Goal: Information Seeking & Learning: Find specific fact

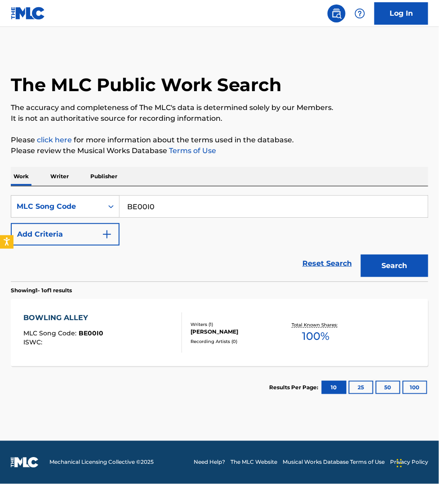
click at [161, 208] on input "BE00I0" at bounding box center [274, 207] width 308 height 22
paste input "N72NV8"
click at [361, 255] on button "Search" at bounding box center [394, 266] width 67 height 22
click at [182, 207] on input "N72NV8" at bounding box center [274, 207] width 308 height 22
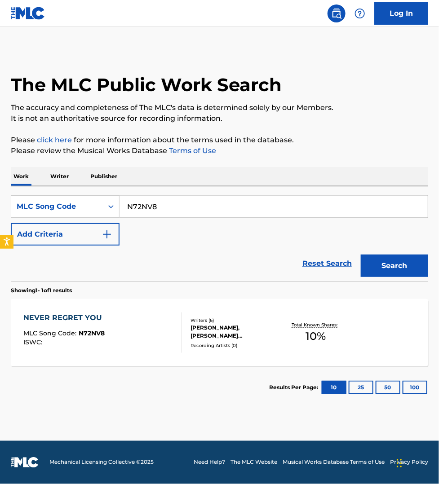
click at [182, 207] on input "N72NV8" at bounding box center [274, 207] width 308 height 22
paste input "S671X4"
type input "S671X4"
click at [361, 255] on button "Search" at bounding box center [394, 266] width 67 height 22
click at [136, 328] on div "SURRENDER MLC Song Code : S671X4 ISWC :" at bounding box center [102, 333] width 159 height 40
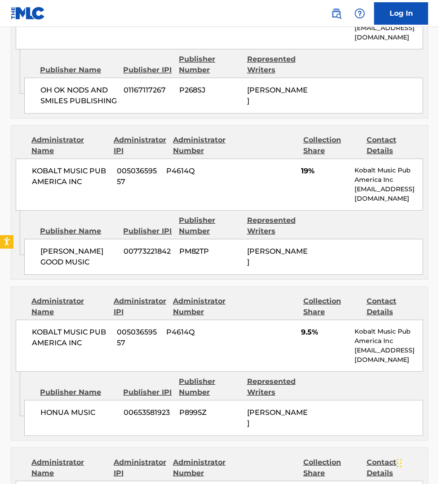
scroll to position [632, 0]
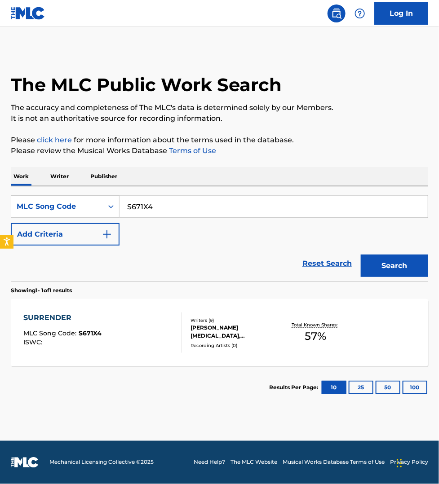
click at [160, 204] on input "S671X4" at bounding box center [274, 207] width 308 height 22
paste input "9H7Q"
click at [361, 255] on button "Search" at bounding box center [394, 266] width 67 height 22
click at [176, 208] on input "S69H7Q" at bounding box center [274, 207] width 308 height 22
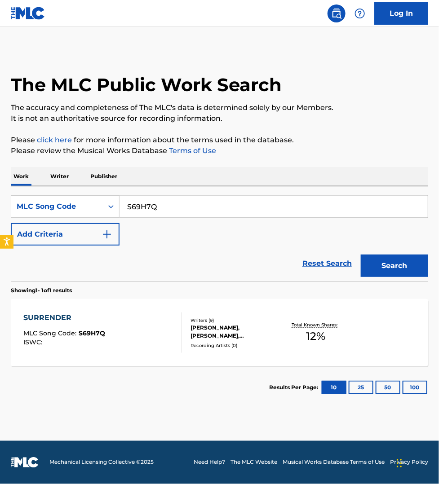
click at [176, 208] on input "S69H7Q" at bounding box center [274, 207] width 308 height 22
paste input "71X4"
click at [361, 255] on button "Search" at bounding box center [394, 266] width 67 height 22
click at [204, 207] on input "S671X4" at bounding box center [274, 207] width 308 height 22
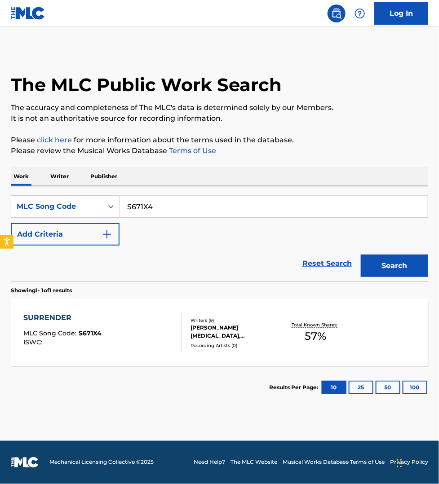
paste input "FC09I0"
click at [361, 255] on button "Search" at bounding box center [394, 266] width 67 height 22
click at [213, 213] on input "FC09I0" at bounding box center [274, 207] width 308 height 22
paste input "ES2HXA"
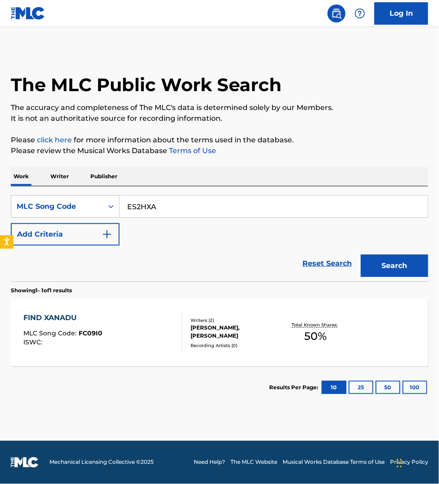
click at [361, 255] on button "Search" at bounding box center [394, 266] width 67 height 22
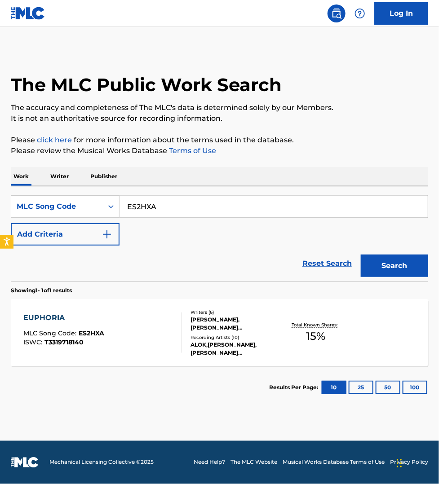
click at [147, 200] on input "ES2HXA" at bounding box center [274, 207] width 308 height 22
paste input "LR5QTH"
click at [361, 255] on button "Search" at bounding box center [394, 266] width 67 height 22
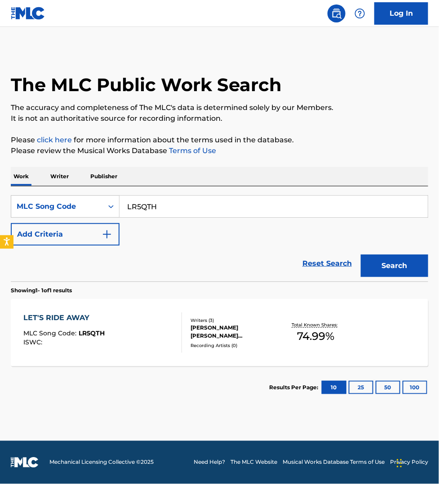
click at [191, 204] on input "LR5QTH" at bounding box center [274, 207] width 308 height 22
paste input "JC9P89"
type input "JC9P89"
click at [361, 255] on button "Search" at bounding box center [394, 266] width 67 height 22
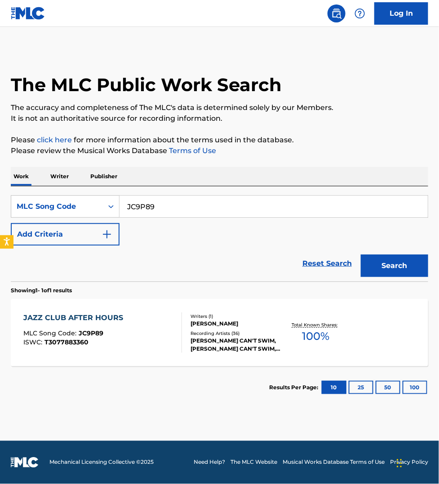
click at [144, 328] on div "JAZZ CLUB AFTER HOURS MLC Song Code : JC9P89 ISWC : T3077883360" at bounding box center [102, 333] width 159 height 40
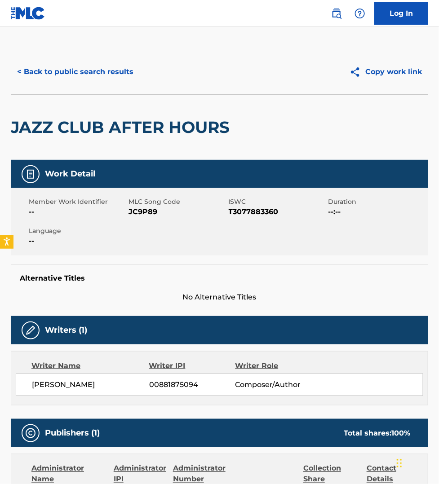
click at [77, 75] on button "< Back to public search results" at bounding box center [75, 72] width 129 height 22
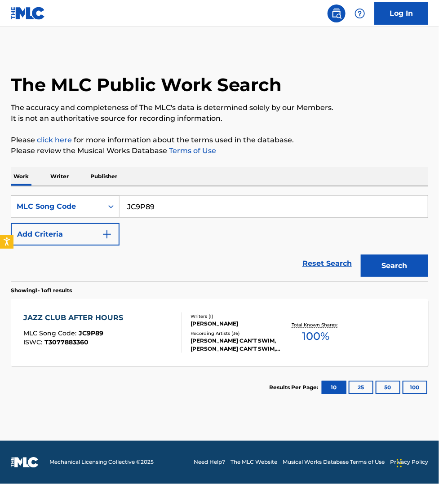
click at [162, 207] on input "JC9P89" at bounding box center [274, 207] width 308 height 22
paste input "PO7SFT"
click at [361, 255] on button "Search" at bounding box center [394, 266] width 67 height 22
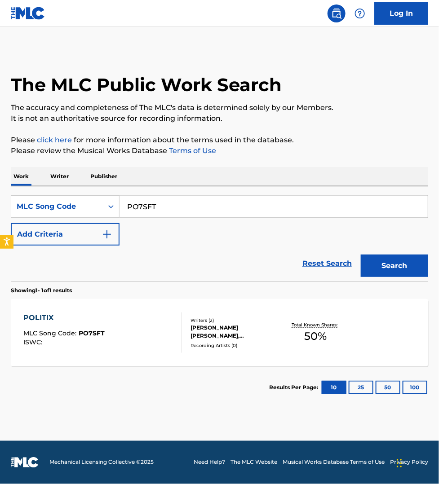
click at [182, 200] on input "PO7SFT" at bounding box center [274, 207] width 308 height 22
paste input "S64VW2"
click at [361, 255] on button "Search" at bounding box center [394, 266] width 67 height 22
click at [190, 201] on input "S64VW2" at bounding box center [274, 207] width 308 height 22
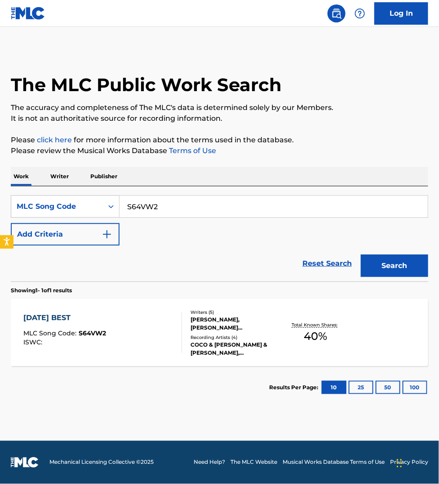
click at [190, 201] on input "S64VW2" at bounding box center [274, 207] width 308 height 22
paste input "AY3QNW"
click at [361, 255] on button "Search" at bounding box center [394, 266] width 67 height 22
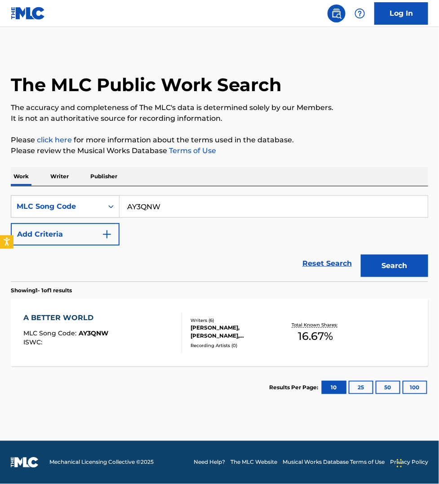
click at [183, 201] on input "AY3QNW" at bounding box center [274, 207] width 308 height 22
paste input "5YFJ"
click at [361, 255] on button "Search" at bounding box center [394, 266] width 67 height 22
click at [203, 207] on input "AY5YFJ" at bounding box center [274, 207] width 308 height 22
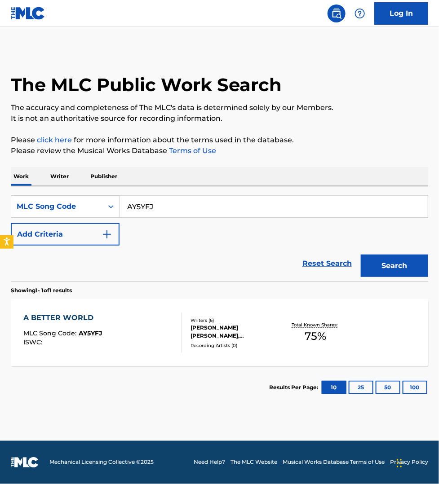
click at [203, 207] on input "AY5YFJ" at bounding box center [274, 207] width 308 height 22
paste input "RN8JZN"
click at [361, 255] on button "Search" at bounding box center [394, 266] width 67 height 22
click at [200, 208] on input "RN8JZN" at bounding box center [274, 207] width 308 height 22
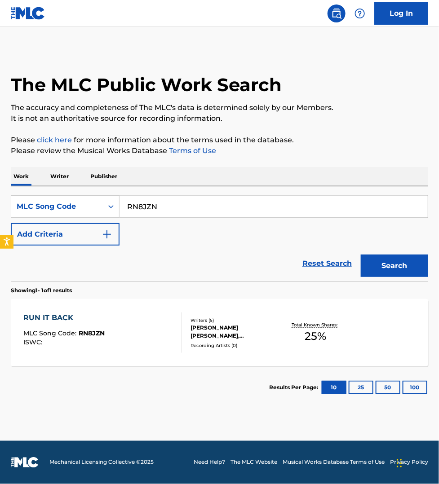
paste input "T54TX6"
click at [361, 255] on button "Search" at bounding box center [394, 266] width 67 height 22
click at [176, 199] on input "T54TX6" at bounding box center [274, 207] width 308 height 22
paste input "HP5HW0"
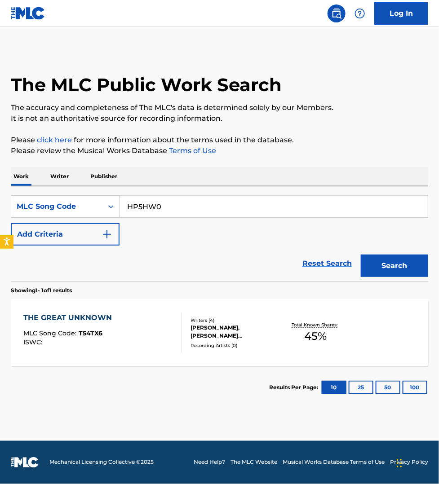
click at [361, 255] on button "Search" at bounding box center [394, 266] width 67 height 22
click at [171, 208] on input "HP5HW0" at bounding box center [274, 207] width 308 height 22
paste input "S67IQA"
click at [361, 255] on button "Search" at bounding box center [394, 266] width 67 height 22
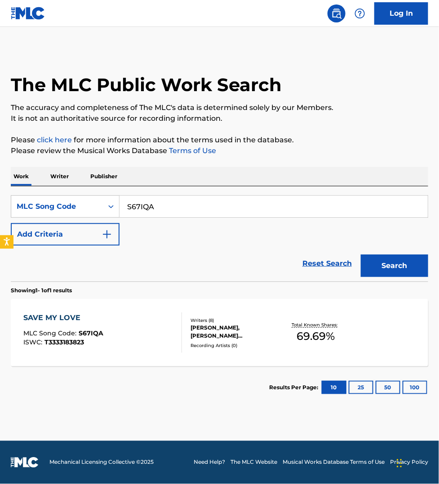
click at [188, 204] on input "S67IQA" at bounding box center [274, 207] width 308 height 22
paste input "AY5RV7"
click at [361, 255] on button "Search" at bounding box center [394, 266] width 67 height 22
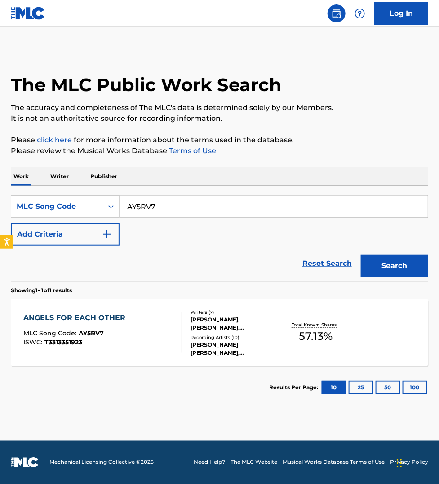
click at [207, 205] on input "AY5RV7" at bounding box center [274, 207] width 308 height 22
paste input "WB9Q95"
click at [361, 255] on button "Search" at bounding box center [394, 266] width 67 height 22
click at [210, 208] on input "WB9Q95" at bounding box center [274, 207] width 308 height 22
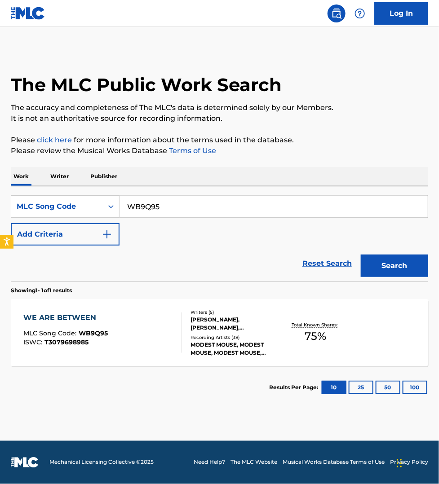
click at [210, 208] on input "WB9Q95" at bounding box center [274, 207] width 308 height 22
paste input "OL49N4"
click at [361, 255] on button "Search" at bounding box center [394, 266] width 67 height 22
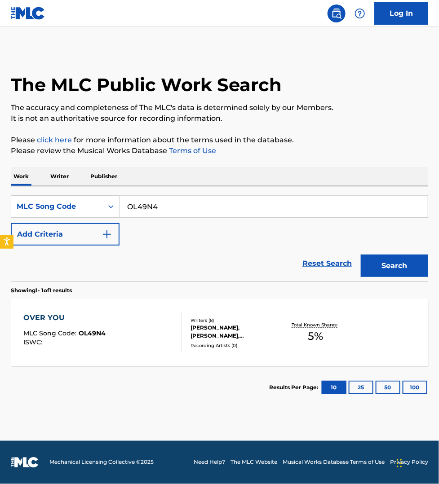
click at [169, 210] on input "OL49N4" at bounding box center [274, 207] width 308 height 22
paste input "MW0PT3"
click at [361, 255] on button "Search" at bounding box center [394, 266] width 67 height 22
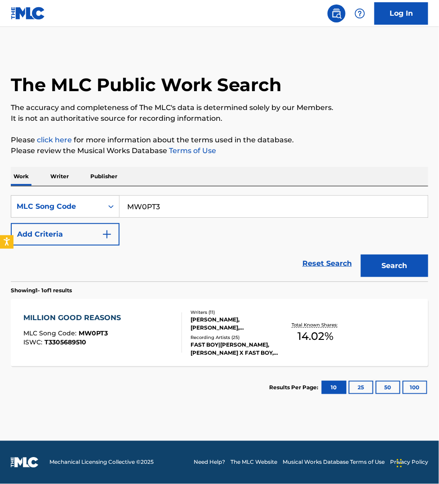
click at [189, 204] on input "MW0PT3" at bounding box center [274, 207] width 308 height 22
paste input "NH17U"
click at [361, 255] on button "Search" at bounding box center [394, 266] width 67 height 22
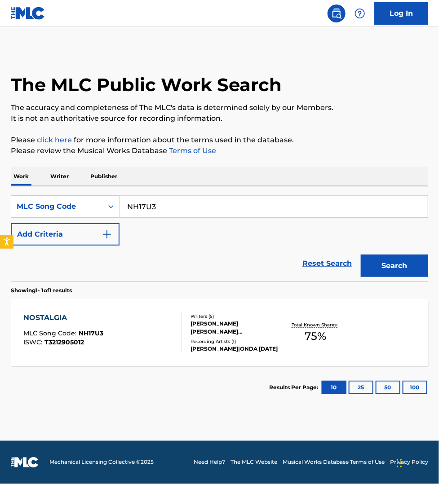
click at [189, 210] on input "NH17U3" at bounding box center [274, 207] width 308 height 22
paste input "W54CSO"
click at [361, 255] on button "Search" at bounding box center [394, 266] width 67 height 22
click at [190, 209] on input "W54CSO" at bounding box center [274, 207] width 308 height 22
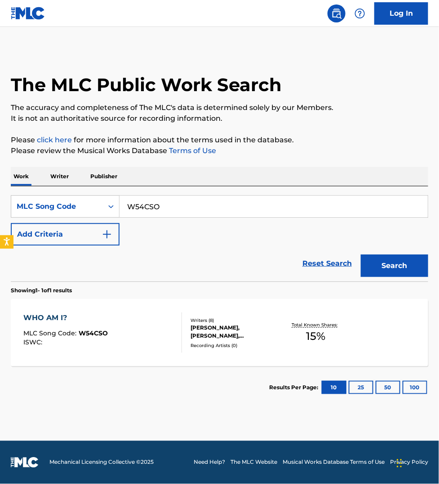
click at [190, 209] on input "W54CSO" at bounding box center [274, 207] width 308 height 22
paste input "I24SRW"
click at [361, 255] on button "Search" at bounding box center [394, 266] width 67 height 22
click at [201, 207] on input "I24SRW" at bounding box center [274, 207] width 308 height 22
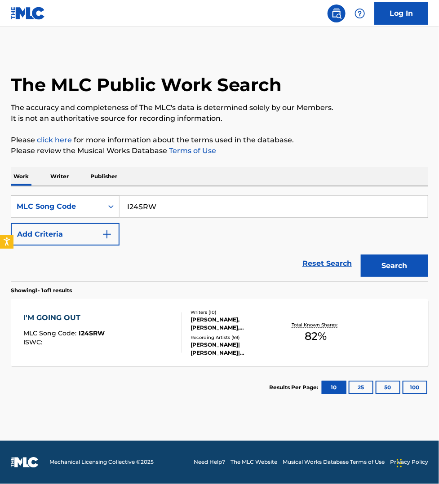
paste input "WVBHKU"
click at [361, 255] on button "Search" at bounding box center [394, 266] width 67 height 22
click at [182, 201] on input "WVBHKU" at bounding box center [274, 207] width 308 height 22
paste input "OM3CTO"
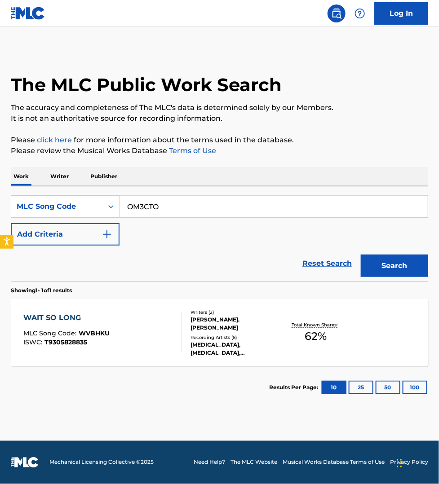
click at [361, 255] on button "Search" at bounding box center [394, 266] width 67 height 22
click at [173, 205] on input "OM3CTO" at bounding box center [274, 207] width 308 height 22
paste input "WD1C8X"
type input "WD1C8X"
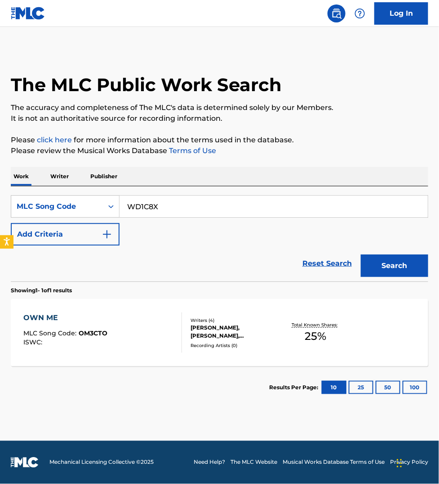
click at [361, 255] on button "Search" at bounding box center [394, 266] width 67 height 22
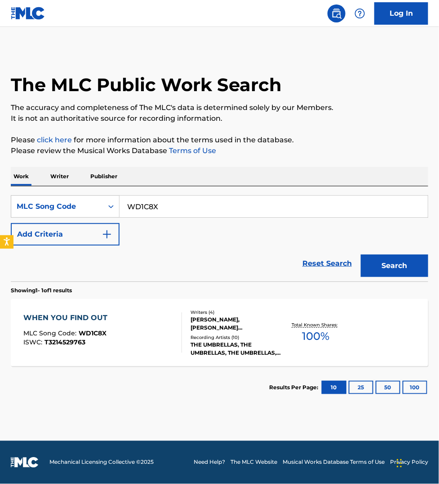
click at [151, 335] on div "WHEN YOU FIND OUT MLC Song Code : WD1C8X ISWC : T3214529763" at bounding box center [102, 333] width 159 height 40
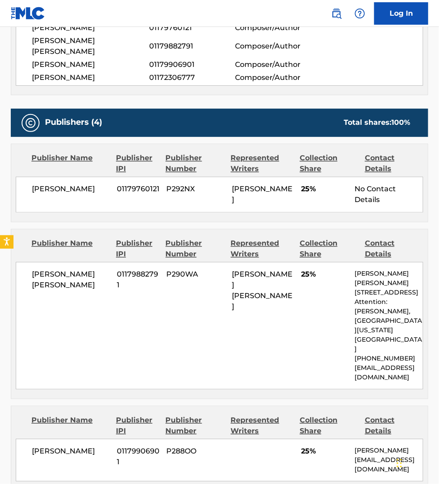
scroll to position [379, 0]
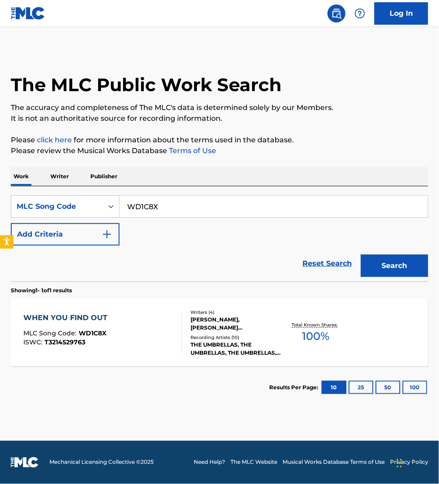
click at [168, 211] on input "WD1C8X" at bounding box center [274, 207] width 308 height 22
paste input "PF68D4"
click at [361, 255] on button "Search" at bounding box center [394, 266] width 67 height 22
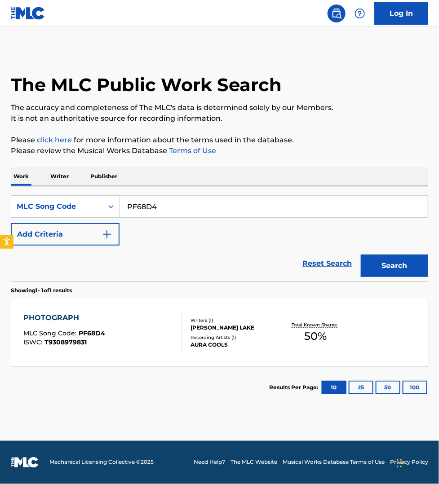
click at [169, 209] on input "PF68D4" at bounding box center [274, 207] width 308 height 22
paste input "UA3E5J"
click at [361, 255] on button "Search" at bounding box center [394, 266] width 67 height 22
click at [163, 204] on input "UA3E5J" at bounding box center [274, 207] width 308 height 22
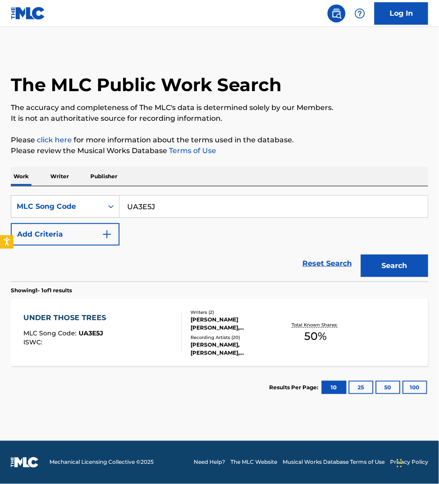
click at [163, 204] on input "UA3E5J" at bounding box center [274, 207] width 308 height 22
paste input "PE66T4"
click at [361, 255] on button "Search" at bounding box center [394, 266] width 67 height 22
click at [165, 206] on input "PE66T4" at bounding box center [274, 207] width 308 height 22
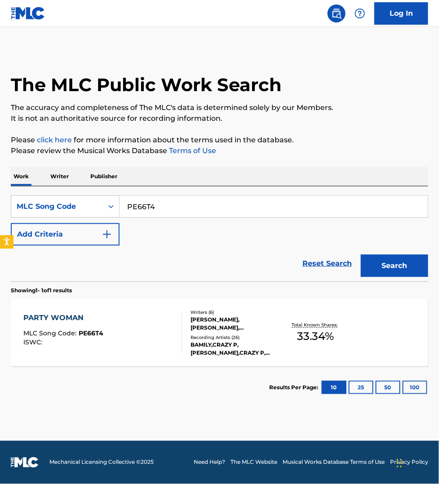
paste input "SVGSB2"
type input "SVGSB2"
click at [361, 255] on button "Search" at bounding box center [394, 266] width 67 height 22
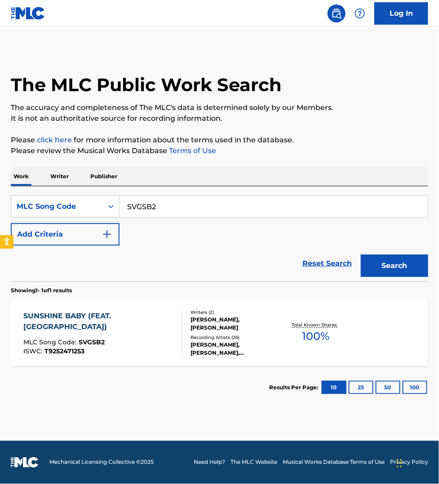
click at [142, 349] on div "SUNSHINE BABY (FEAT. WOODES) MLC Song Code : SVGSB2 ISWC : T9252471253" at bounding box center [98, 333] width 151 height 44
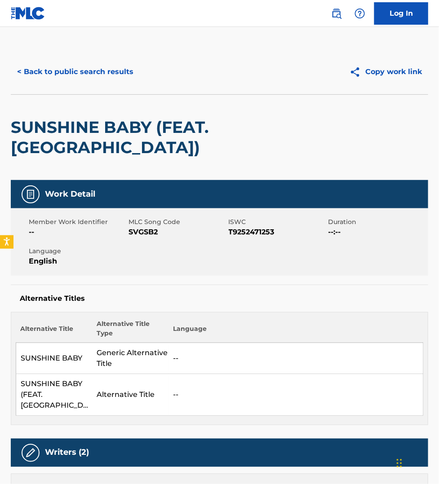
click at [61, 68] on button "< Back to public search results" at bounding box center [75, 72] width 129 height 22
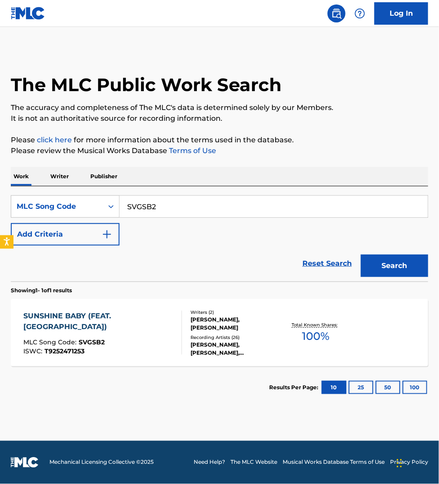
click at [164, 208] on input "SVGSB2" at bounding box center [274, 207] width 308 height 22
paste input "TV9W7V"
click at [361, 255] on button "Search" at bounding box center [394, 266] width 67 height 22
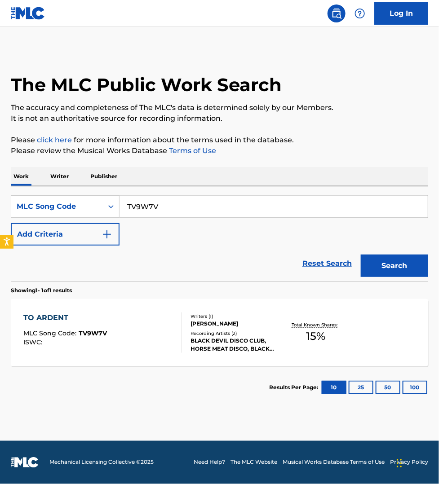
click at [169, 207] on input "TV9W7V" at bounding box center [274, 207] width 308 height 22
paste input "RB3XTD"
click at [361, 255] on button "Search" at bounding box center [394, 266] width 67 height 22
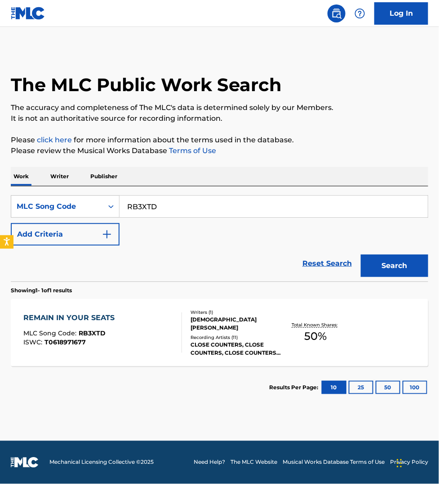
click at [167, 208] on input "RB3XTD" at bounding box center [274, 207] width 308 height 22
paste input "HA70E7"
click at [361, 255] on button "Search" at bounding box center [394, 266] width 67 height 22
click at [163, 208] on input "HA70E7" at bounding box center [274, 207] width 308 height 22
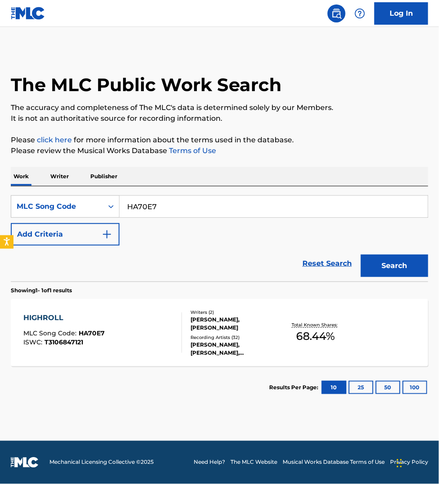
click at [163, 208] on input "HA70E7" at bounding box center [274, 207] width 308 height 22
paste input "WA82JF"
click at [361, 255] on button "Search" at bounding box center [394, 266] width 67 height 22
click at [185, 203] on input "WA82JF" at bounding box center [274, 207] width 308 height 22
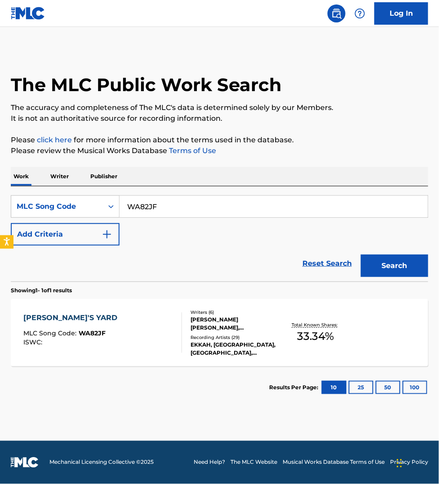
paste input "SA2KEG"
click at [183, 206] on input "SA2KEG" at bounding box center [274, 207] width 308 height 22
paste input "W39CNA"
click at [361, 255] on button "Search" at bounding box center [394, 266] width 67 height 22
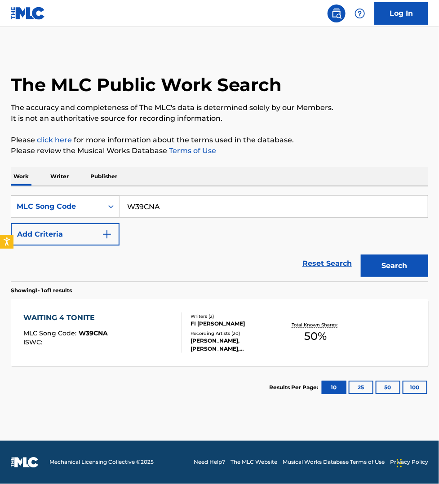
click at [179, 204] on input "W39CNA" at bounding box center [274, 207] width 308 height 22
paste input "BE6794"
click at [361, 255] on button "Search" at bounding box center [394, 266] width 67 height 22
click at [191, 204] on input "BE6794" at bounding box center [274, 207] width 308 height 22
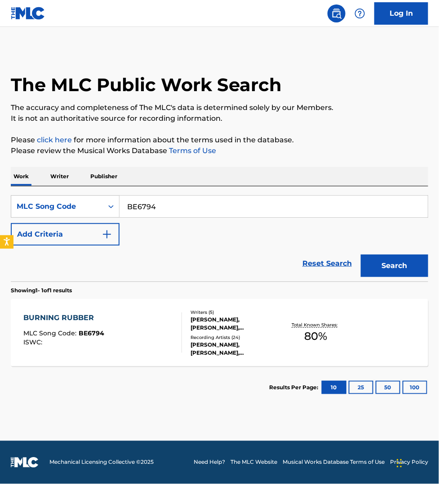
click at [191, 204] on input "BE6794" at bounding box center [274, 207] width 308 height 22
paste input "LS53Q1"
click at [361, 255] on button "Search" at bounding box center [394, 266] width 67 height 22
click at [167, 210] on input "LS53Q1" at bounding box center [274, 207] width 308 height 22
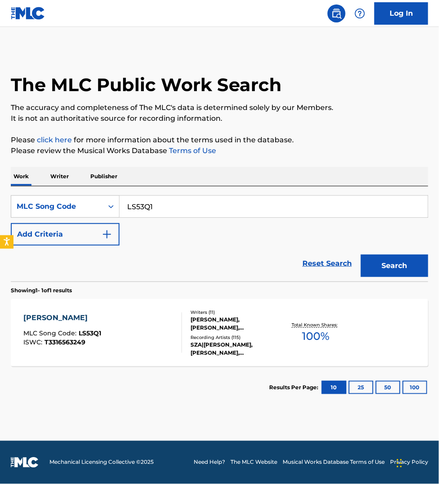
paste input "SD5XXS"
click at [361, 255] on button "Search" at bounding box center [394, 266] width 67 height 22
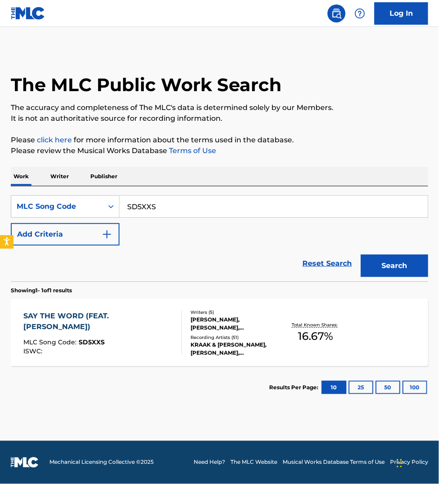
click at [166, 207] on input "SD5XXS" at bounding box center [274, 207] width 308 height 22
paste input "VB5HGY"
click at [361, 255] on button "Search" at bounding box center [394, 266] width 67 height 22
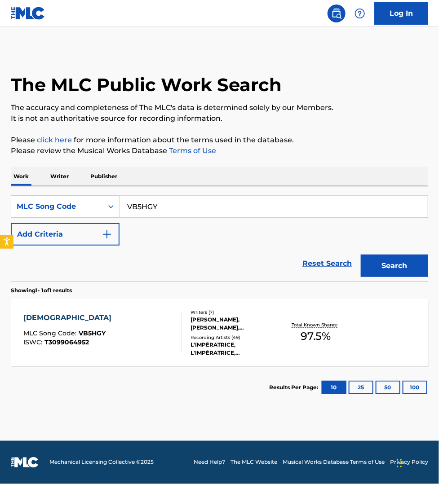
click at [169, 207] on input "VB5HGY" at bounding box center [274, 207] width 308 height 22
paste input "CVB8FQ"
click at [361, 255] on button "Search" at bounding box center [394, 266] width 67 height 22
click at [181, 201] on input "CVB8FQ" at bounding box center [274, 207] width 308 height 22
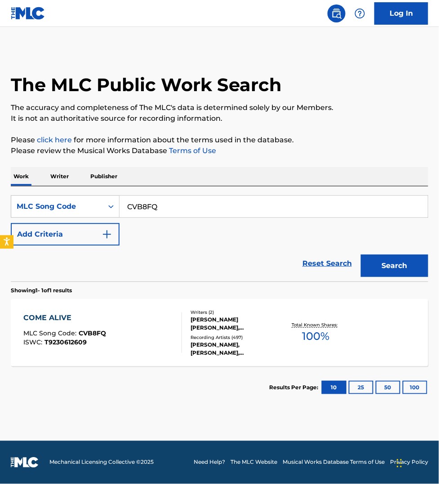
click at [181, 201] on input "CVB8FQ" at bounding box center [274, 207] width 308 height 22
paste input "B37R2"
click at [361, 255] on button "Search" at bounding box center [394, 266] width 67 height 22
click at [174, 209] on input "CB37R2" at bounding box center [274, 207] width 308 height 22
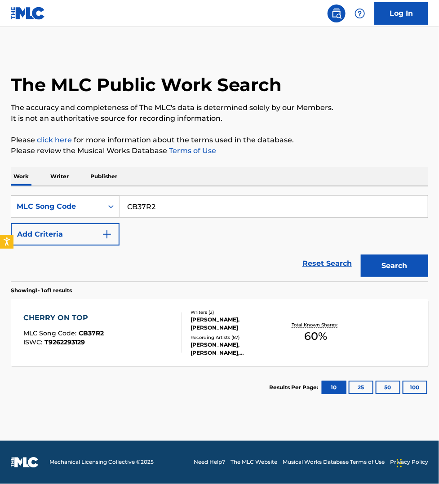
paste input "RN5TAX"
click at [361, 255] on button "Search" at bounding box center [394, 266] width 67 height 22
click at [180, 218] on div "RN5TAX" at bounding box center [274, 207] width 309 height 22
click at [180, 213] on input "RN5TAX" at bounding box center [274, 207] width 308 height 22
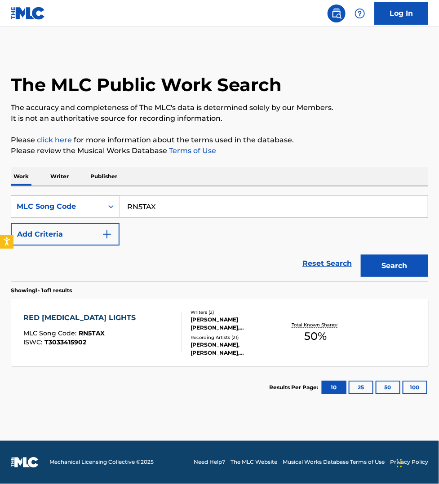
click at [180, 212] on input "RN5TAX" at bounding box center [274, 207] width 308 height 22
paste input "TA2T9H"
click at [361, 255] on button "Search" at bounding box center [394, 266] width 67 height 22
click at [157, 207] on input "TA2T9H" at bounding box center [274, 207] width 308 height 22
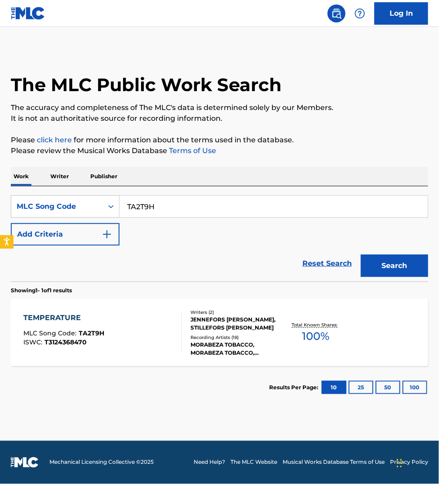
paste input "RVAE29"
click at [361, 255] on button "Search" at bounding box center [394, 266] width 67 height 22
click at [183, 202] on input "RVAE29" at bounding box center [274, 207] width 308 height 22
paste input "H8134L"
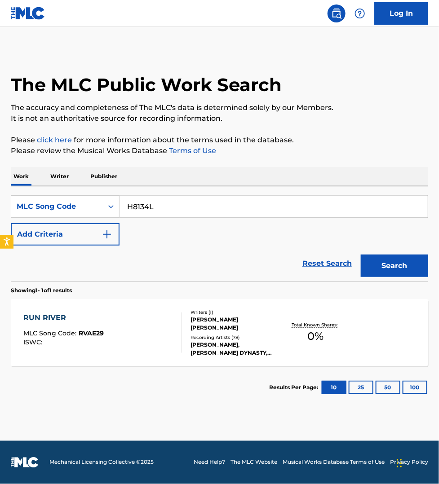
click at [361, 255] on button "Search" at bounding box center [394, 266] width 67 height 22
click at [173, 210] on input "H8134L" at bounding box center [274, 207] width 308 height 22
paste input "TC05OD"
type input "TC05OD"
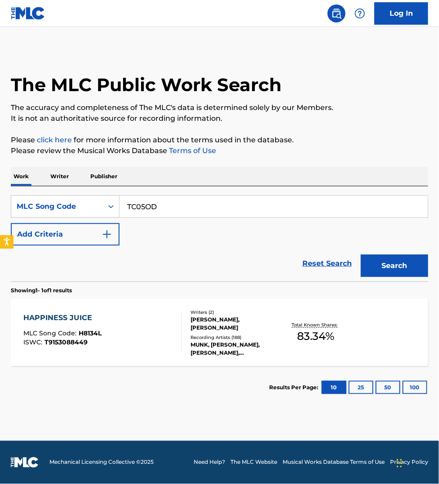
click at [361, 255] on button "Search" at bounding box center [394, 266] width 67 height 22
click at [139, 330] on div "TELL ME WHAT YOU WANT MLC Song Code : TC05OD ISWC : T3222655707" at bounding box center [102, 333] width 159 height 40
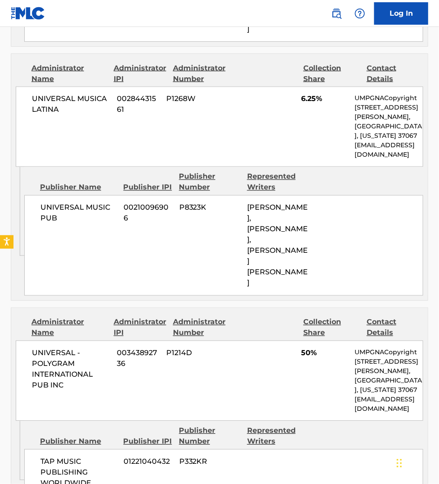
scroll to position [1222, 0]
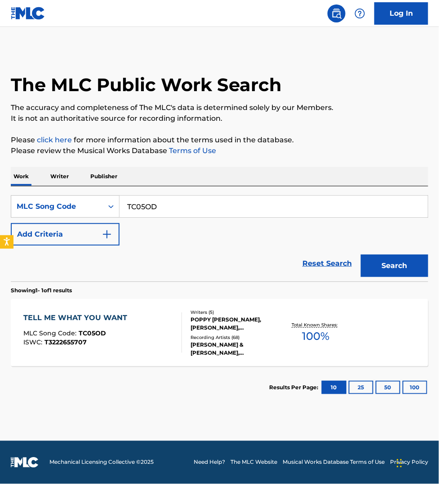
click at [164, 205] on input "TC05OD" at bounding box center [274, 207] width 308 height 22
paste input "P7067J"
type input "P7067J"
click at [361, 255] on button "Search" at bounding box center [394, 266] width 67 height 22
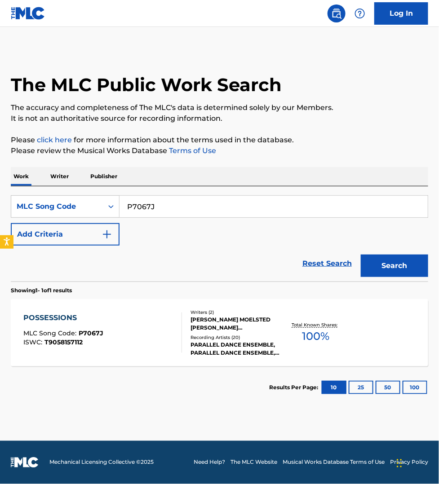
click at [163, 315] on div "POSSESSIONS MLC Song Code : P7067J ISWC : T9058157112" at bounding box center [102, 333] width 159 height 40
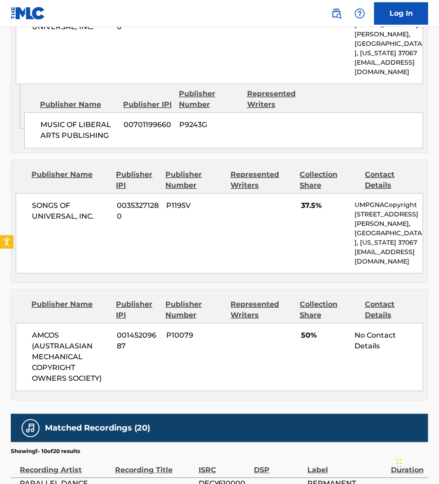
scroll to position [506, 0]
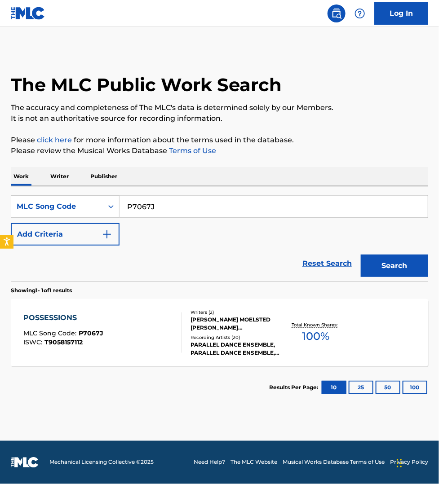
click at [145, 211] on input "P7067J" at bounding box center [274, 207] width 308 height 22
paste input "DB16CU"
click at [361, 255] on button "Search" at bounding box center [394, 266] width 67 height 22
click at [184, 204] on input "DB16CU" at bounding box center [274, 207] width 308 height 22
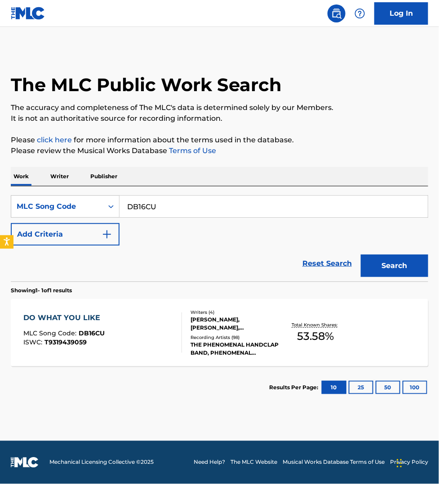
click at [184, 204] on input "DB16CU" at bounding box center [274, 207] width 308 height 22
paste input "TC50QT"
click at [361, 255] on button "Search" at bounding box center [394, 266] width 67 height 22
click at [262, 212] on input "TC50QT" at bounding box center [274, 207] width 308 height 22
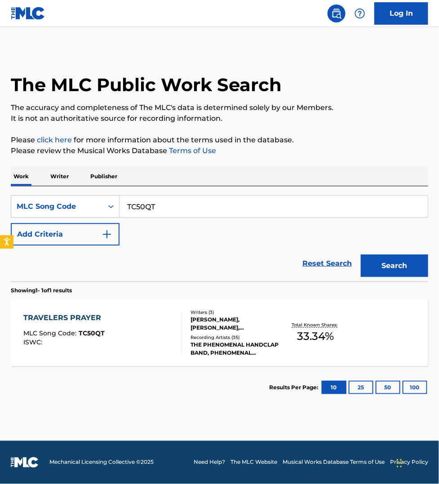
paste input "AB1Y74"
click at [361, 255] on button "Search" at bounding box center [394, 266] width 67 height 22
click at [195, 204] on input "AB1Y74" at bounding box center [274, 207] width 308 height 22
paste input "BC23B7"
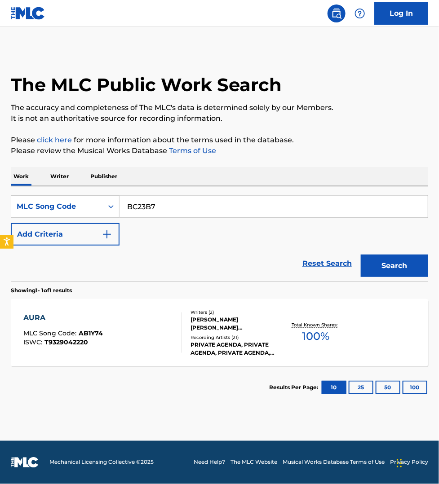
type input "BC23B7"
click at [361, 255] on button "Search" at bounding box center [394, 266] width 67 height 22
click at [139, 335] on div "BOY MLC Song Code : BC23B7 ISWC : T3008569748" at bounding box center [102, 333] width 159 height 40
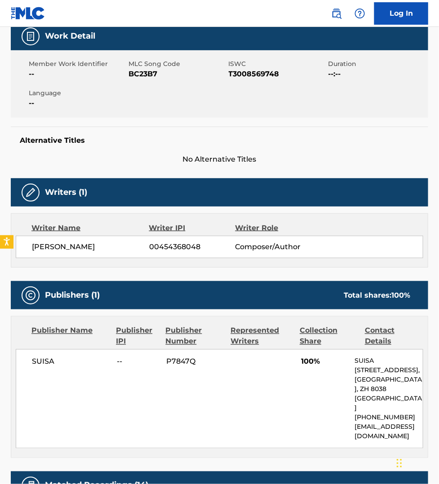
scroll to position [140, 0]
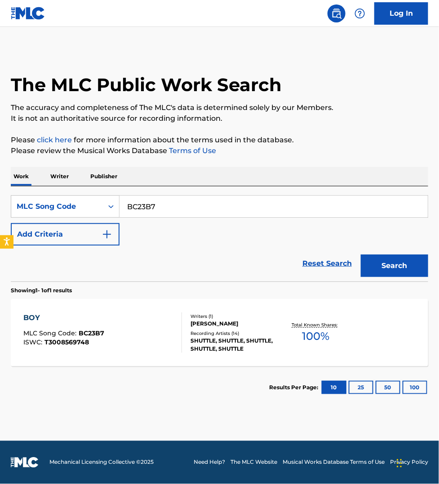
click at [157, 202] on input "BC23B7" at bounding box center [274, 207] width 308 height 22
paste input "NC45F2"
click at [361, 255] on button "Search" at bounding box center [394, 266] width 67 height 22
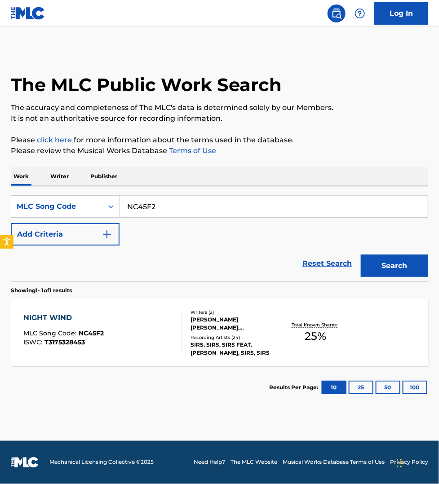
click at [160, 207] on input "NC45F2" at bounding box center [274, 207] width 308 height 22
paste input "F05156"
type input "F05156"
click at [361, 255] on button "Search" at bounding box center [394, 266] width 67 height 22
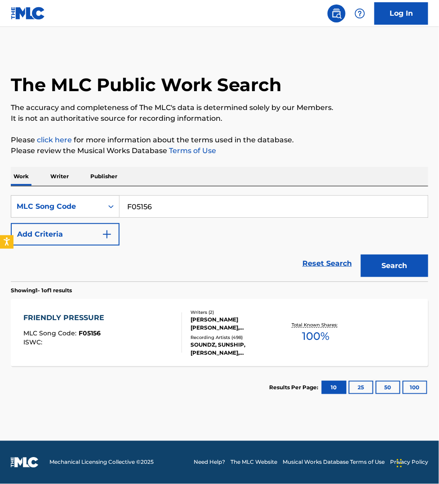
click at [167, 331] on div "FRIENDLY PRESSURE MLC Song Code : F05156 ISWC :" at bounding box center [102, 333] width 159 height 40
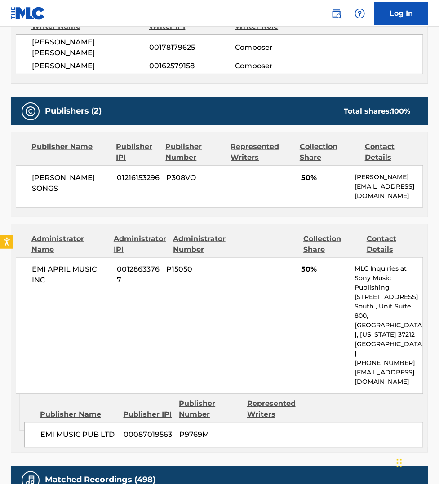
scroll to position [1053, 0]
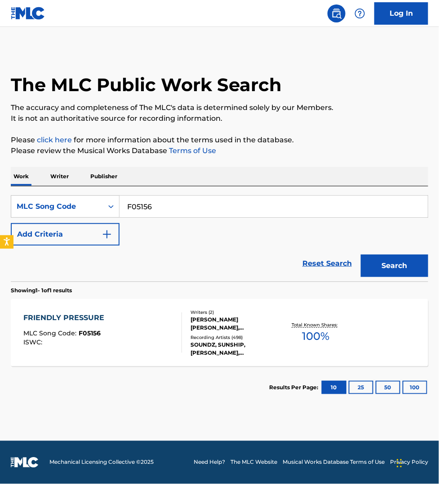
click at [144, 205] on input "F05156" at bounding box center [274, 207] width 308 height 22
paste input "TB9QCZ"
type input "TB9QCZ"
click at [361, 255] on button "Search" at bounding box center [394, 266] width 67 height 22
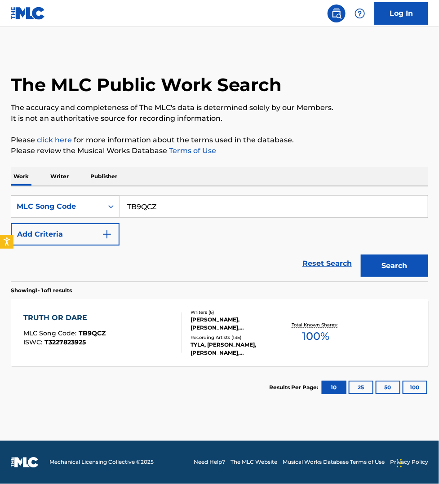
click at [145, 321] on div "TRUTH OR DARE MLC Song Code : TB9QCZ ISWC : T3227823925" at bounding box center [102, 333] width 159 height 40
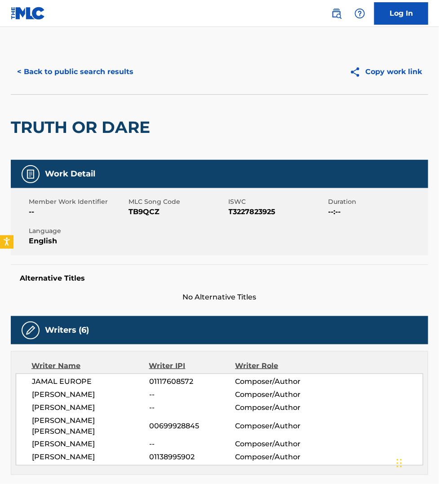
click at [71, 71] on button "< Back to public search results" at bounding box center [75, 72] width 129 height 22
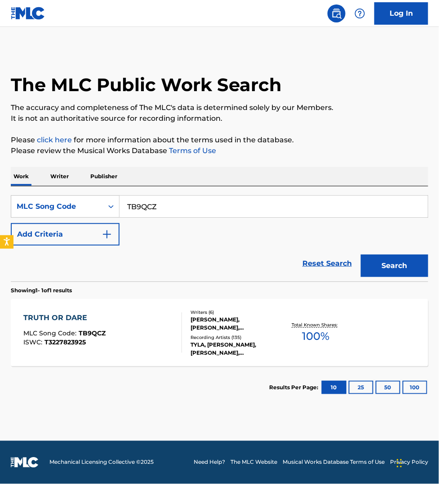
click at [139, 199] on input "TB9QCZ" at bounding box center [274, 207] width 308 height 22
paste input "NC7PJI"
click at [361, 255] on button "Search" at bounding box center [394, 266] width 67 height 22
click at [171, 203] on input "NC7PJI" at bounding box center [274, 207] width 308 height 22
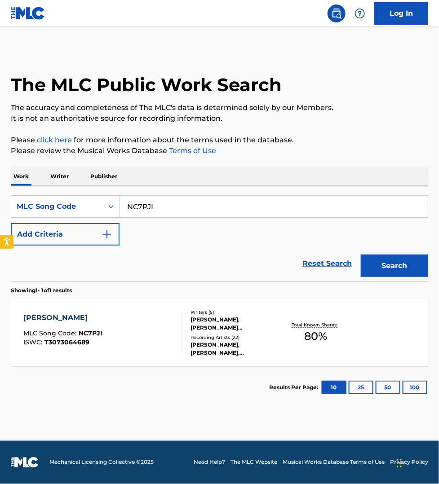
click at [171, 203] on input "NC7PJI" at bounding box center [274, 207] width 308 height 22
paste input "BE8KBS"
click at [361, 255] on button "Search" at bounding box center [394, 266] width 67 height 22
click at [164, 206] on input "BE8KBS" at bounding box center [274, 207] width 308 height 22
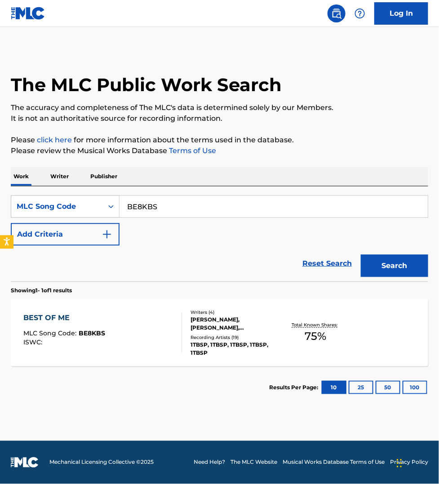
paste input "SV8IH0"
type input "SV8IH0"
click at [361, 255] on button "Search" at bounding box center [394, 266] width 67 height 22
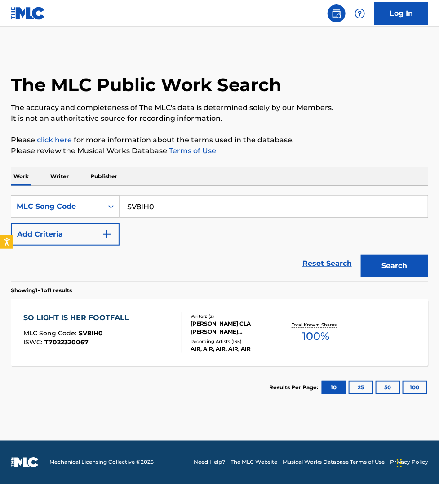
click at [139, 342] on div "SO LIGHT IS HER FOOTFALL MLC Song Code : SV8IH0 ISWC : T7022320067" at bounding box center [102, 333] width 159 height 40
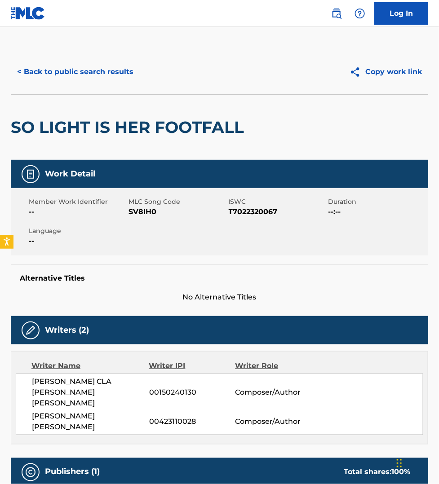
click at [115, 68] on button "< Back to public search results" at bounding box center [75, 72] width 129 height 22
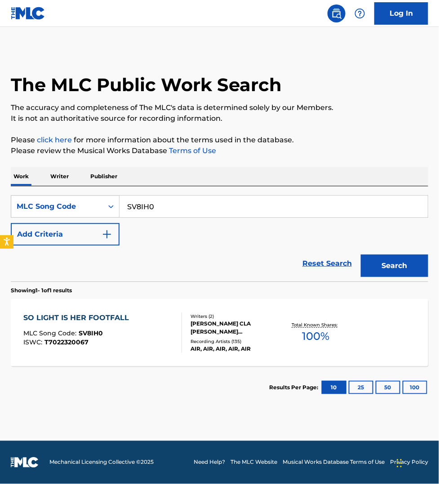
click at [158, 204] on input "SV8IH0" at bounding box center [274, 207] width 308 height 22
paste input "GV9DL8"
click at [361, 255] on button "Search" at bounding box center [394, 266] width 67 height 22
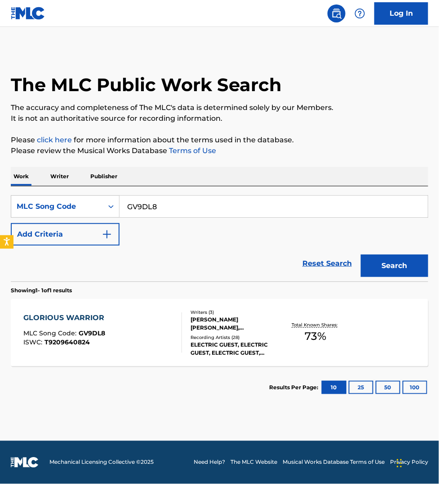
click at [167, 208] on input "GV9DL8" at bounding box center [274, 207] width 308 height 22
paste input "WV8XB6"
click at [361, 255] on button "Search" at bounding box center [394, 266] width 67 height 22
click at [172, 202] on input "WV8XB6" at bounding box center [274, 207] width 308 height 22
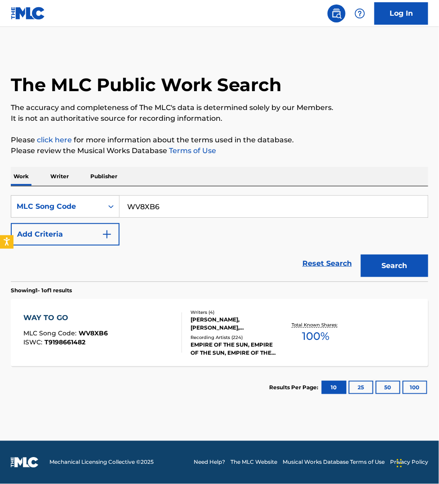
click at [172, 202] on input "WV8XB6" at bounding box center [274, 207] width 308 height 22
paste input "45DY3"
click at [361, 255] on button "Search" at bounding box center [394, 266] width 67 height 22
click at [196, 208] on input "W45DY3" at bounding box center [274, 207] width 308 height 22
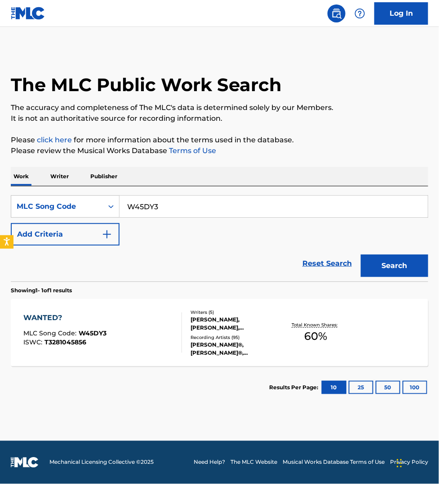
paste input "SD17N6"
type input "SD17N6"
click at [361, 255] on button "Search" at bounding box center [394, 266] width 67 height 22
click at [156, 338] on div "SOUL CONTROL MLC Song Code : SD17N6 ISWC : T9323803663" at bounding box center [102, 333] width 159 height 40
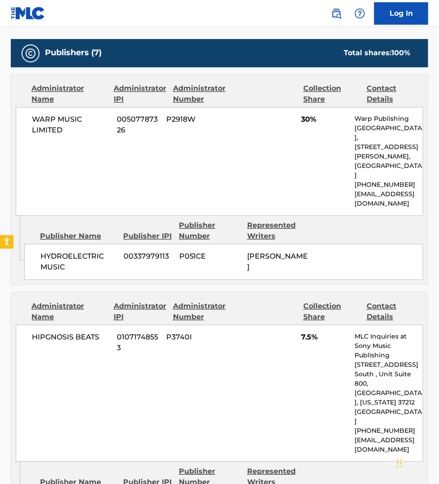
scroll to position [421, 0]
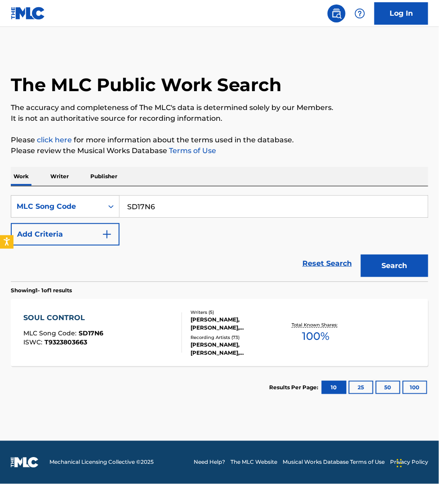
click at [141, 209] on input "SD17N6" at bounding box center [274, 207] width 308 height 22
paste input "DA2VKF"
type input "DA2VKF"
click at [361, 255] on button "Search" at bounding box center [394, 266] width 67 height 22
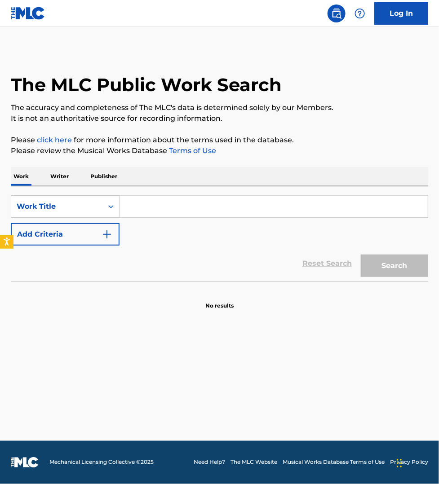
click at [80, 209] on div "Work Title" at bounding box center [57, 206] width 81 height 11
click at [140, 207] on input "Search Form" at bounding box center [274, 207] width 308 height 22
paste input "KV7SSV"
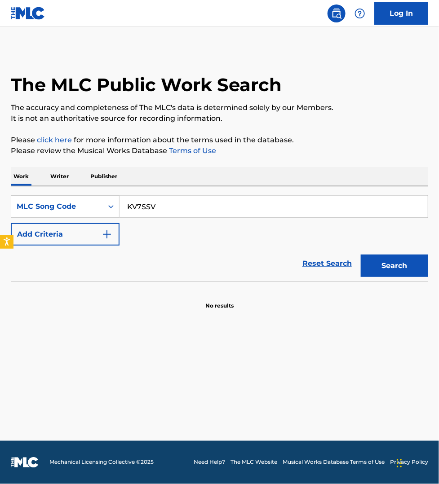
click at [361, 255] on button "Search" at bounding box center [394, 266] width 67 height 22
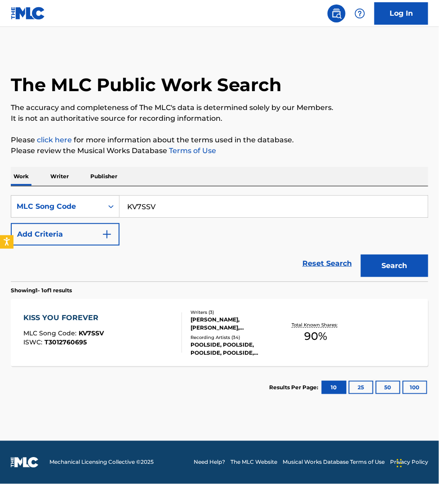
click at [220, 203] on input "KV7SSV" at bounding box center [274, 207] width 308 height 22
paste input "GA35G"
click at [361, 255] on button "Search" at bounding box center [394, 266] width 67 height 22
click at [169, 205] on input "GA35GV" at bounding box center [274, 207] width 308 height 22
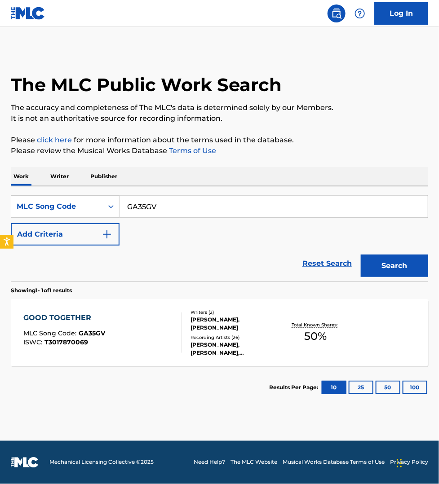
click at [169, 205] on input "GA35GV" at bounding box center [274, 207] width 308 height 22
paste input "EQ4DC"
click at [361, 255] on button "Search" at bounding box center [394, 266] width 67 height 22
click at [198, 202] on input "EQ4DCV" at bounding box center [274, 207] width 308 height 22
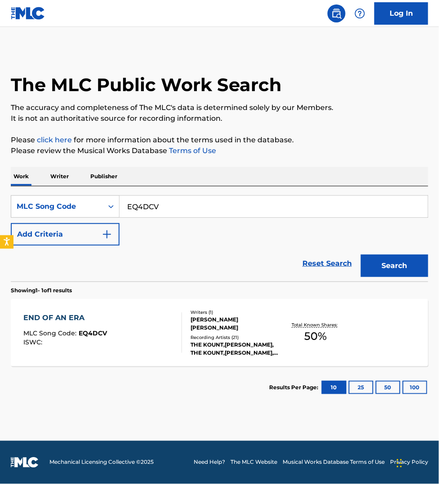
paste input "VV7IGI"
click at [361, 255] on button "Search" at bounding box center [394, 266] width 67 height 22
click at [173, 201] on input "VV7IGI" at bounding box center [274, 207] width 308 height 22
paste input "TC81X"
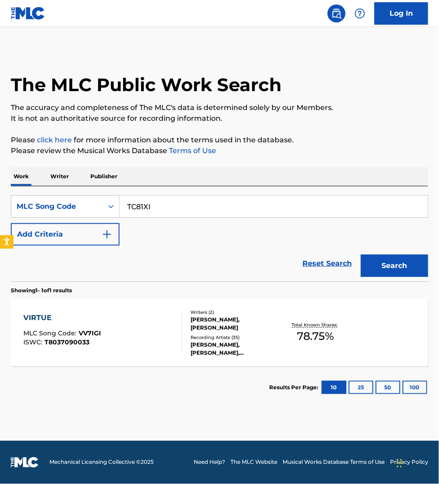
click at [361, 255] on button "Search" at bounding box center [394, 266] width 67 height 22
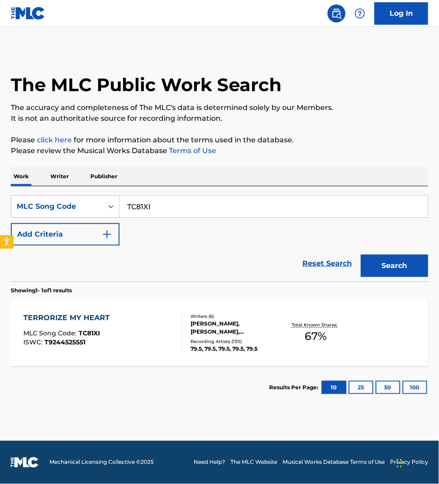
click at [187, 203] on input "TC81XI" at bounding box center [274, 207] width 308 height 22
paste input "CVCTSM"
click at [361, 255] on button "Search" at bounding box center [394, 266] width 67 height 22
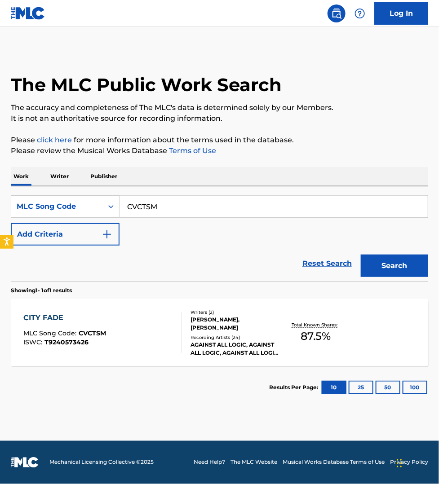
click at [183, 205] on input "CVCTSM" at bounding box center [274, 207] width 308 height 22
paste input "FE5FVA"
click at [361, 255] on button "Search" at bounding box center [394, 266] width 67 height 22
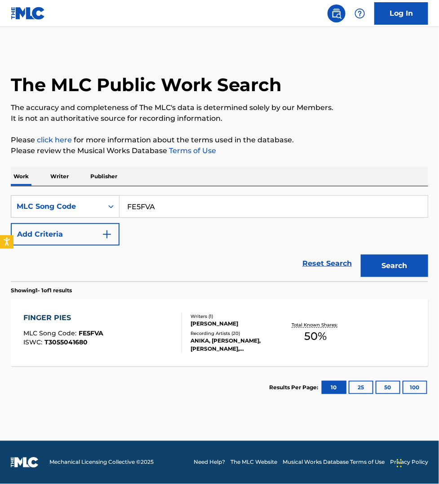
click at [172, 210] on input "FE5FVA" at bounding box center [274, 207] width 308 height 22
paste input "JC9P89"
click at [361, 255] on button "Search" at bounding box center [394, 266] width 67 height 22
click at [169, 210] on input "JC9P89" at bounding box center [274, 207] width 308 height 22
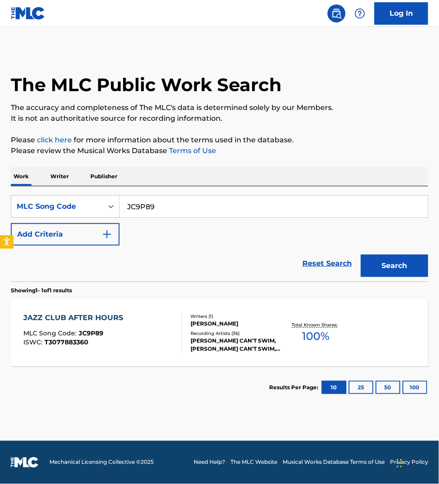
click at [169, 210] on input "JC9P89" at bounding box center [274, 207] width 308 height 22
paste input "MH107Y"
click at [361, 255] on button "Search" at bounding box center [394, 266] width 67 height 22
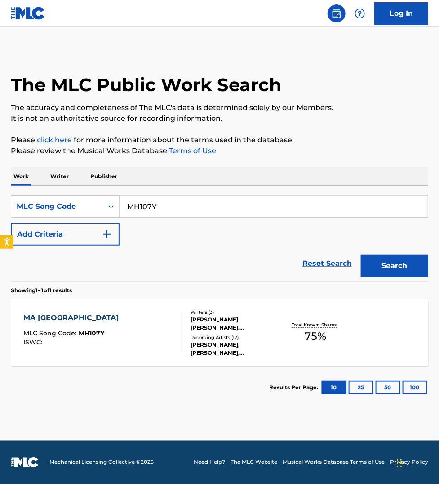
click at [166, 205] on input "MH107Y" at bounding box center [274, 207] width 308 height 22
paste input "90337"
click at [361, 255] on button "Search" at bounding box center [394, 266] width 67 height 22
click at [158, 210] on input "M90337" at bounding box center [274, 207] width 308 height 22
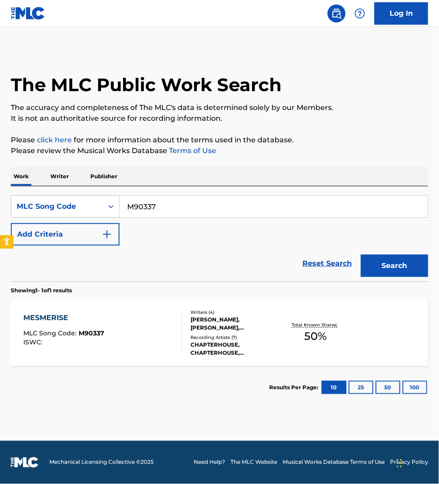
click at [158, 210] on input "M90337" at bounding box center [274, 207] width 308 height 22
paste input "DC6TLG"
click at [361, 255] on button "Search" at bounding box center [394, 266] width 67 height 22
click at [171, 205] on input "DC6TLG" at bounding box center [274, 207] width 308 height 22
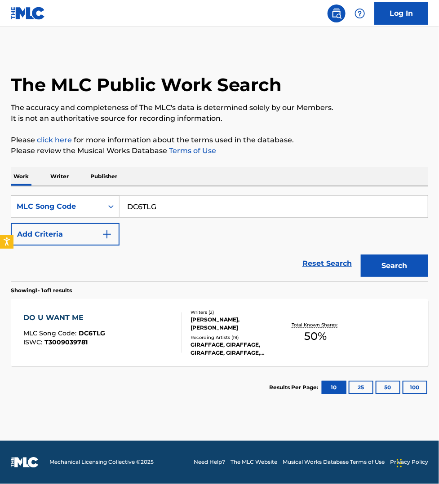
paste input "FE2TWY"
type input "FE2TWY"
click at [361, 255] on button "Search" at bounding box center [394, 266] width 67 height 22
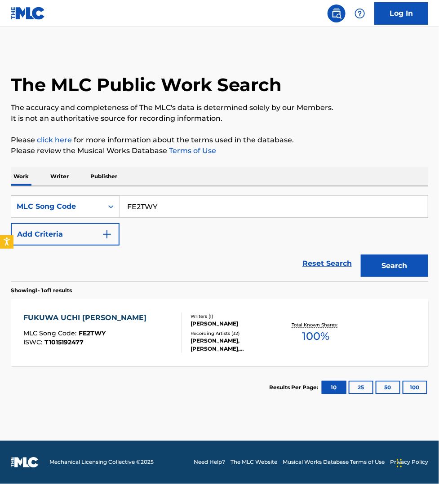
click at [146, 329] on div "FUKUWA UCHI ONIWA SOTO MLC Song Code : FE2TWY ISWC : T1015192477" at bounding box center [102, 333] width 159 height 40
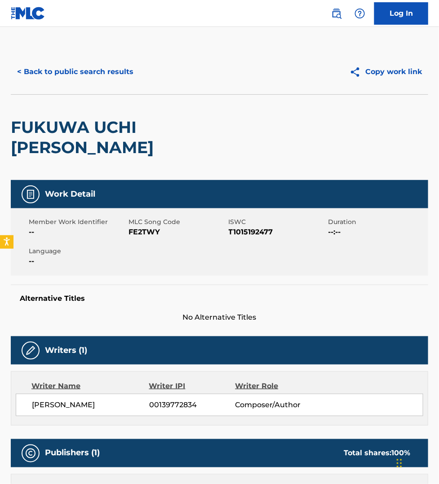
click at [59, 69] on button "< Back to public search results" at bounding box center [75, 72] width 129 height 22
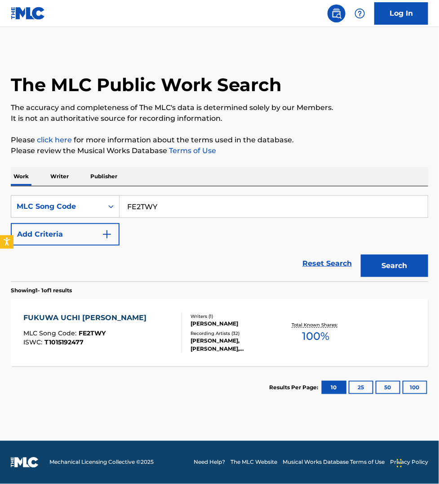
click at [164, 203] on input "FE2TWY" at bounding box center [274, 207] width 308 height 22
paste input "EA8GH7"
click at [361, 255] on button "Search" at bounding box center [394, 266] width 67 height 22
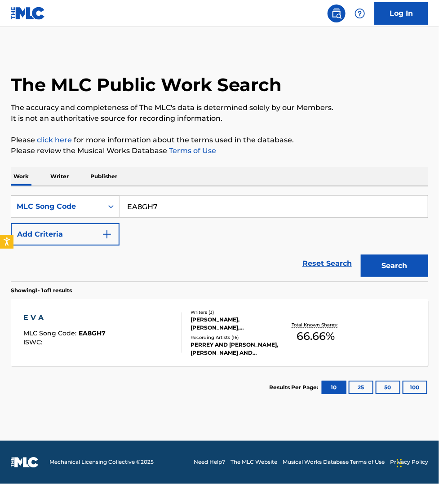
click at [178, 209] on input "EA8GH7" at bounding box center [274, 207] width 308 height 22
paste input "IC5KC5"
click at [361, 255] on button "Search" at bounding box center [394, 266] width 67 height 22
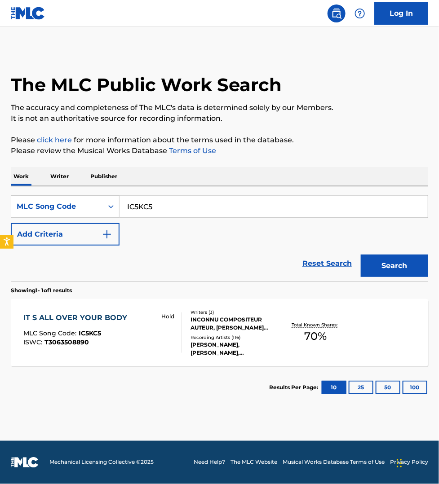
click at [169, 205] on input "IC5KC5" at bounding box center [274, 207] width 308 height 22
paste input "DA2TFQ"
click at [361, 255] on button "Search" at bounding box center [394, 266] width 67 height 22
click at [183, 207] on input "DA2TFQ" at bounding box center [274, 207] width 308 height 22
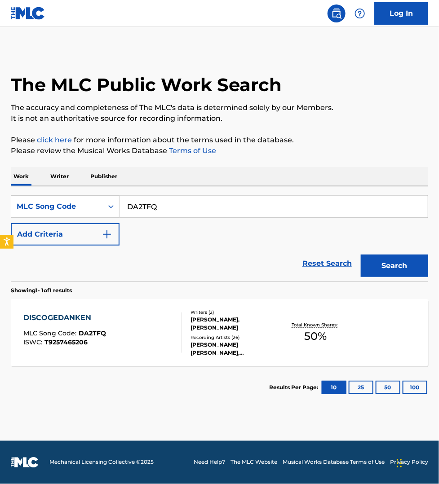
click at [183, 207] on input "DA2TFQ" at bounding box center [274, 207] width 308 height 22
paste input "R4696N"
type input "R4696N"
click at [361, 255] on button "Search" at bounding box center [394, 266] width 67 height 22
click at [145, 344] on div "RITUAL UNION MLC Song Code : R4696N ISWC : T9068151575" at bounding box center [102, 333] width 159 height 40
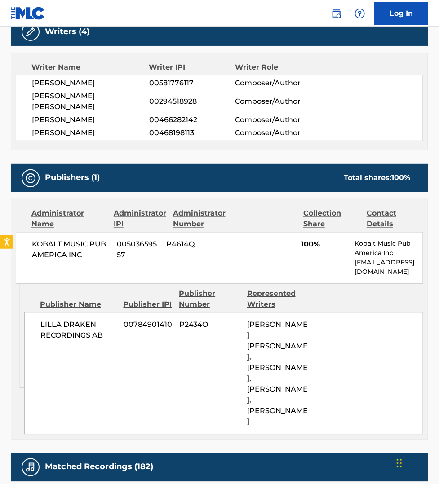
scroll to position [281, 0]
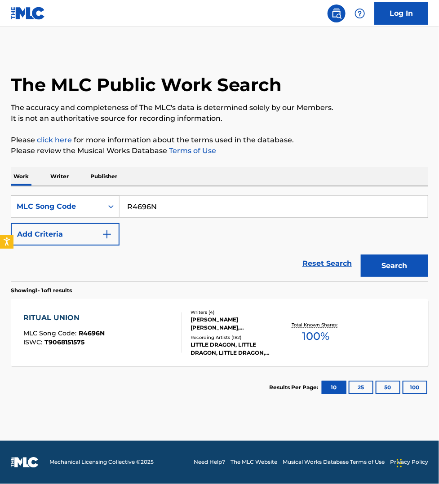
click at [167, 205] on input "R4696N" at bounding box center [274, 207] width 308 height 22
paste input "C5511A"
click at [361, 255] on button "Search" at bounding box center [394, 266] width 67 height 22
click at [143, 196] on input "C5511A" at bounding box center [274, 207] width 308 height 22
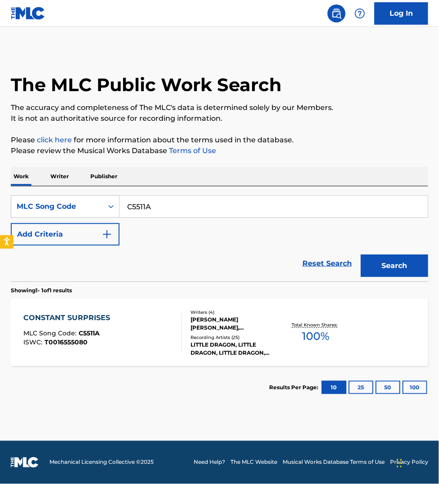
click at [143, 196] on input "C5511A" at bounding box center [274, 207] width 308 height 22
paste input "T4546M"
click at [361, 255] on button "Search" at bounding box center [394, 266] width 67 height 22
click at [173, 207] on input "T4546M" at bounding box center [274, 207] width 308 height 22
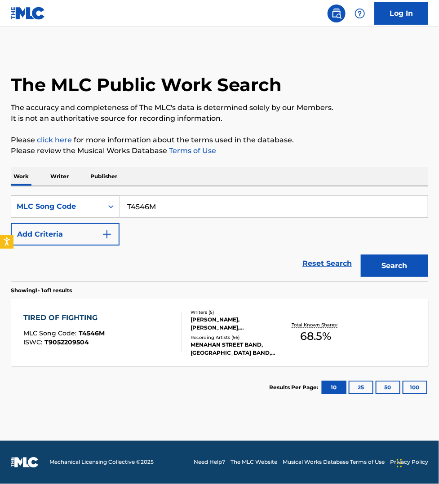
paste input "D68SS"
type input "TD68SS"
click at [361, 255] on button "Search" at bounding box center [394, 266] width 67 height 22
click at [156, 320] on div "THE SUN FEAT. JAWNY MLC Song Code : TD68SS ISWC :" at bounding box center [102, 333] width 159 height 40
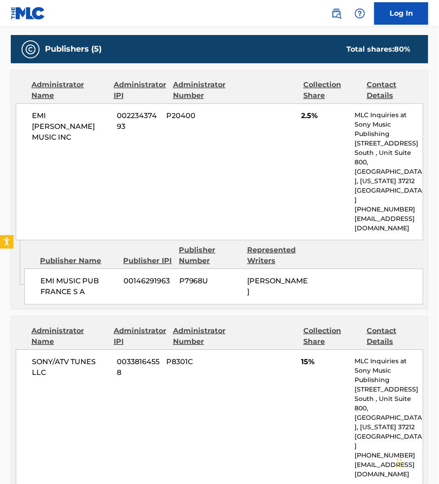
scroll to position [435, 0]
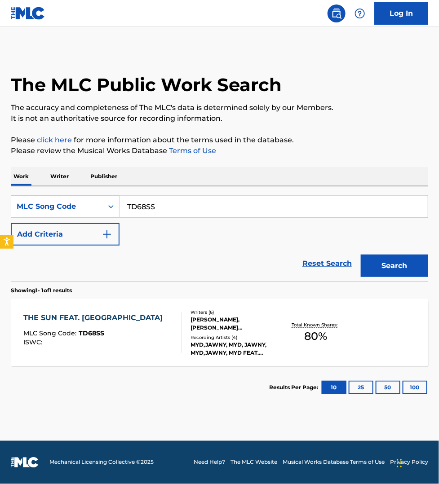
click at [159, 204] on input "TD68SS" at bounding box center [274, 207] width 308 height 22
click at [158, 204] on input "TD68SS" at bounding box center [274, 207] width 308 height 22
paste input "B0KD9"
click at [361, 255] on button "Search" at bounding box center [394, 266] width 67 height 22
click at [149, 206] on input "TB0KD9" at bounding box center [274, 207] width 308 height 22
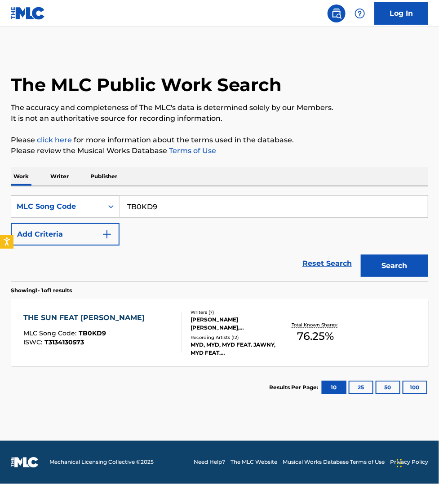
click at [149, 206] on input "TB0KD9" at bounding box center [274, 207] width 308 height 22
paste input "E7H00"
click at [361, 255] on button "Search" at bounding box center [394, 266] width 67 height 22
click at [187, 206] on input "TE7H00" at bounding box center [274, 207] width 308 height 22
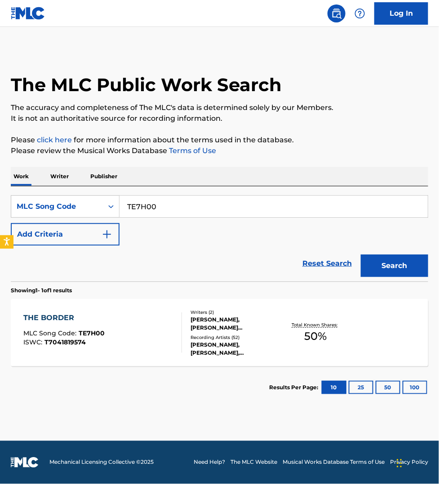
paste input "D7240R"
type input "D7240R"
click at [361, 255] on button "Search" at bounding box center [394, 266] width 67 height 22
click at [151, 327] on div "DA FEELIN MLC Song Code : D7240R ISWC : T9126774241" at bounding box center [102, 333] width 159 height 40
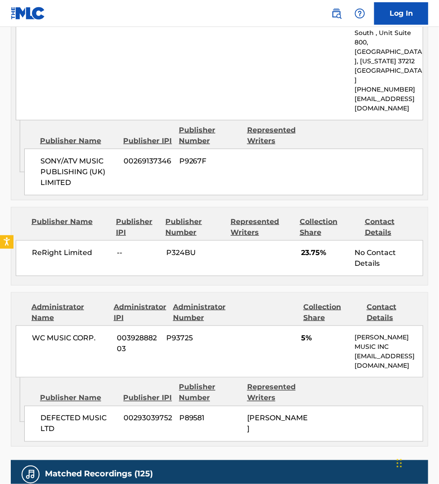
scroll to position [941, 0]
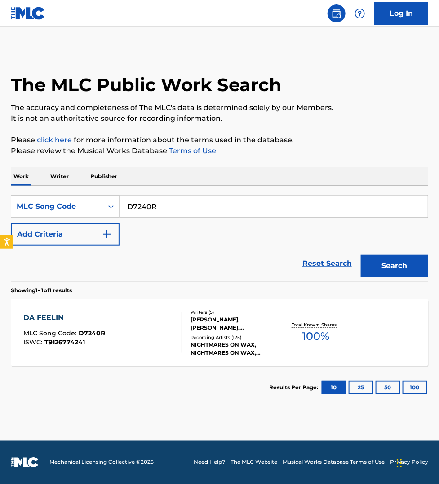
click at [165, 205] on input "D7240R" at bounding box center [274, 207] width 308 height 22
paste input "IG9LVT"
type input "IG9LVT"
click at [361, 255] on button "Search" at bounding box center [394, 266] width 67 height 22
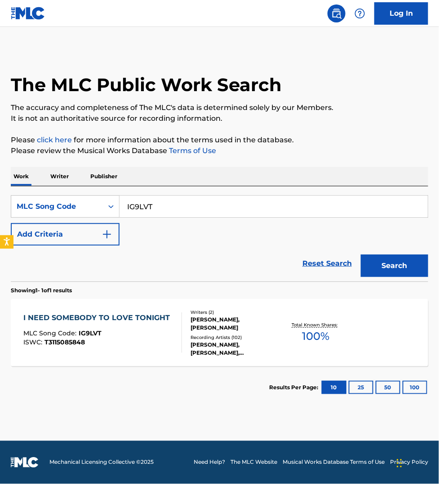
click at [155, 345] on div "ISWC : T3115085848" at bounding box center [98, 342] width 151 height 7
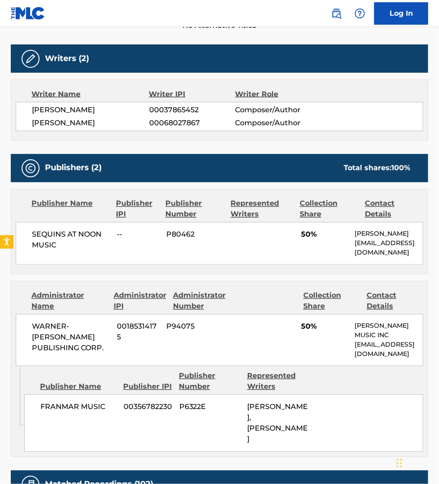
scroll to position [295, 0]
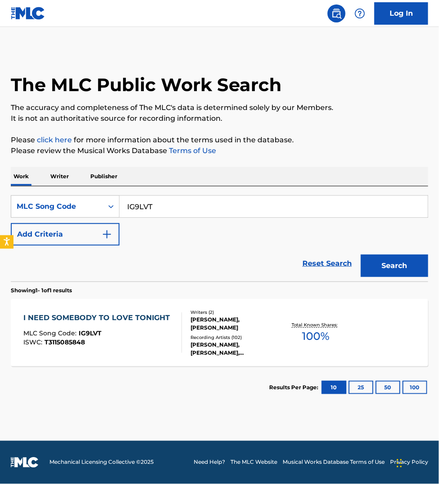
click at [158, 207] on input "IG9LVT" at bounding box center [274, 207] width 308 height 22
paste input "NC3JGD"
type input "NC3JGD"
click at [361, 255] on button "Search" at bounding box center [394, 266] width 67 height 22
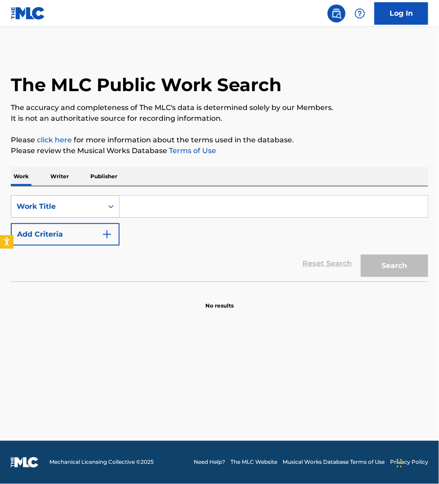
click at [65, 207] on div "Work Title" at bounding box center [57, 206] width 81 height 11
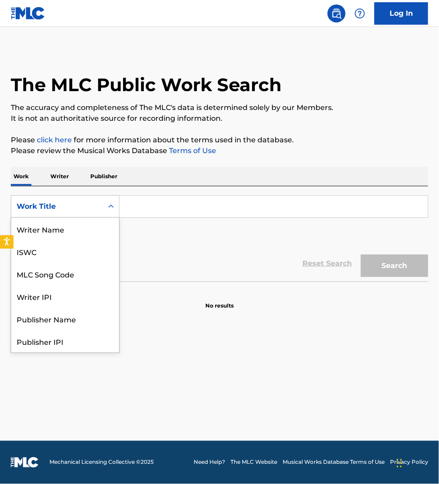
scroll to position [45, 0]
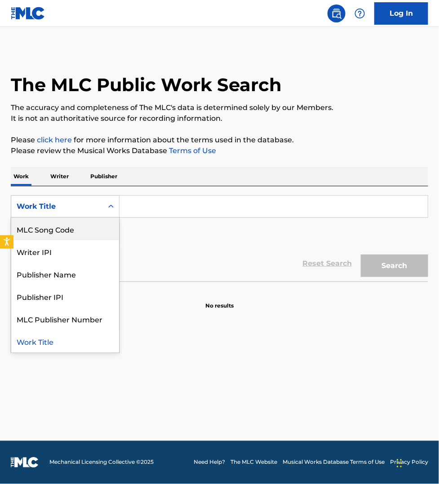
click at [59, 233] on div "MLC Song Code" at bounding box center [65, 229] width 108 height 22
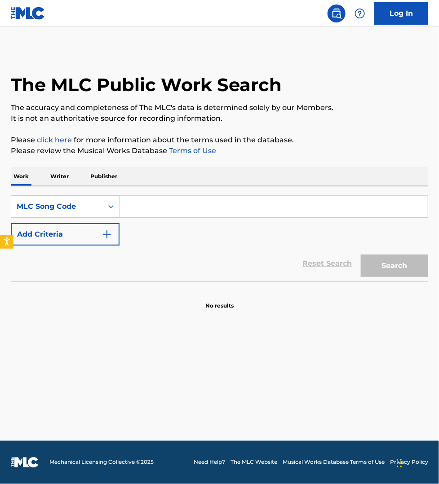
click at [127, 210] on input "Search Form" at bounding box center [274, 207] width 308 height 22
paste input "DQ70K5"
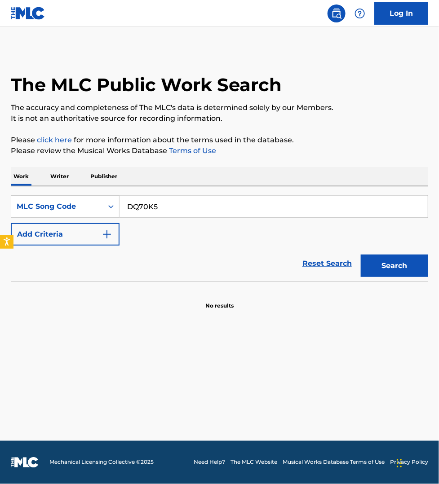
click at [361, 255] on button "Search" at bounding box center [394, 266] width 67 height 22
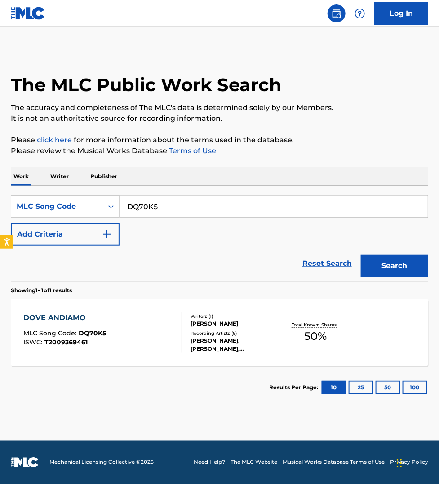
click at [144, 207] on input "DQ70K5" at bounding box center [274, 207] width 308 height 22
paste input "B23352"
click at [361, 255] on button "Search" at bounding box center [394, 266] width 67 height 22
click at [171, 210] on input "B23352" at bounding box center [274, 207] width 308 height 22
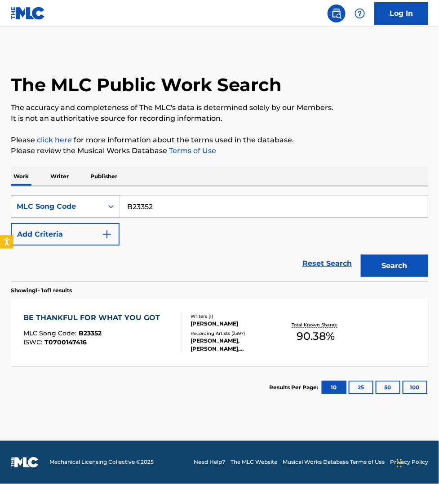
click at [171, 210] on input "B23352" at bounding box center [274, 207] width 308 height 22
paste input "DQ28RP"
click at [361, 255] on button "Search" at bounding box center [394, 266] width 67 height 22
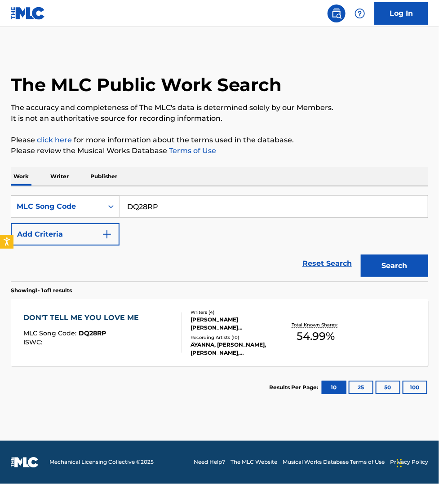
click at [172, 209] on input "DQ28RP" at bounding box center [274, 207] width 308 height 22
paste input "RC0300"
click at [361, 255] on button "Search" at bounding box center [394, 266] width 67 height 22
click at [221, 212] on input "RC0300" at bounding box center [274, 207] width 308 height 22
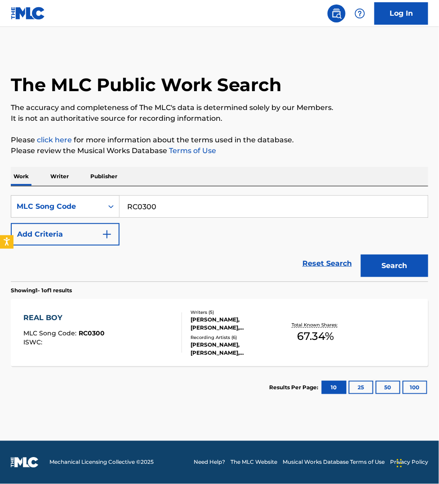
click at [221, 212] on input "RC0300" at bounding box center [274, 207] width 308 height 22
paste input "N695B4"
click at [361, 255] on button "Search" at bounding box center [394, 266] width 67 height 22
click at [180, 206] on input "N695B4" at bounding box center [274, 207] width 308 height 22
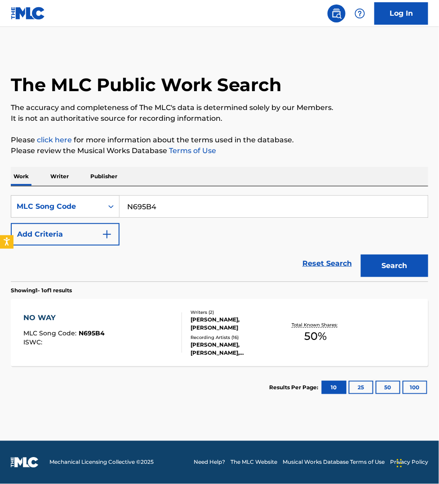
paste input "S542R2"
click at [361, 255] on button "Search" at bounding box center [394, 266] width 67 height 22
click at [159, 207] on input "S542R2" at bounding box center [274, 207] width 308 height 22
paste input "TW7NBM"
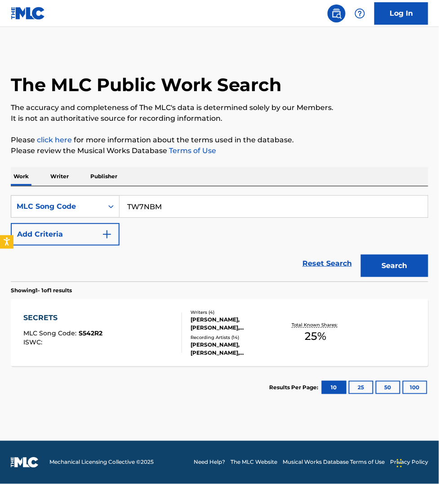
click at [361, 255] on button "Search" at bounding box center [394, 266] width 67 height 22
click at [190, 205] on input "TW7NBM" at bounding box center [274, 207] width 308 height 22
paste input "MG7P6B"
click at [361, 255] on button "Search" at bounding box center [394, 266] width 67 height 22
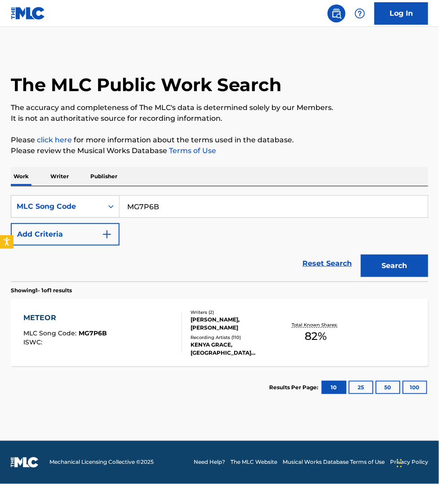
click at [183, 207] on input "MG7P6B" at bounding box center [274, 207] width 308 height 22
paste input "W135J"
click at [361, 255] on button "Search" at bounding box center [394, 266] width 67 height 22
click at [156, 207] on input "MW135J" at bounding box center [274, 207] width 308 height 22
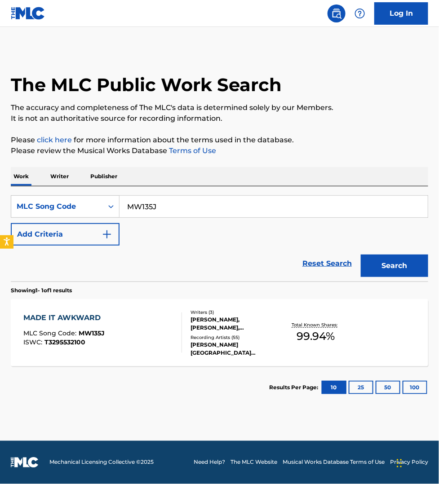
click at [156, 207] on input "MW135J" at bounding box center [274, 207] width 308 height 22
paste input "YO988B"
click at [361, 255] on button "Search" at bounding box center [394, 266] width 67 height 22
click at [182, 209] on input "YO988B" at bounding box center [274, 207] width 308 height 22
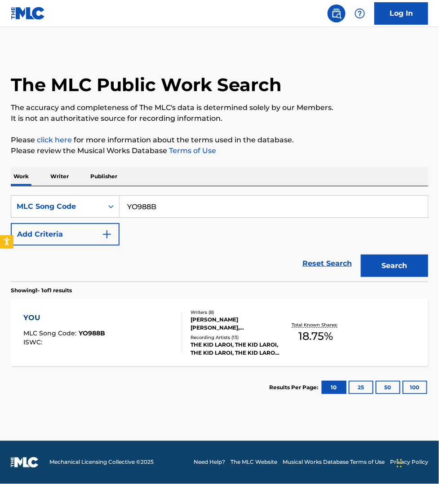
paste input "S55Q4J"
click at [361, 255] on button "Search" at bounding box center [394, 266] width 67 height 22
click at [170, 207] on input "S55Q4J" at bounding box center [274, 207] width 308 height 22
paste input "W39SHS"
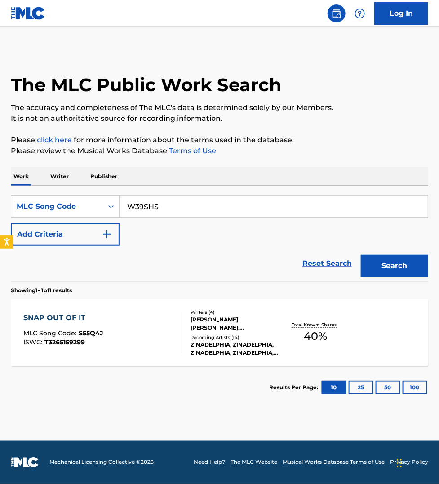
click at [361, 255] on button "Search" at bounding box center [394, 266] width 67 height 22
click at [162, 203] on input "W39SHS" at bounding box center [274, 207] width 308 height 22
paste input "RO7N3B"
click at [361, 255] on button "Search" at bounding box center [394, 266] width 67 height 22
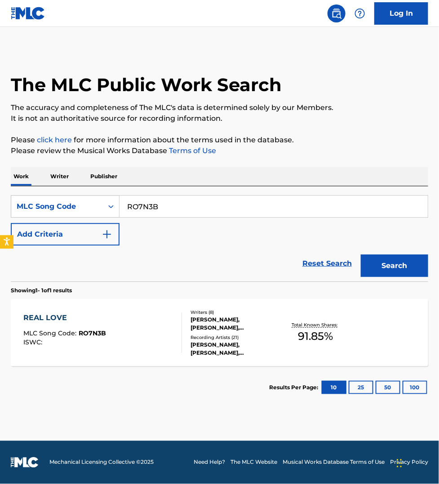
click at [166, 204] on input "RO7N3B" at bounding box center [274, 207] width 308 height 22
paste input "CJ6FTA"
click at [361, 255] on button "Search" at bounding box center [394, 266] width 67 height 22
click at [163, 207] on input "CJ6FTA" at bounding box center [274, 207] width 308 height 22
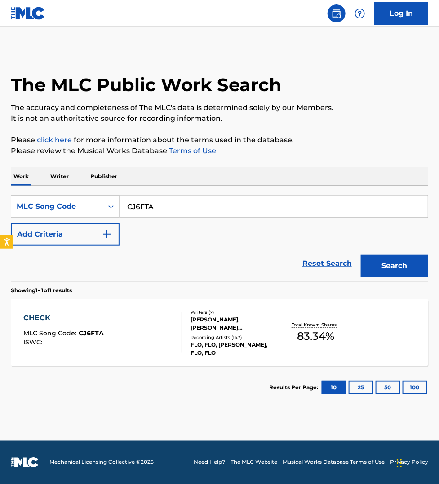
click at [163, 207] on input "CJ6FTA" at bounding box center [274, 207] width 308 height 22
paste input "YP7YTB"
click at [361, 255] on button "Search" at bounding box center [394, 266] width 67 height 22
click at [187, 204] on input "YP7YTB" at bounding box center [274, 207] width 308 height 22
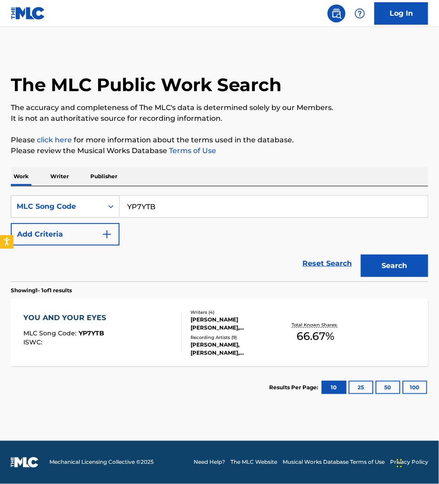
paste input "CI612U"
click at [361, 255] on button "Search" at bounding box center [394, 266] width 67 height 22
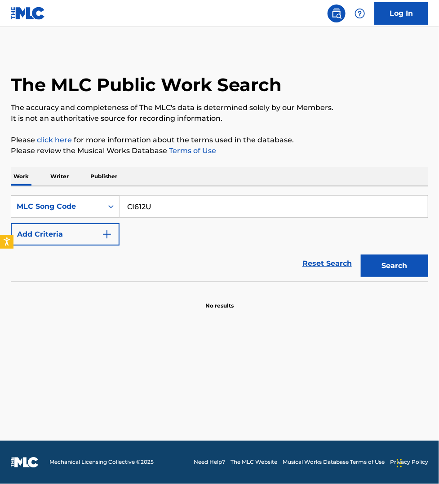
click at [155, 207] on input "CI612U" at bounding box center [274, 207] width 308 height 22
paste input "5S9D"
click at [361, 255] on button "Search" at bounding box center [394, 266] width 67 height 22
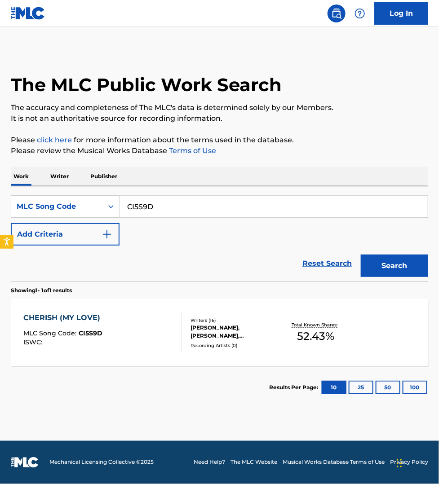
click at [170, 205] on input "CI5S9D" at bounding box center [274, 207] width 308 height 22
paste input "S55YK1"
click at [361, 255] on button "Search" at bounding box center [394, 266] width 67 height 22
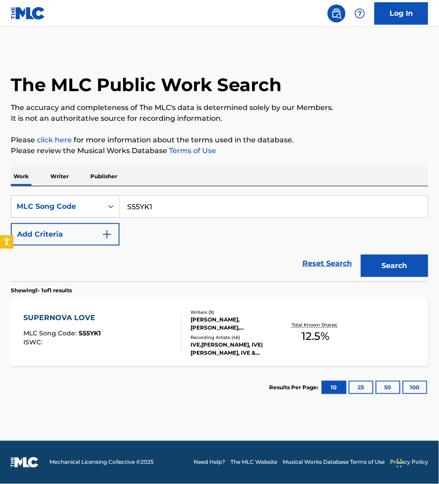
click at [178, 204] on input "S55YK1" at bounding box center [274, 207] width 308 height 22
paste input "N75W7C"
click at [361, 255] on button "Search" at bounding box center [394, 266] width 67 height 22
click at [167, 210] on input "N75W7C" at bounding box center [274, 207] width 308 height 22
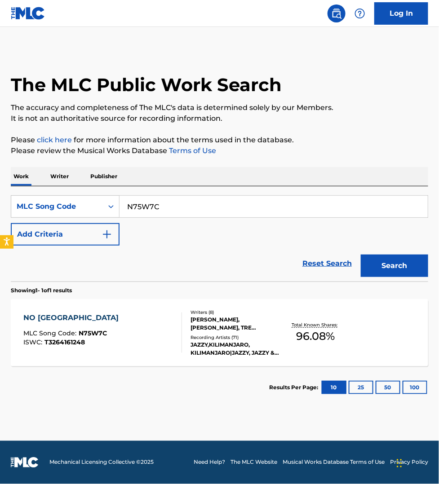
click at [167, 210] on input "N75W7C" at bounding box center [274, 207] width 308 height 22
paste input "RN95HC"
click at [361, 255] on button "Search" at bounding box center [394, 266] width 67 height 22
click at [197, 209] on input "RN95HC" at bounding box center [274, 207] width 308 height 22
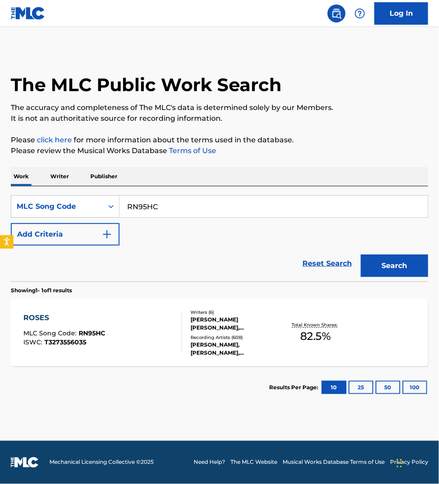
paste input "JB953X"
click at [361, 255] on button "Search" at bounding box center [394, 266] width 67 height 22
click at [171, 205] on input "JB953X" at bounding box center [274, 207] width 308 height 22
paste input "S69MUI"
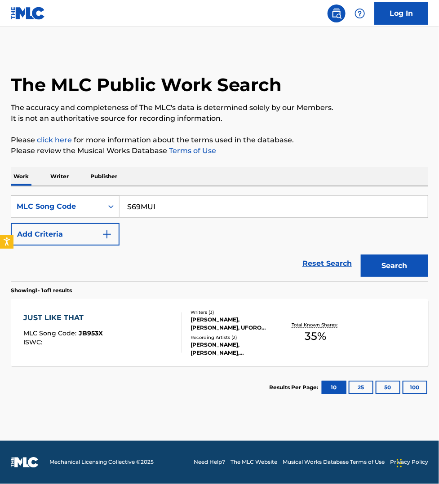
type input "S69MUI"
click at [361, 255] on button "Search" at bounding box center [394, 266] width 67 height 22
click at [144, 326] on div "SCISSORS MLC Song Code : S69MUI ISWC : T3299186231" at bounding box center [102, 333] width 159 height 40
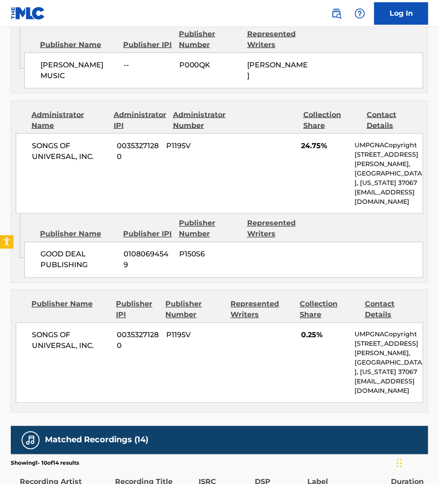
scroll to position [1109, 0]
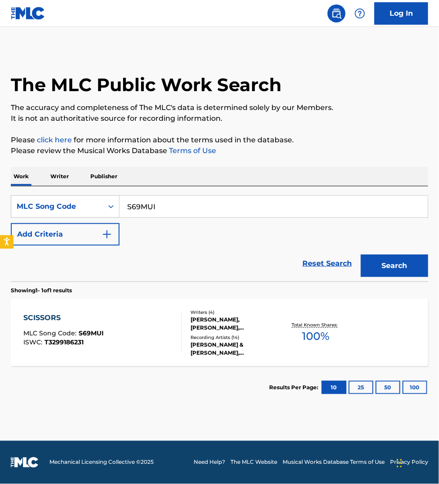
click at [151, 206] on input "S69MUI" at bounding box center [274, 207] width 308 height 22
paste input "DQ49VE"
click at [361, 255] on button "Search" at bounding box center [394, 266] width 67 height 22
click at [165, 206] on input "DQ49VE" at bounding box center [274, 207] width 308 height 22
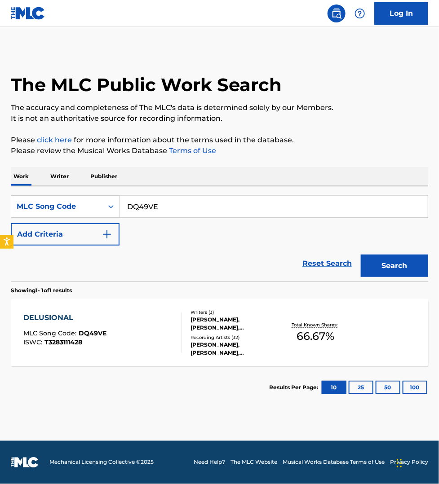
click at [165, 206] on input "DQ49VE" at bounding box center [274, 207] width 308 height 22
paste input "OM08O"
click at [361, 255] on button "Search" at bounding box center [394, 266] width 67 height 22
click at [194, 203] on input "OM08OE" at bounding box center [274, 207] width 308 height 22
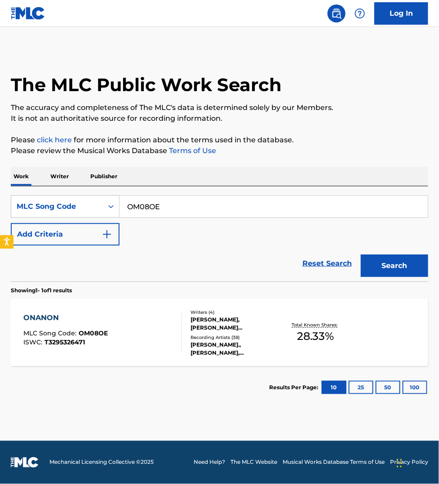
paste input "MR3ACO"
click at [361, 255] on button "Search" at bounding box center [394, 266] width 67 height 22
click at [183, 206] on input "MR3ACO" at bounding box center [274, 207] width 308 height 22
paste input "BD7RC3"
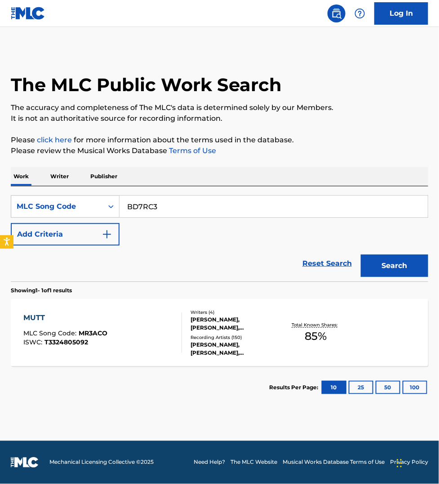
click at [361, 255] on button "Search" at bounding box center [394, 266] width 67 height 22
click at [159, 209] on input "BD7RC3" at bounding box center [274, 207] width 308 height 22
paste input "HQ0N0I"
type input "HQ0N0I"
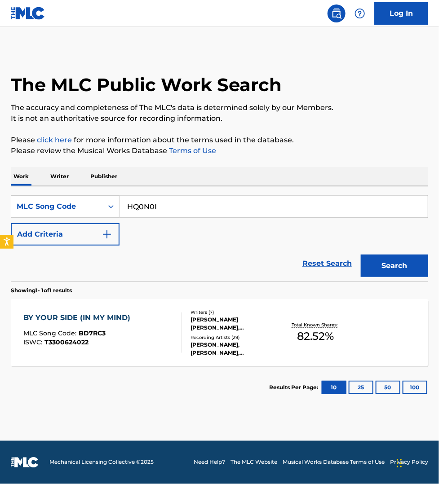
click at [361, 255] on button "Search" at bounding box center [394, 266] width 67 height 22
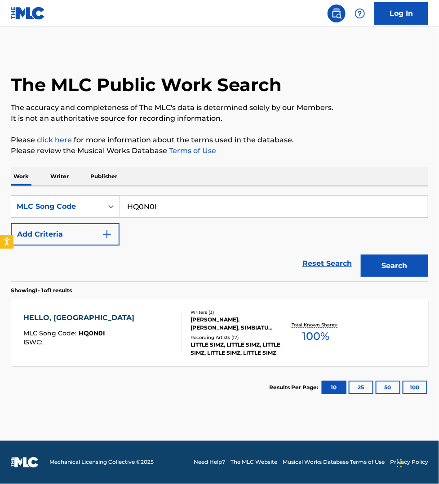
click at [127, 324] on div "HELLO, HI MLC Song Code : HQ0N0I ISWC :" at bounding box center [102, 333] width 159 height 40
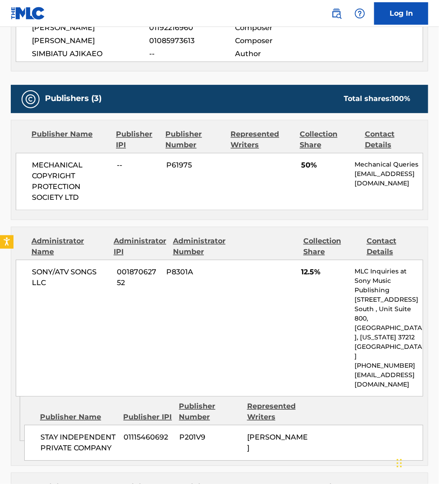
scroll to position [379, 0]
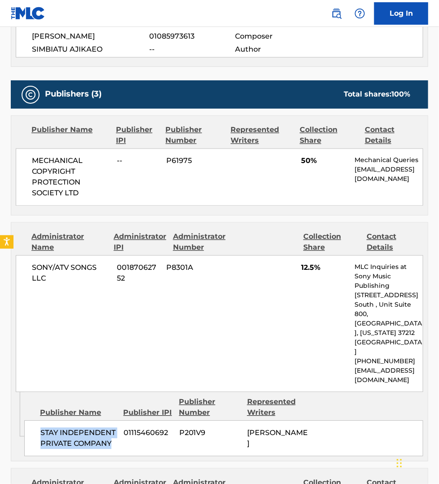
drag, startPoint x: 113, startPoint y: 405, endPoint x: 41, endPoint y: 396, distance: 72.5
click at [41, 428] on span "STAY INDEPENDENT PRIVATE COMPANY" at bounding box center [78, 439] width 76 height 22
copy span "STAY INDEPENDENT PRIVATE COMPANY"
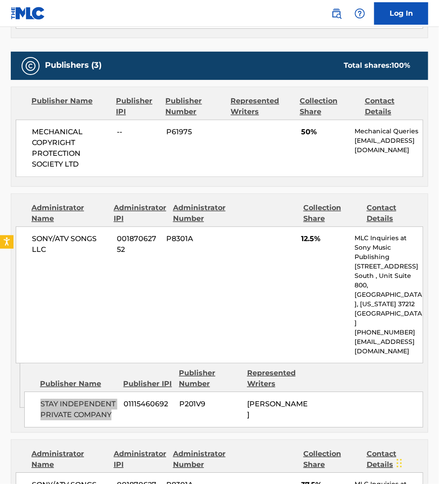
scroll to position [407, 0]
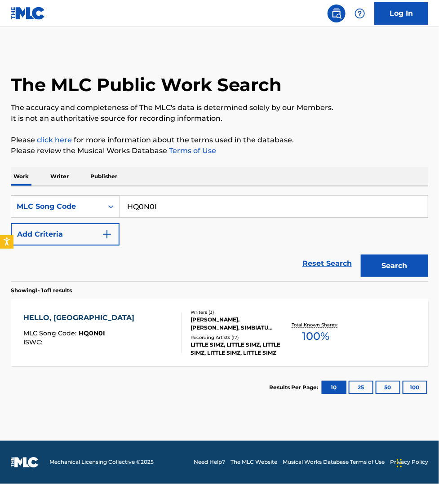
click at [173, 209] on input "HQ0N0I" at bounding box center [274, 207] width 308 height 22
paste input "DQ5BYQ"
click at [361, 255] on button "Search" at bounding box center [394, 266] width 67 height 22
click at [167, 208] on input "DQ5BYQ" at bounding box center [274, 207] width 308 height 22
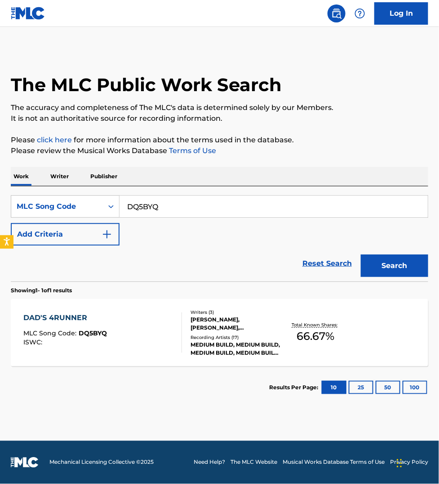
click at [167, 208] on input "DQ5BYQ" at bounding box center [274, 207] width 308 height 22
paste input "FA0AIK"
click at [361, 255] on button "Search" at bounding box center [394, 266] width 67 height 22
click at [197, 205] on input "FA0AIK" at bounding box center [274, 207] width 308 height 22
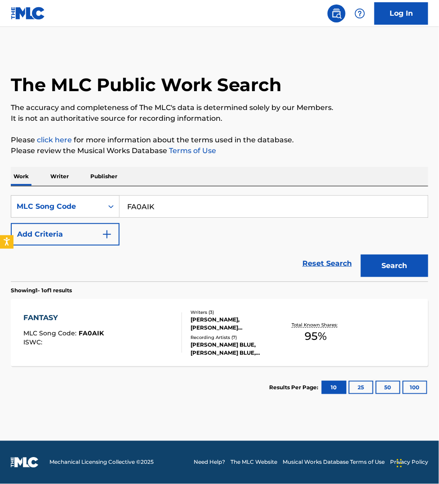
paste input "TX6F5I"
click at [361, 255] on button "Search" at bounding box center [394, 266] width 67 height 22
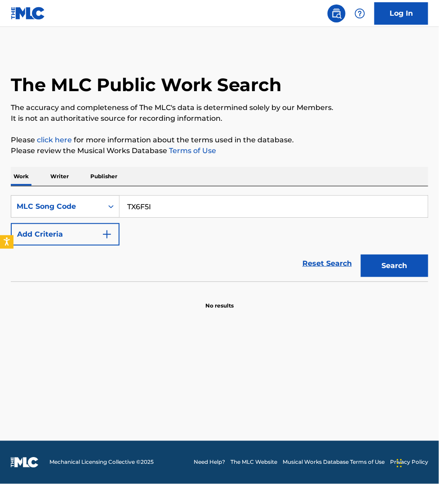
click at [169, 208] on input "TX6F5I" at bounding box center [274, 207] width 308 height 22
paste input "4ZUK"
click at [361, 255] on button "Search" at bounding box center [394, 266] width 67 height 22
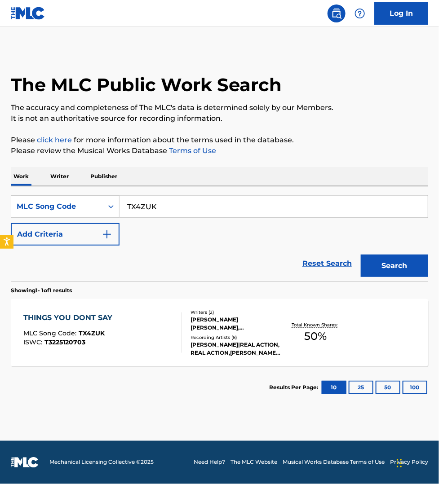
click at [187, 202] on input "TX4ZUK" at bounding box center [274, 207] width 308 height 22
paste input "S51YBC"
click at [361, 255] on button "Search" at bounding box center [394, 266] width 67 height 22
click at [196, 207] on input "S51YBC" at bounding box center [274, 207] width 308 height 22
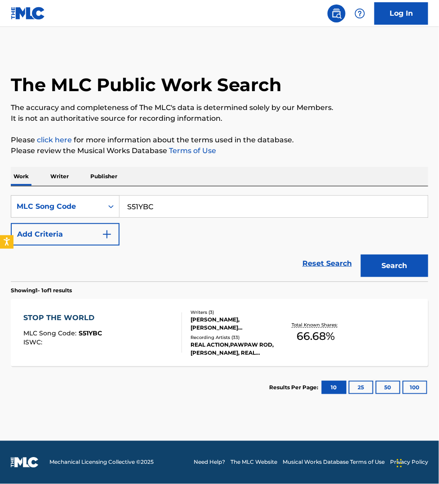
click at [196, 207] on input "S51YBC" at bounding box center [274, 207] width 308 height 22
paste input "W408SO"
click at [361, 255] on button "Search" at bounding box center [394, 266] width 67 height 22
click at [197, 218] on div "W408SO" at bounding box center [274, 207] width 309 height 22
click at [198, 202] on input "W408SO" at bounding box center [274, 207] width 308 height 22
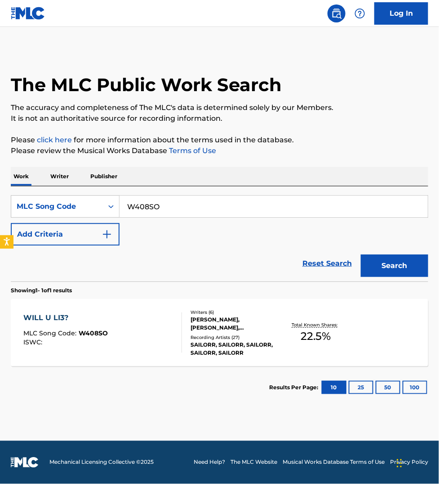
click at [198, 202] on input "W408SO" at bounding box center [274, 207] width 308 height 22
paste input "385ZV"
type input "W385ZV"
click at [361, 255] on button "Search" at bounding box center [394, 266] width 67 height 22
click at [143, 330] on div "WALKIN ON WATER MLC Song Code : W385ZV ISWC : T3307945199" at bounding box center [102, 333] width 159 height 40
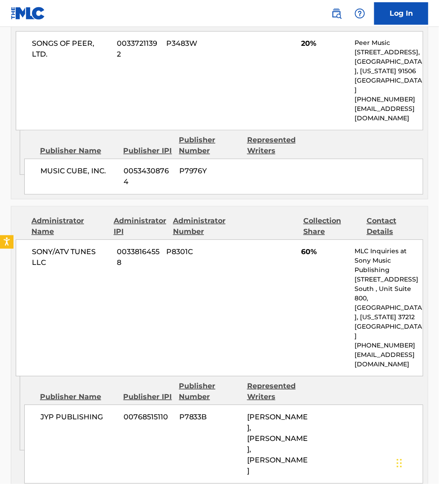
scroll to position [491, 0]
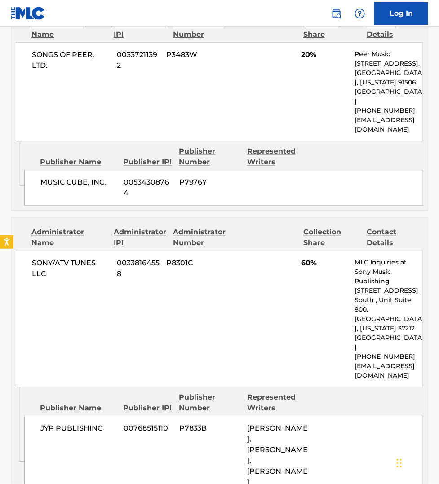
click at [318, 454] on div "JYP PUBLISHING 00768515110 P7833B [PERSON_NAME], [PERSON_NAME], [PERSON_NAME]" at bounding box center [223, 455] width 399 height 79
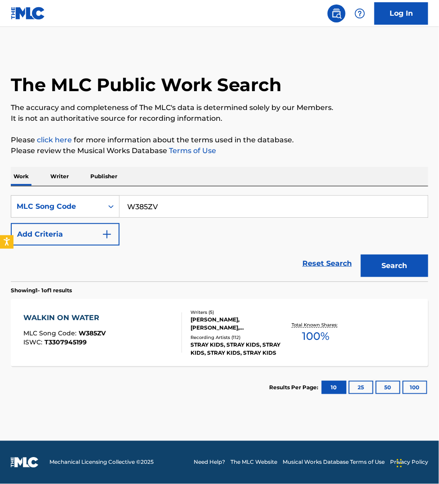
click at [172, 207] on input "W385ZV" at bounding box center [274, 207] width 308 height 22
paste input "51TND"
click at [361, 255] on button "Search" at bounding box center [394, 266] width 67 height 22
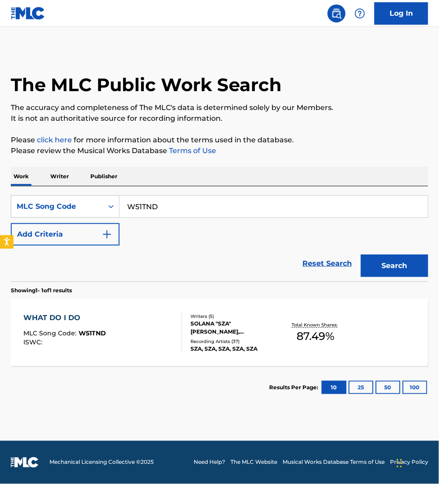
click at [174, 205] on input "W51TND" at bounding box center [274, 207] width 308 height 22
paste input "I323NZ"
click at [361, 255] on button "Search" at bounding box center [394, 266] width 67 height 22
click at [167, 206] on input "I323NZ" at bounding box center [274, 207] width 308 height 22
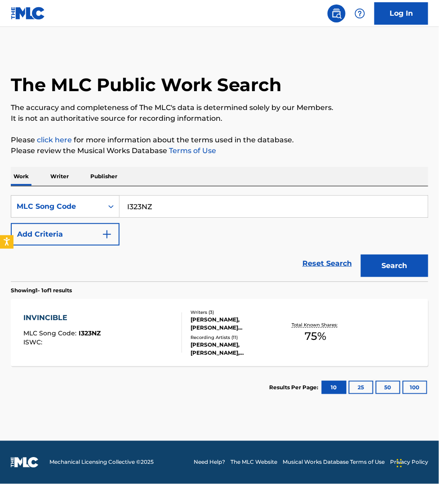
click at [167, 206] on input "I323NZ" at bounding box center [274, 207] width 308 height 22
paste input "F92SY"
type input "IF92SY"
click at [361, 255] on button "Search" at bounding box center [394, 266] width 67 height 22
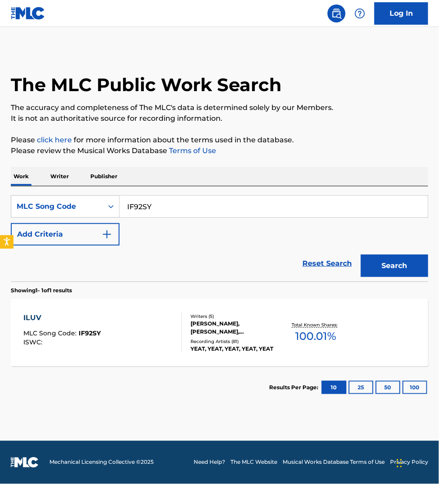
click at [135, 333] on div "ILUV MLC Song Code : IF92SY ISWC :" at bounding box center [102, 333] width 159 height 40
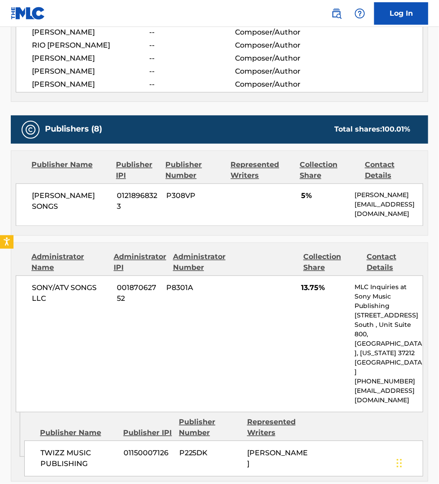
scroll to position [351, 0]
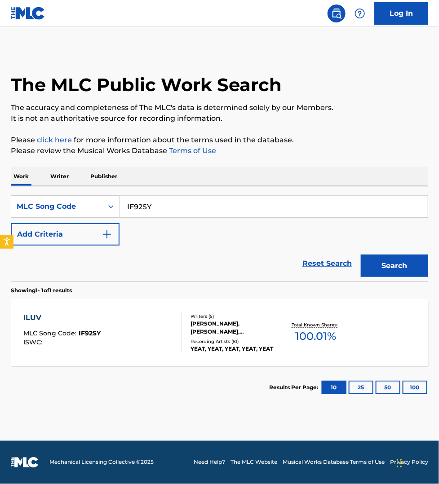
click at [153, 203] on input "IF92SY" at bounding box center [274, 207] width 308 height 22
paste input "S47A5J"
click at [361, 255] on button "Search" at bounding box center [394, 266] width 67 height 22
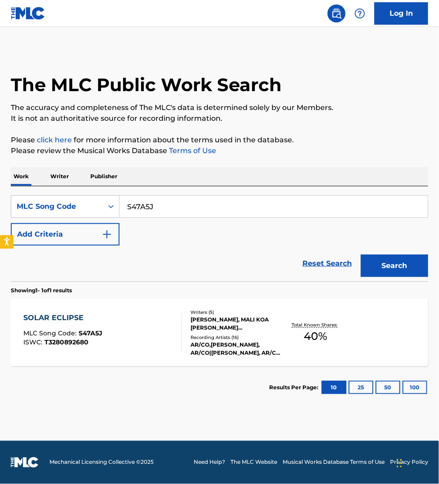
click at [163, 209] on input "S47A5J" at bounding box center [274, 207] width 308 height 22
paste input "GB1M2P"
click at [361, 255] on button "Search" at bounding box center [394, 266] width 67 height 22
click at [205, 203] on input "GB1M2P" at bounding box center [274, 207] width 308 height 22
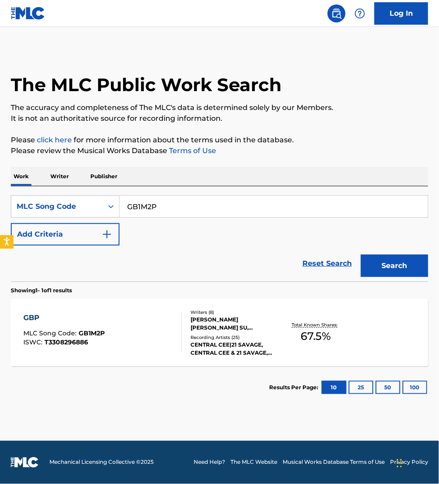
click at [205, 203] on input "GB1M2P" at bounding box center [274, 207] width 308 height 22
paste input "CJ0B25"
click at [361, 255] on button "Search" at bounding box center [394, 266] width 67 height 22
click at [201, 208] on input "CJ0B25" at bounding box center [274, 207] width 308 height 22
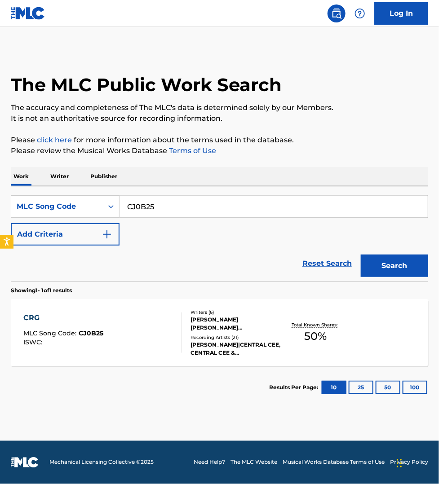
paste input "TX53A2"
click at [361, 255] on button "Search" at bounding box center [394, 266] width 67 height 22
click at [191, 200] on input "TX53A2" at bounding box center [274, 207] width 308 height 22
paste input "GB9R6U"
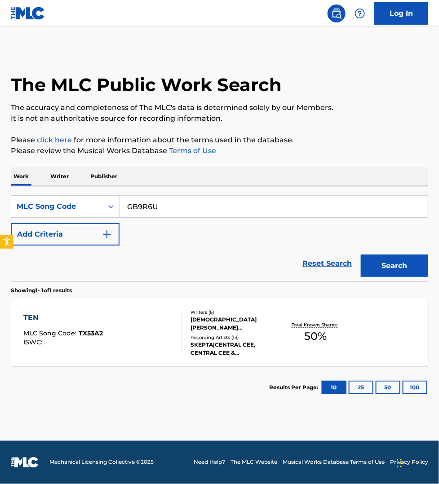
click at [361, 255] on button "Search" at bounding box center [394, 266] width 67 height 22
click at [166, 204] on input "GB9R6U" at bounding box center [274, 207] width 308 height 22
paste input "FB0V5X"
click at [361, 255] on button "Search" at bounding box center [394, 266] width 67 height 22
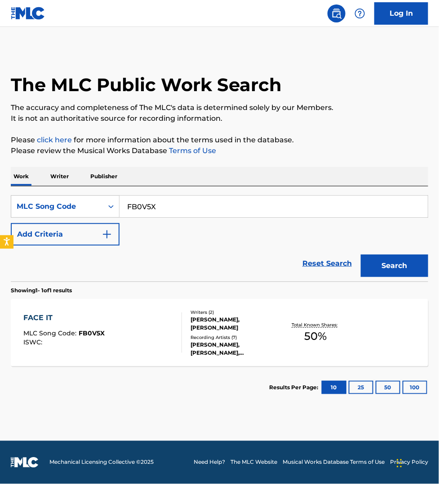
click at [162, 207] on input "FB0V5X" at bounding box center [274, 207] width 308 height 22
paste input "GB19O7"
click at [361, 255] on button "Search" at bounding box center [394, 266] width 67 height 22
click at [174, 210] on input "GB19O7" at bounding box center [274, 207] width 308 height 22
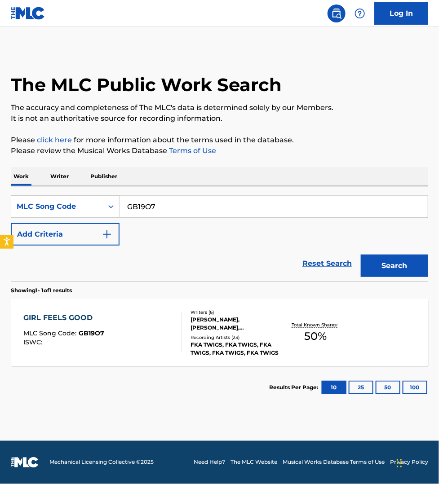
click at [174, 210] on input "GB19O7" at bounding box center [274, 207] width 308 height 22
paste input "Z85415"
click at [361, 255] on button "Search" at bounding box center [394, 266] width 67 height 22
click at [197, 206] on input "Z85415" at bounding box center [274, 207] width 308 height 22
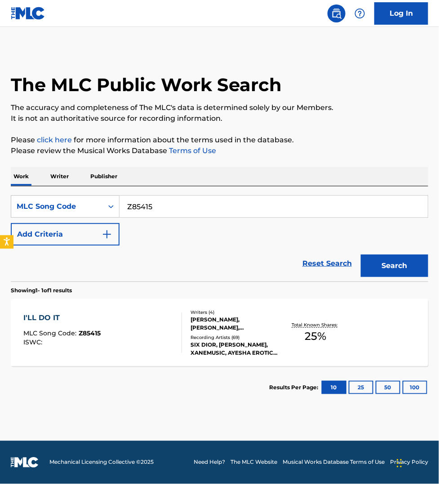
paste input "RO7PA2"
click at [377, 262] on button "Search" at bounding box center [394, 266] width 67 height 22
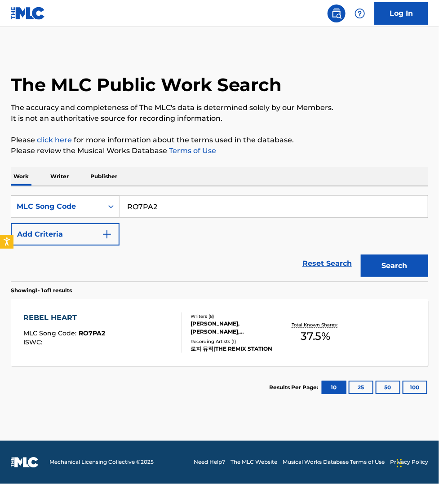
click at [162, 209] on input "RO7PA2" at bounding box center [274, 207] width 308 height 22
paste input "PM8U6F"
click at [361, 255] on button "Search" at bounding box center [394, 266] width 67 height 22
click at [225, 212] on input "PM8U6F" at bounding box center [274, 207] width 308 height 22
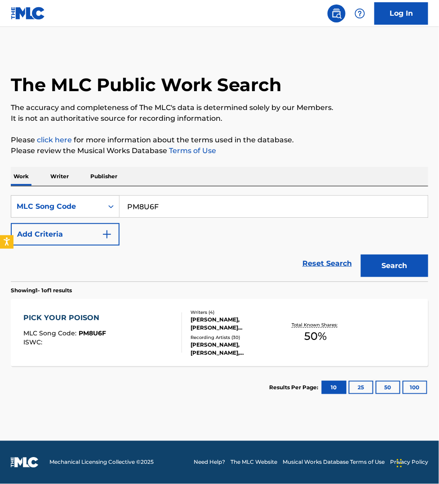
click at [225, 212] on input "PM8U6F" at bounding box center [274, 207] width 308 height 22
paste input "BD65AO"
click at [361, 255] on button "Search" at bounding box center [394, 266] width 67 height 22
click at [177, 204] on input "BD65AO" at bounding box center [274, 207] width 308 height 22
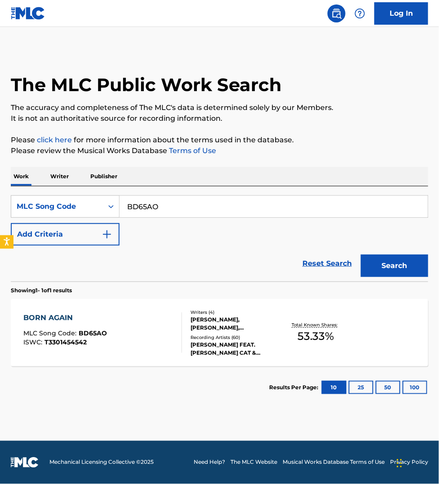
paste input "S57O7Z"
click at [361, 255] on button "Search" at bounding box center [394, 266] width 67 height 22
click at [180, 204] on input "S57O7Z" at bounding box center [274, 207] width 308 height 22
paste input "GC24FG"
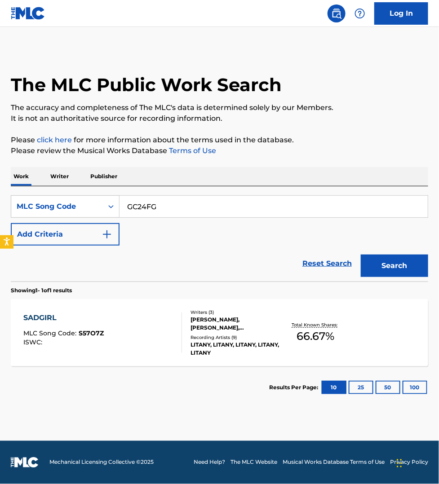
click at [361, 255] on button "Search" at bounding box center [394, 266] width 67 height 22
click at [160, 205] on input "GC24FG" at bounding box center [274, 207] width 308 height 22
paste input "OL6OIH"
click at [361, 255] on button "Search" at bounding box center [394, 266] width 67 height 22
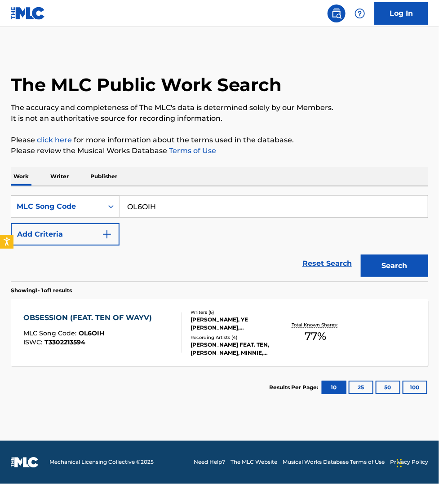
click at [154, 206] on input "OL6OIH" at bounding box center [274, 207] width 308 height 22
paste input "4C7T"
click at [361, 255] on button "Search" at bounding box center [394, 266] width 67 height 22
click at [170, 200] on input "OL4C7T" at bounding box center [274, 207] width 308 height 22
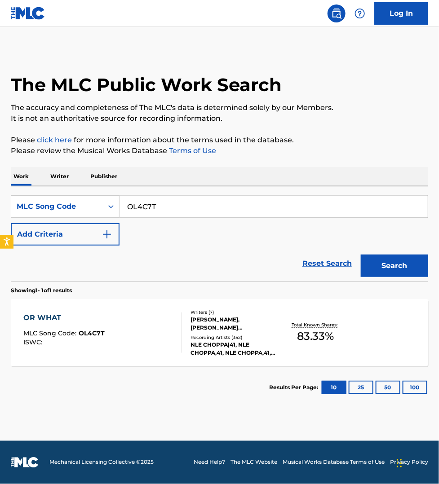
click at [170, 200] on input "OL4C7T" at bounding box center [274, 207] width 308 height 22
paste input "W51RNE"
type input "W51RNE"
click at [379, 267] on button "Search" at bounding box center [394, 266] width 67 height 22
click at [134, 337] on div "WHEN WE KISS MLC Song Code : W51RNE ISWC :" at bounding box center [102, 333] width 159 height 40
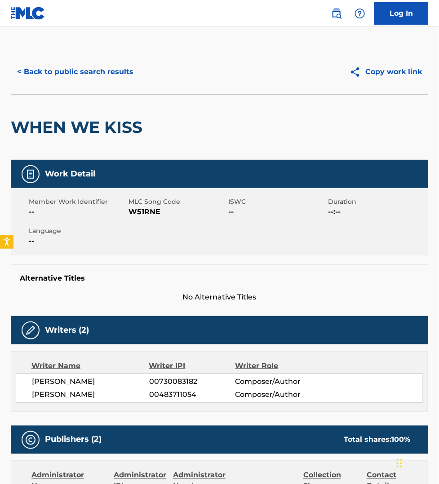
click at [86, 73] on button "< Back to public search results" at bounding box center [75, 72] width 129 height 22
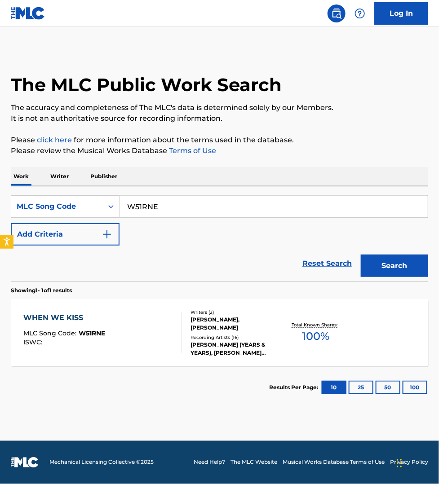
click at [164, 205] on input "W51RNE" at bounding box center [274, 207] width 308 height 22
paste input "PN3XMR"
click at [361, 255] on button "Search" at bounding box center [394, 266] width 67 height 22
click at [182, 207] on input "PN3XMR" at bounding box center [274, 207] width 308 height 22
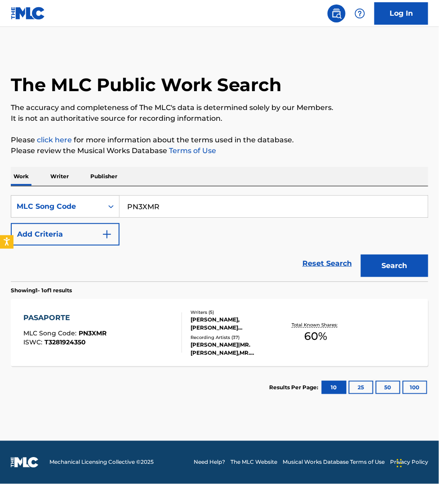
click at [182, 207] on input "PN3XMR" at bounding box center [274, 207] width 308 height 22
paste input "CJ8VKJ"
click at [361, 255] on button "Search" at bounding box center [394, 266] width 67 height 22
click at [167, 204] on input "CJ8VKJ" at bounding box center [274, 207] width 308 height 22
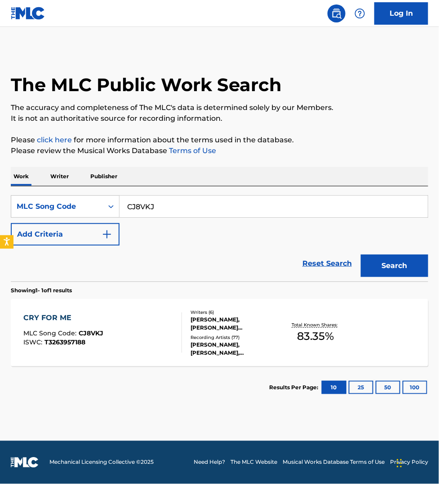
paste input "TX3D4B"
click at [361, 255] on button "Search" at bounding box center [394, 266] width 67 height 22
click at [160, 204] on input "TX3D4B" at bounding box center [274, 207] width 308 height 22
paste input "AW85MN"
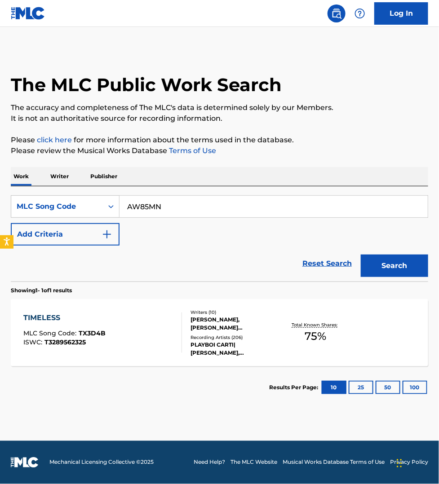
type input "AW85MN"
click at [361, 255] on button "Search" at bounding box center [394, 266] width 67 height 22
click at [156, 327] on div "ANOTHER DAY MLC Song Code : AW85MN ISWC :" at bounding box center [102, 333] width 159 height 40
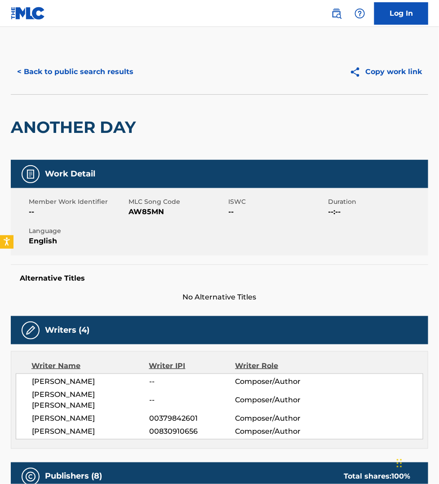
click at [113, 72] on button "< Back to public search results" at bounding box center [75, 72] width 129 height 22
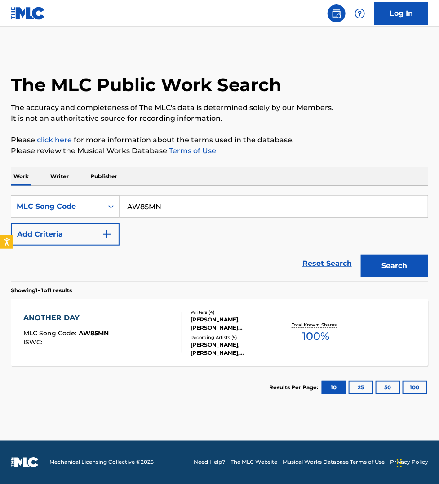
click at [173, 206] on input "AW85MN" at bounding box center [274, 207] width 308 height 22
paste input "LS0WR"
click at [361, 255] on button "Search" at bounding box center [394, 266] width 67 height 22
click at [211, 212] on input "LS0WRN" at bounding box center [274, 207] width 308 height 22
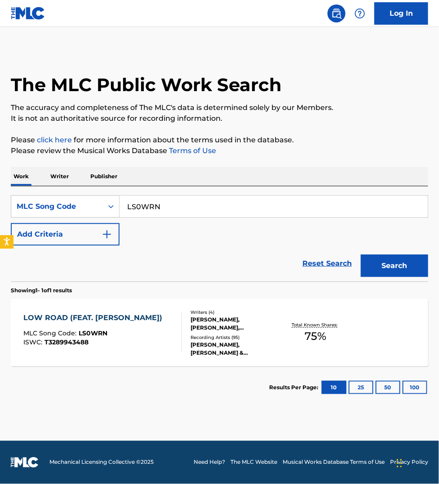
click at [211, 212] on input "LS0WRN" at bounding box center [274, 207] width 308 height 22
paste input "S70EBS"
click at [361, 255] on button "Search" at bounding box center [394, 266] width 67 height 22
click at [187, 209] on input "S70EBS" at bounding box center [274, 207] width 308 height 22
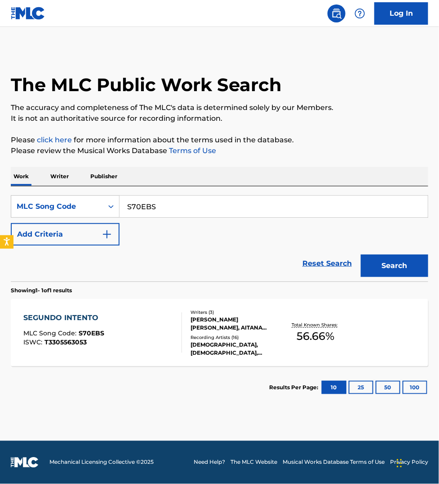
paste input "TX0UDZ"
click at [396, 270] on button "Search" at bounding box center [394, 266] width 67 height 22
click at [174, 209] on input "TX0UDZ" at bounding box center [274, 207] width 308 height 22
paste input "W40AF"
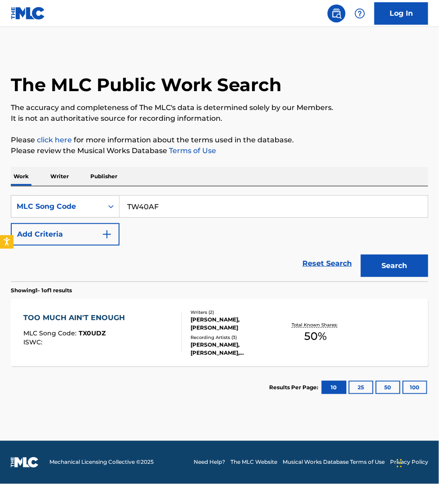
click at [361, 255] on button "Search" at bounding box center [394, 266] width 67 height 22
click at [174, 205] on input "TW40AF" at bounding box center [274, 207] width 308 height 22
paste input "I28RKZ"
click at [361, 255] on button "Search" at bounding box center [394, 266] width 67 height 22
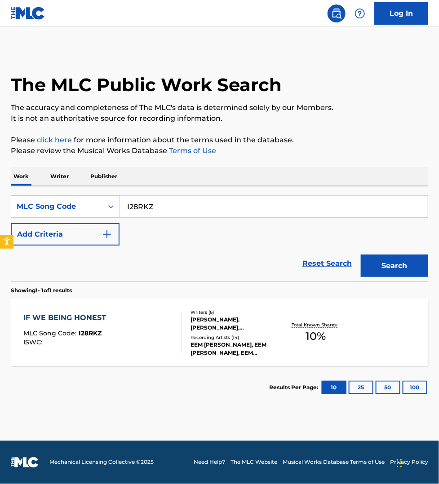
click at [182, 209] on input "I28RKZ" at bounding box center [274, 207] width 308 height 22
paste input "MV3J0V"
click at [361, 255] on button "Search" at bounding box center [394, 266] width 67 height 22
click at [171, 204] on input "MV3J0V" at bounding box center [274, 207] width 308 height 22
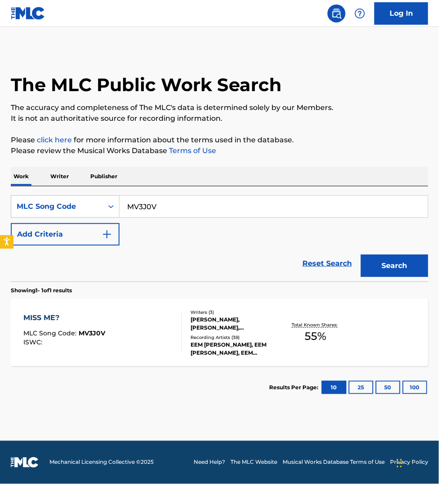
click at [171, 204] on input "MV3J0V" at bounding box center [274, 207] width 308 height 22
paste input "BD3PCF"
click at [361, 255] on button "Search" at bounding box center [394, 266] width 67 height 22
click at [221, 209] on input "BD3PCF" at bounding box center [274, 207] width 308 height 22
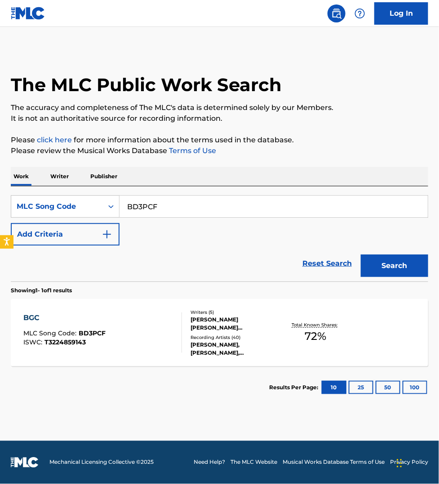
paste input "575T"
click at [361, 255] on button "Search" at bounding box center [394, 266] width 67 height 22
click at [168, 213] on input "BD575T" at bounding box center [274, 207] width 308 height 22
paste input "CD1D1I"
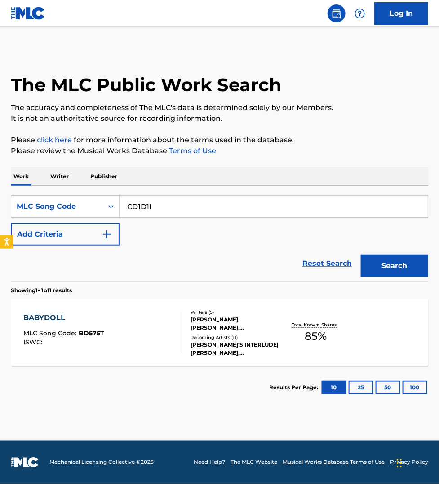
click at [361, 255] on button "Search" at bounding box center [394, 266] width 67 height 22
click at [183, 210] on input "CD1D1I" at bounding box center [274, 207] width 308 height 22
paste input "ES1M7G"
click at [361, 255] on button "Search" at bounding box center [394, 266] width 67 height 22
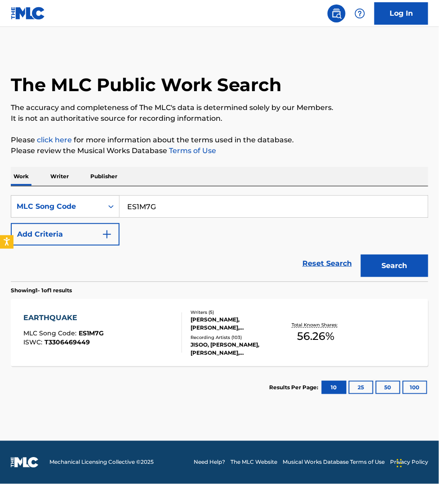
click at [187, 210] on input "ES1M7G" at bounding box center [274, 207] width 308 height 22
paste input "HC0D4L"
click at [361, 255] on button "Search" at bounding box center [394, 266] width 67 height 22
click at [168, 205] on input "HC0D4L" at bounding box center [274, 207] width 308 height 22
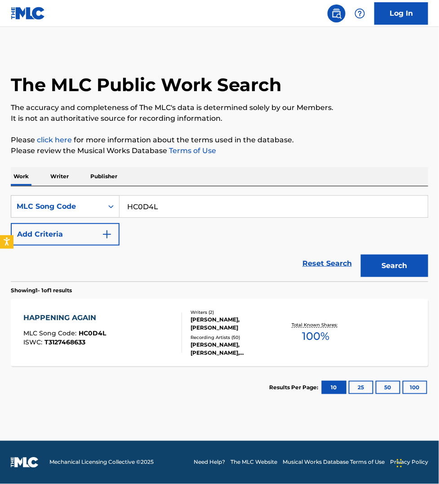
click at [168, 205] on input "HC0D4L" at bounding box center [274, 207] width 308 height 22
paste input "YO1KYD"
click at [361, 255] on button "Search" at bounding box center [394, 266] width 67 height 22
click at [171, 206] on input "YO1KYD" at bounding box center [274, 207] width 308 height 22
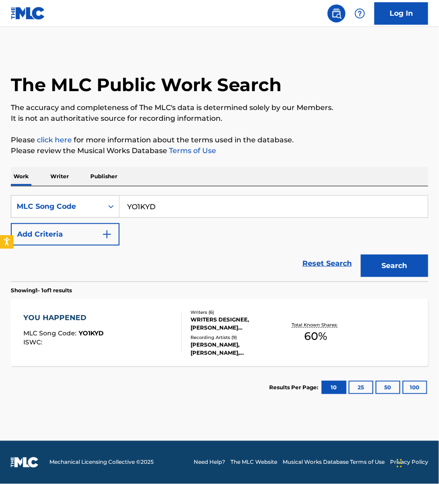
paste input "BD69YU"
click at [361, 255] on button "Search" at bounding box center [394, 266] width 67 height 22
click at [179, 203] on input "BD69YU" at bounding box center [274, 207] width 308 height 22
paste input "E599O"
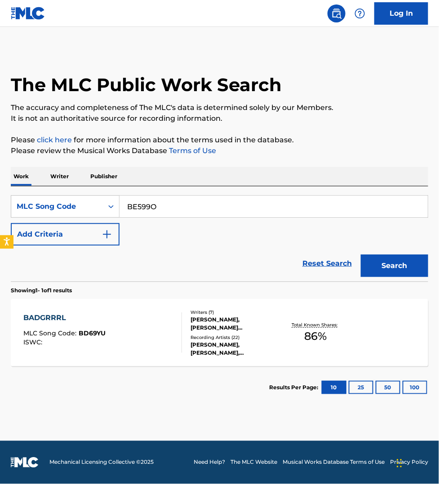
type input "BE599O"
click at [402, 264] on button "Search" at bounding box center [394, 266] width 67 height 22
click at [148, 340] on div "ISWC :" at bounding box center [92, 342] width 139 height 7
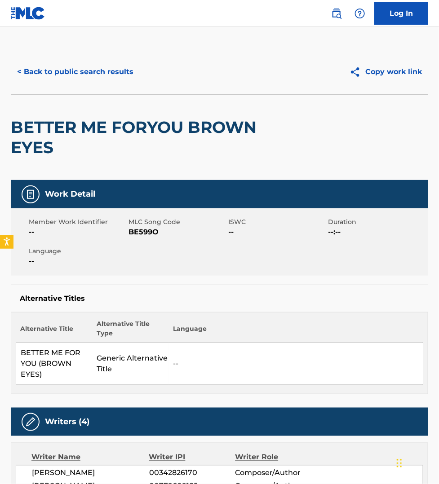
click at [57, 458] on div "Writer Name" at bounding box center [90, 458] width 118 height 11
click at [104, 73] on button "< Back to public search results" at bounding box center [75, 72] width 129 height 22
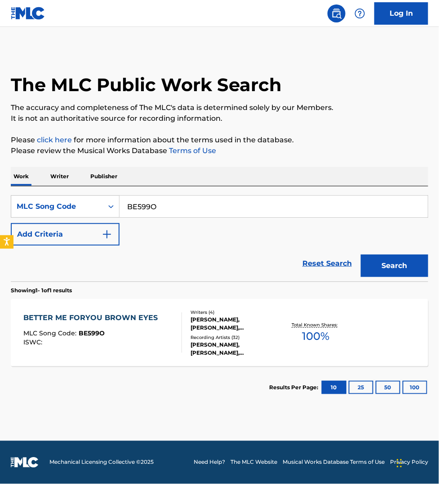
click at [153, 205] on input "BE599O" at bounding box center [274, 207] width 308 height 22
paste input "I273DM"
click at [361, 255] on button "Search" at bounding box center [394, 266] width 67 height 22
click at [174, 210] on input "I273DM" at bounding box center [274, 207] width 308 height 22
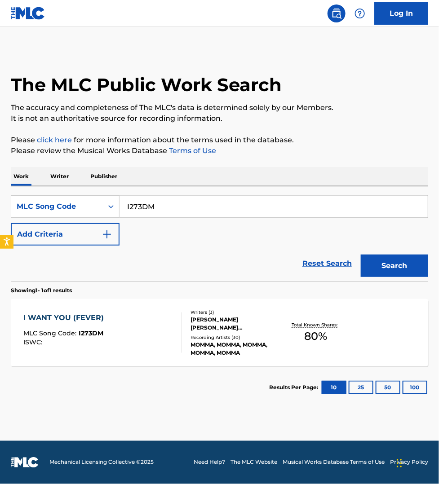
click at [174, 210] on input "I273DM" at bounding box center [274, 207] width 308 height 22
paste input "BE5U1S"
click at [361, 255] on button "Search" at bounding box center [394, 266] width 67 height 22
click at [119, 435] on main "The MLC Public Work Search The accuracy and completeness of The MLC's data is d…" at bounding box center [219, 234] width 439 height 414
click at [164, 208] on input "BE5U1S" at bounding box center [274, 207] width 308 height 22
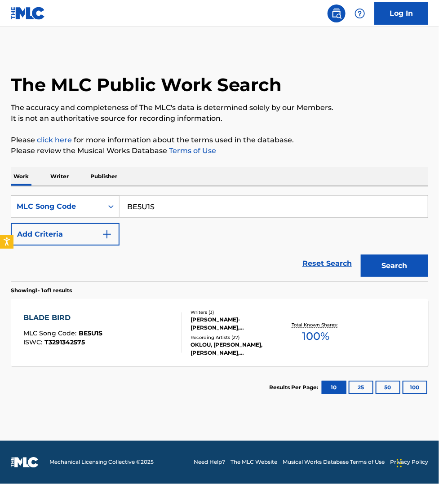
click at [164, 208] on input "BE5U1S" at bounding box center [274, 207] width 308 height 22
paste input "CJ1EUT"
type input "CJ1EUT"
click at [361, 255] on button "Search" at bounding box center [394, 266] width 67 height 22
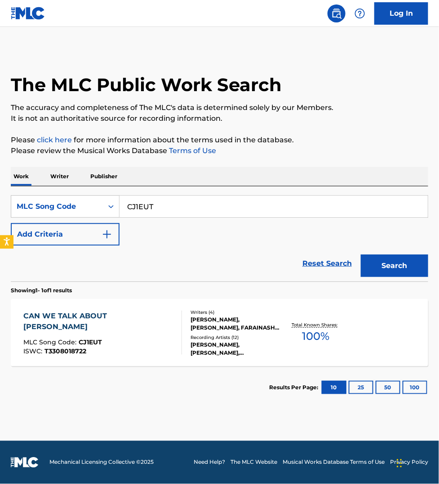
click at [159, 333] on div "CAN WE TALK ABOUT [PERSON_NAME] MLC Song Code : CJ1EUT ISWC : T3308018722" at bounding box center [102, 333] width 159 height 44
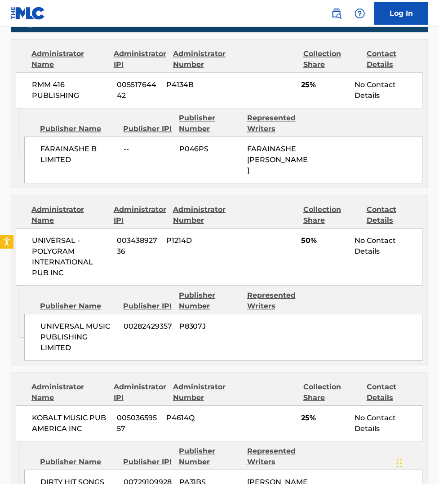
scroll to position [449, 0]
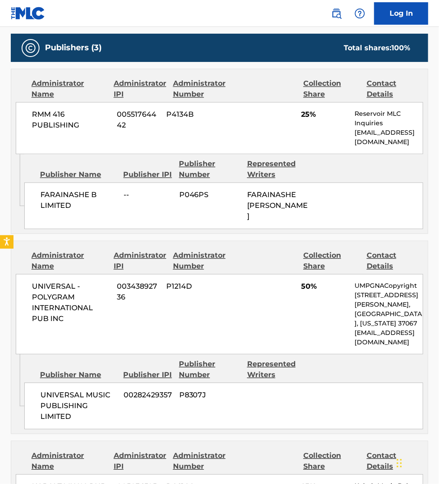
click at [252, 458] on div at bounding box center [266, 462] width 60 height 22
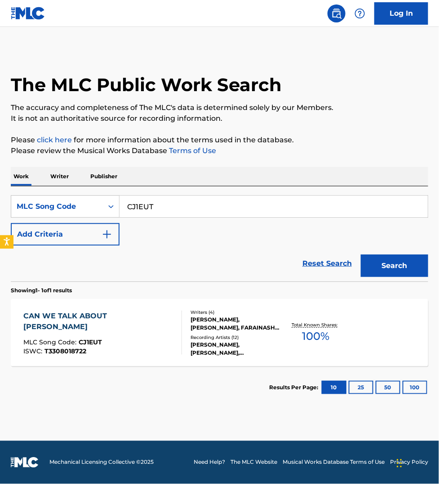
click at [174, 209] on input "CJ1EUT" at bounding box center [274, 207] width 308 height 22
paste input "S64N5G"
click at [361, 255] on button "Search" at bounding box center [394, 266] width 67 height 22
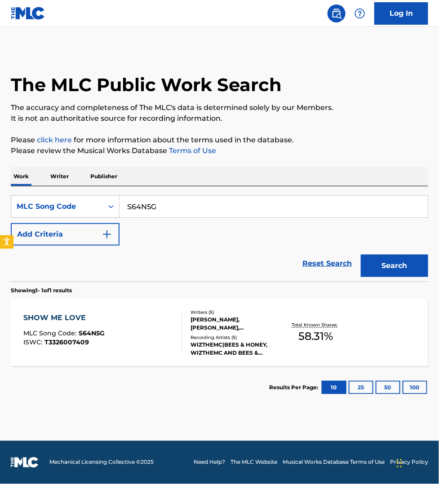
click at [176, 208] on input "S64N5G" at bounding box center [274, 207] width 308 height 22
paste input "LE1FKC"
click at [361, 255] on button "Search" at bounding box center [394, 266] width 67 height 22
click at [187, 203] on input "LE1FKC" at bounding box center [274, 207] width 308 height 22
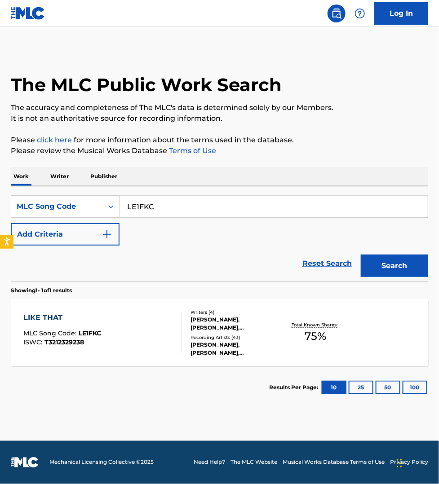
click at [187, 203] on input "LE1FKC" at bounding box center [274, 207] width 308 height 22
paste input "GE70KY"
click at [361, 255] on button "Search" at bounding box center [394, 266] width 67 height 22
click at [166, 207] on input "GE70KY" at bounding box center [274, 207] width 308 height 22
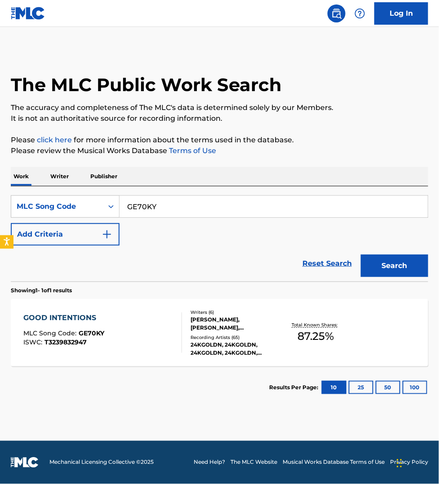
paste input "RC0KH9"
click at [361, 255] on button "Search" at bounding box center [394, 266] width 67 height 22
click at [178, 205] on input "RC0KH9" at bounding box center [274, 207] width 308 height 22
paste input "FA4HF7"
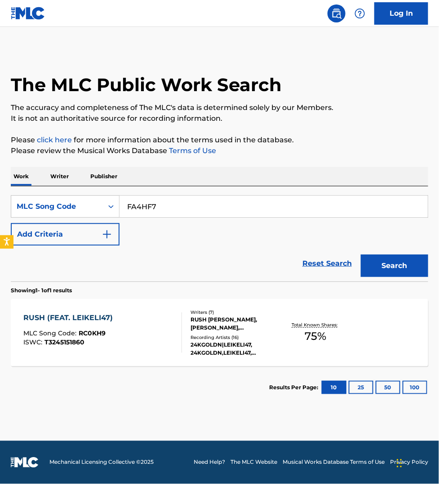
click at [361, 255] on button "Search" at bounding box center [394, 266] width 67 height 22
click at [196, 209] on input "FA4HF7" at bounding box center [274, 207] width 308 height 22
paste input "GF3U5B"
click at [361, 255] on button "Search" at bounding box center [394, 266] width 67 height 22
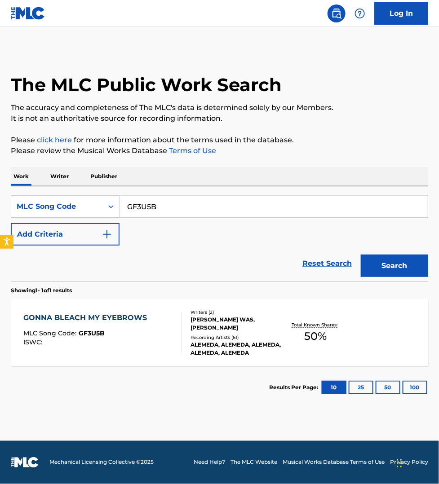
click at [200, 204] on input "GF3U5B" at bounding box center [274, 207] width 308 height 22
paste input "2L929P"
click at [386, 264] on button "Search" at bounding box center [394, 266] width 67 height 22
click at [154, 204] on input "2L929P" at bounding box center [274, 207] width 308 height 22
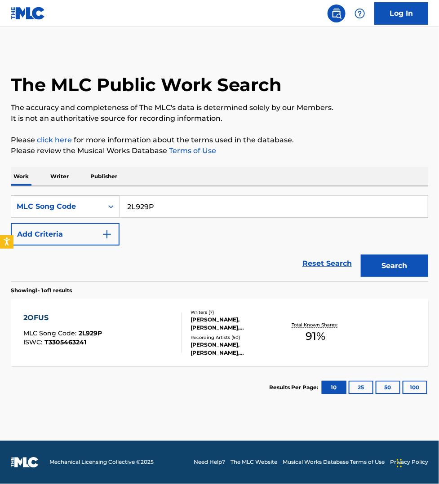
click at [154, 204] on input "2L929P" at bounding box center [274, 207] width 308 height 22
paste input "MW0RZA"
click at [361, 255] on button "Search" at bounding box center [394, 266] width 67 height 22
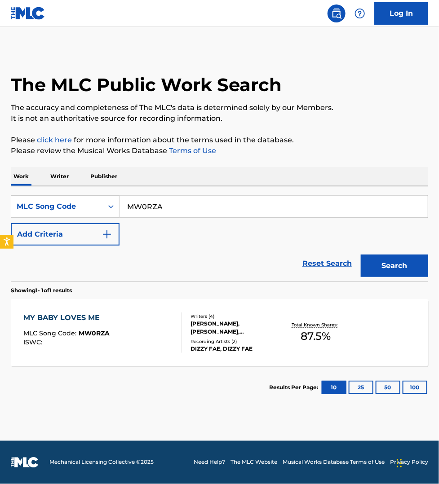
click at [208, 208] on input "MW0RZA" at bounding box center [274, 207] width 308 height 22
paste input "SB0ZW2"
type input "SB0ZW2"
click at [361, 255] on button "Search" at bounding box center [394, 266] width 67 height 22
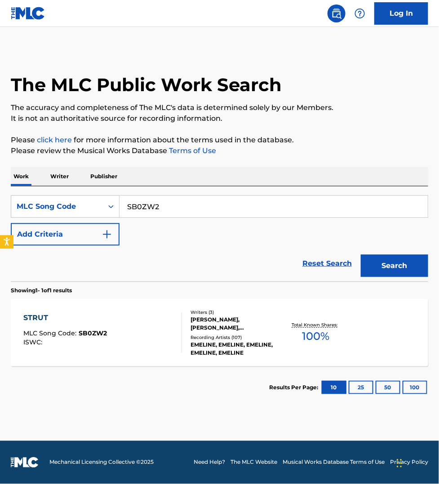
click at [147, 331] on div "STRUT MLC Song Code : SB0ZW2 ISWC :" at bounding box center [102, 333] width 159 height 40
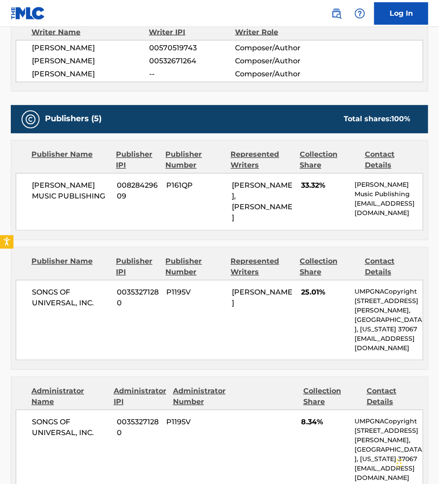
scroll to position [337, 0]
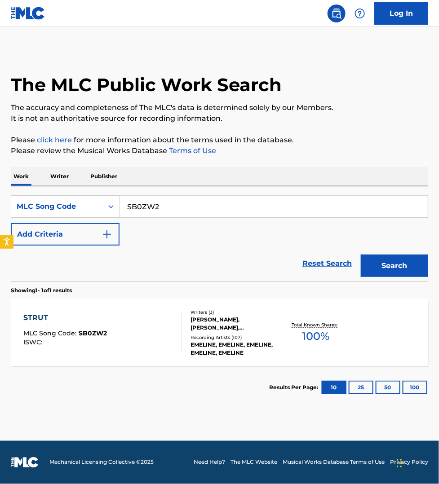
click at [151, 202] on input "SB0ZW2" at bounding box center [274, 207] width 308 height 22
paste input "HA1B73"
click at [361, 255] on button "Search" at bounding box center [394, 266] width 67 height 22
click at [162, 207] on input "HA1B73" at bounding box center [274, 207] width 308 height 22
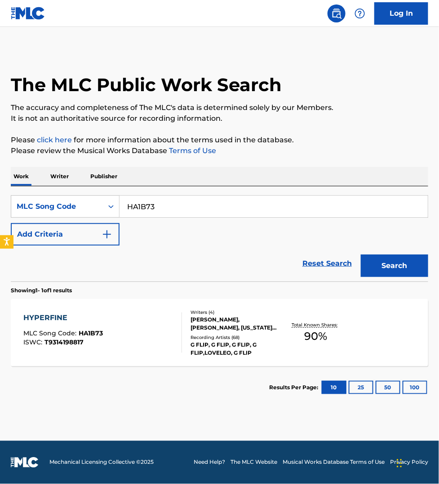
click at [162, 207] on input "HA1B73" at bounding box center [274, 207] width 308 height 22
paste input "CJ00"
type input "CJ0073"
click at [361, 255] on button "Search" at bounding box center [394, 266] width 67 height 22
click at [132, 333] on div "CHEMISTRY MLC Song Code : CJ0073 ISWC :" at bounding box center [102, 333] width 159 height 40
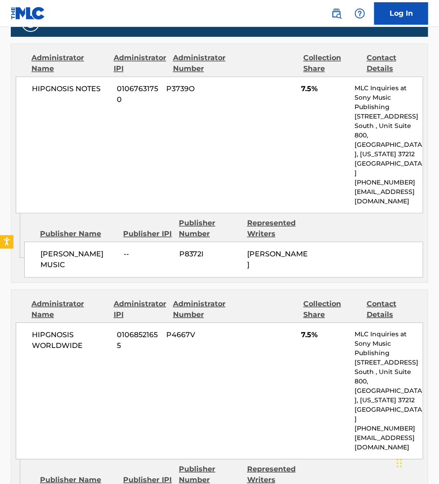
scroll to position [421, 0]
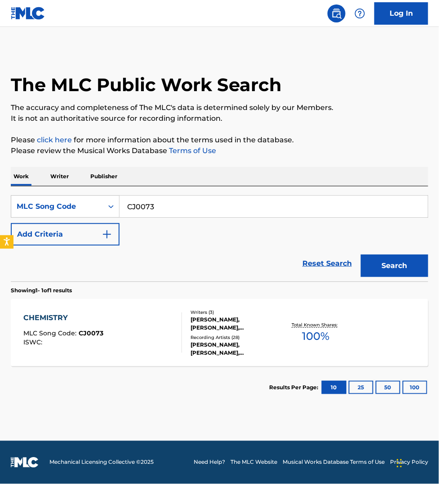
click at [149, 205] on input "CJ0073" at bounding box center [274, 207] width 308 height 22
paste input "IG1V58"
click at [361, 255] on button "Search" at bounding box center [394, 266] width 67 height 22
click at [174, 209] on input "IG1V58" at bounding box center [274, 207] width 308 height 22
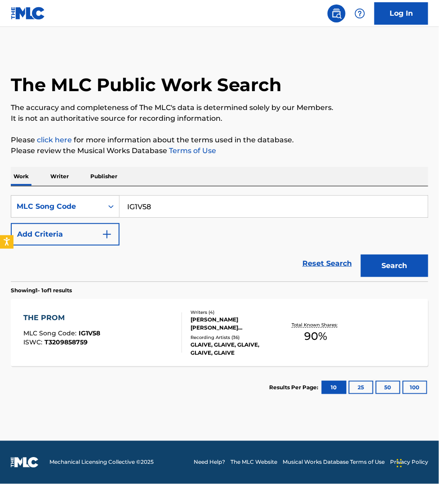
click at [174, 209] on input "IG1V58" at bounding box center [274, 207] width 308 height 22
paste input "CK8L2A"
click at [361, 255] on button "Search" at bounding box center [394, 266] width 67 height 22
click at [187, 205] on input "CK8L2A" at bounding box center [274, 207] width 308 height 22
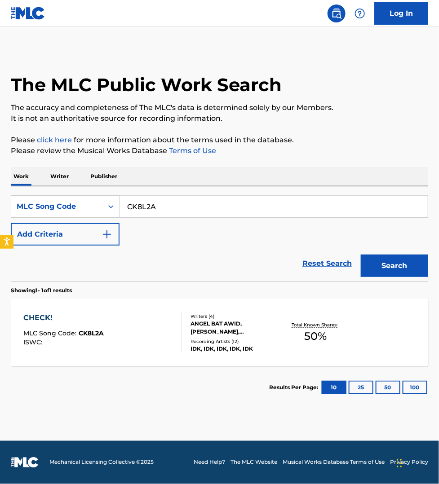
paste input "S93B8O"
click at [361, 255] on button "Search" at bounding box center [394, 266] width 67 height 22
click at [184, 208] on input "S93B8O" at bounding box center [274, 207] width 308 height 22
paste input "FB0VUQ"
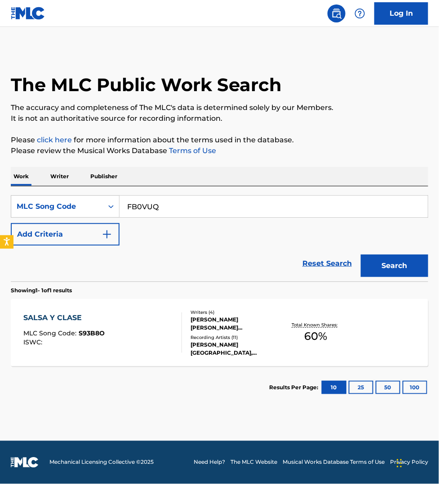
click at [361, 255] on button "Search" at bounding box center [394, 266] width 67 height 22
click at [201, 205] on input "FB0VUQ" at bounding box center [274, 207] width 308 height 22
paste input "LS0F0J"
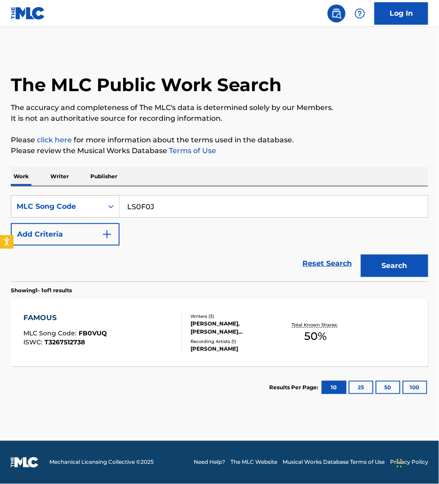
click at [361, 255] on button "Search" at bounding box center [394, 266] width 67 height 22
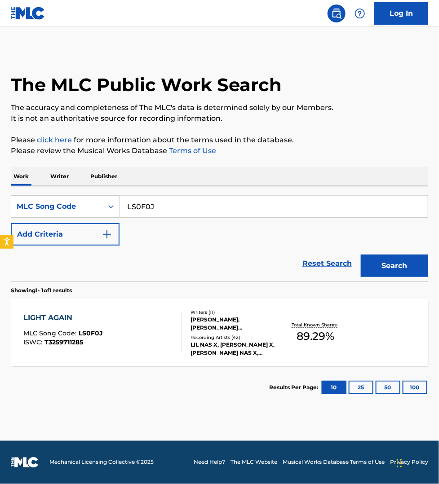
click at [162, 206] on input "LS0F0J" at bounding box center [274, 207] width 308 height 22
paste input "S48ZWC"
click at [361, 255] on button "Search" at bounding box center [394, 266] width 67 height 22
click at [173, 202] on input "S48ZWC" at bounding box center [274, 207] width 308 height 22
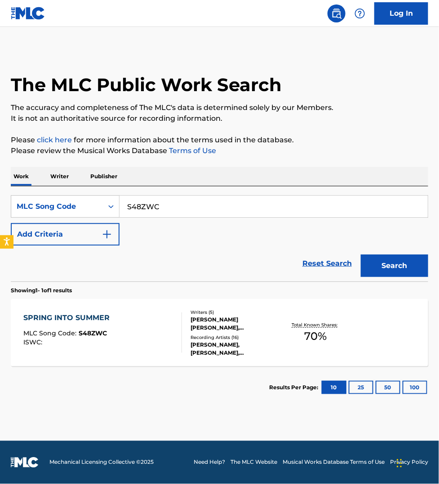
click at [173, 202] on input "S48ZWC" at bounding box center [274, 207] width 308 height 22
paste input "GB7BEW"
click at [361, 255] on button "Search" at bounding box center [394, 266] width 67 height 22
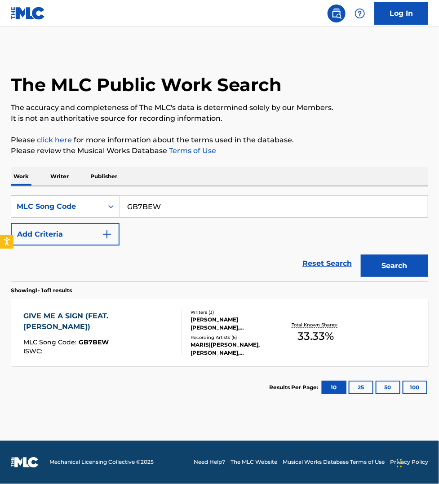
click at [191, 207] on input "GB7BEW" at bounding box center [274, 207] width 308 height 22
paste input "OC6JKP"
click at [361, 255] on button "Search" at bounding box center [394, 266] width 67 height 22
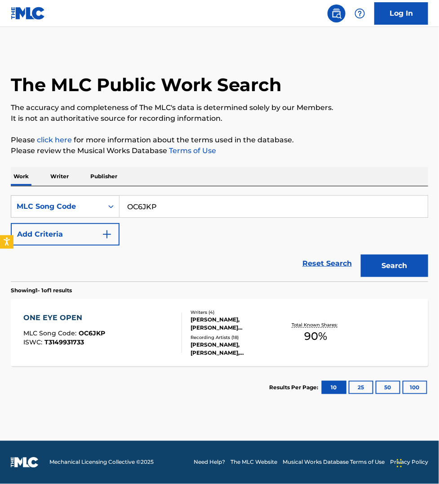
click at [169, 208] on input "OC6JKP" at bounding box center [274, 207] width 308 height 22
paste input "LS33C9"
click at [361, 255] on button "Search" at bounding box center [394, 266] width 67 height 22
click at [180, 204] on input "LS33C9" at bounding box center [274, 207] width 308 height 22
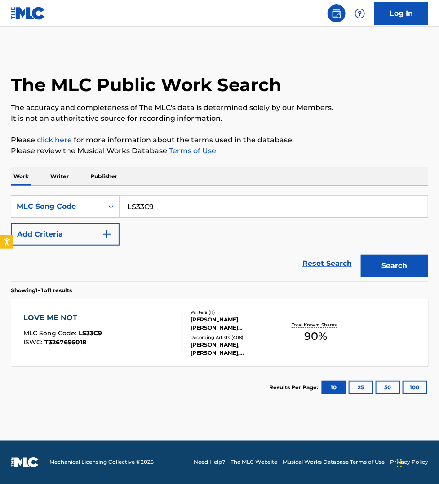
click at [180, 204] on input "LS33C9" at bounding box center [274, 207] width 308 height 22
paste input "6KIY"
click at [374, 266] on button "Search" at bounding box center [394, 266] width 67 height 22
click at [169, 209] on input "LS6KIY" at bounding box center [274, 207] width 308 height 22
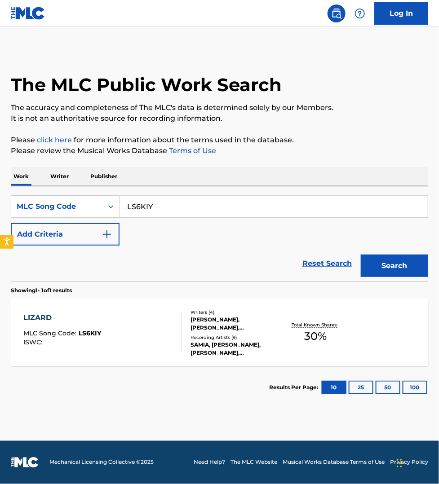
paste input "FE7D3"
click at [391, 266] on button "Search" at bounding box center [394, 266] width 67 height 22
click at [157, 208] on input "FE7D3Y" at bounding box center [274, 207] width 308 height 22
paste input "I30YSM"
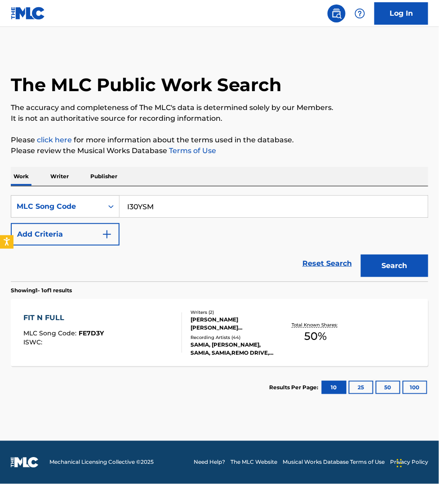
click at [361, 255] on button "Search" at bounding box center [394, 266] width 67 height 22
click at [219, 210] on input "I30YSM" at bounding box center [274, 207] width 308 height 22
paste input "SH3W6C"
click at [361, 255] on button "Search" at bounding box center [394, 266] width 67 height 22
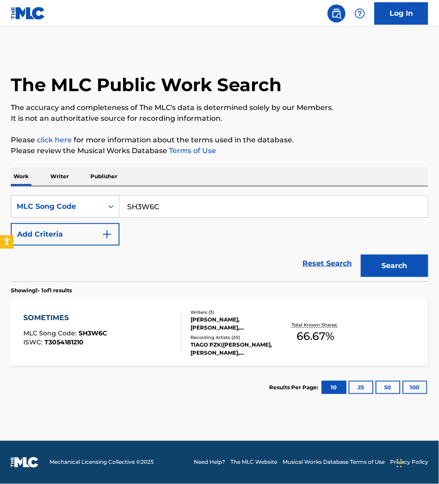
click at [184, 205] on input "SH3W6C" at bounding box center [274, 207] width 308 height 22
paste input "RO13QG"
click at [361, 255] on button "Search" at bounding box center [394, 266] width 67 height 22
click at [177, 206] on input "RO13QG" at bounding box center [274, 207] width 308 height 22
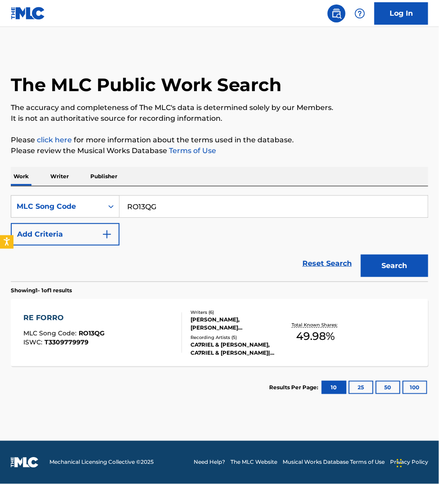
click at [177, 206] on input "RO13QG" at bounding box center [274, 207] width 308 height 22
paste input "FI5M1X"
click at [383, 270] on button "Search" at bounding box center [394, 266] width 67 height 22
click at [210, 212] on input "FI5M1X" at bounding box center [274, 207] width 308 height 22
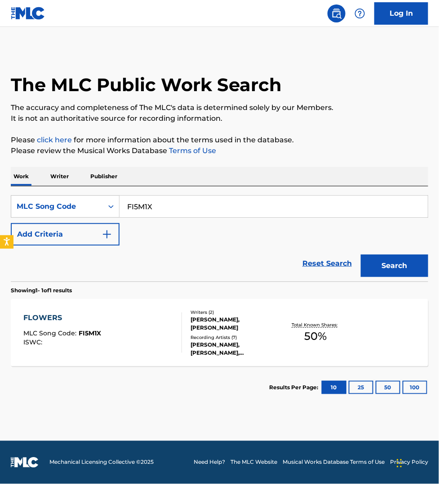
paste
type input "LT69QD"
click at [361, 255] on button "Search" at bounding box center [394, 266] width 67 height 22
click at [127, 338] on div "LITTLE THINGS MLC Song Code : LT69QD ISWC :" at bounding box center [102, 333] width 159 height 40
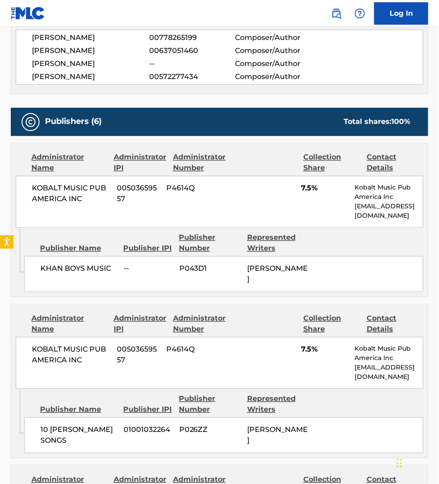
scroll to position [379, 0]
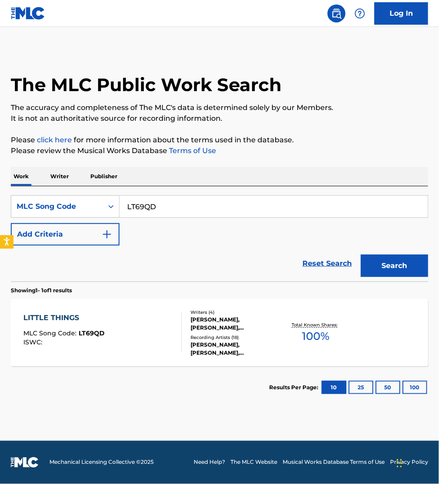
click at [178, 212] on input "LT69QD" at bounding box center [274, 207] width 308 height 22
click at [361, 255] on button "Search" at bounding box center [394, 266] width 67 height 22
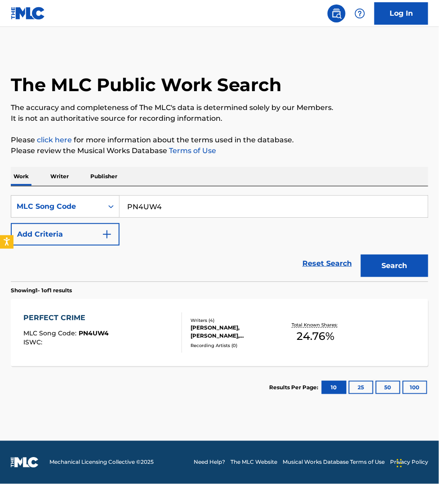
click at [209, 203] on input "PN4UW4" at bounding box center [274, 207] width 308 height 22
click at [361, 255] on button "Search" at bounding box center [394, 266] width 67 height 22
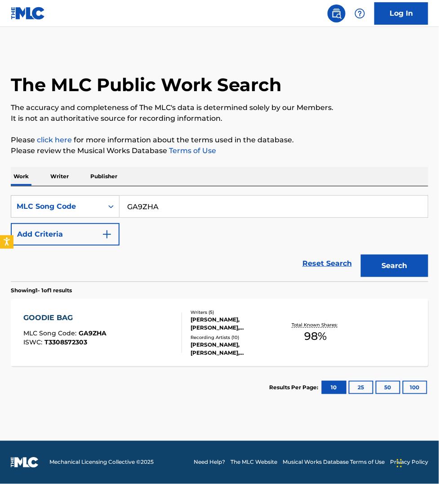
click at [189, 210] on input "GA9ZHA" at bounding box center [274, 207] width 308 height 22
click at [361, 255] on button "Search" at bounding box center [394, 266] width 67 height 22
click at [178, 209] on input "BE8UYW" at bounding box center [274, 207] width 308 height 22
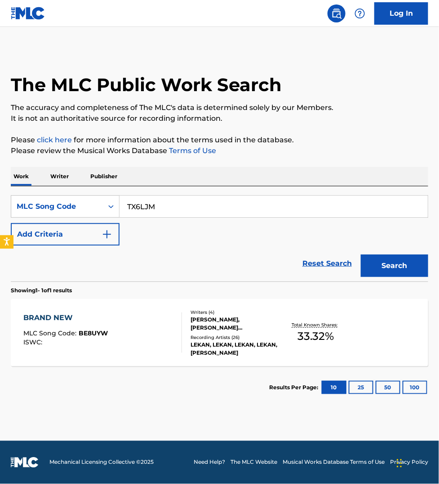
click at [361, 255] on button "Search" at bounding box center [394, 266] width 67 height 22
click at [173, 203] on input "TX6LJM" at bounding box center [274, 207] width 308 height 22
type input "N80K2I"
click at [361, 255] on button "Search" at bounding box center [394, 266] width 67 height 22
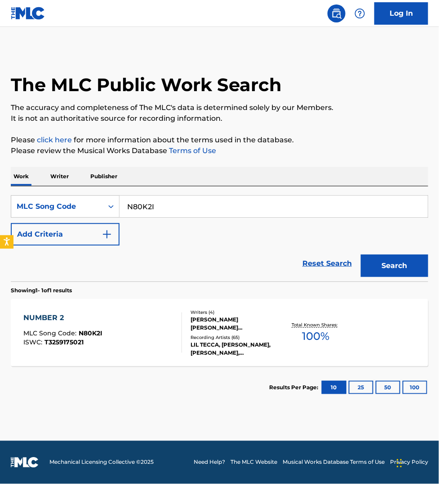
click at [135, 331] on div "NUMBER 2 MLC Song Code : N80K2I ISWC : T3259175021" at bounding box center [102, 333] width 159 height 40
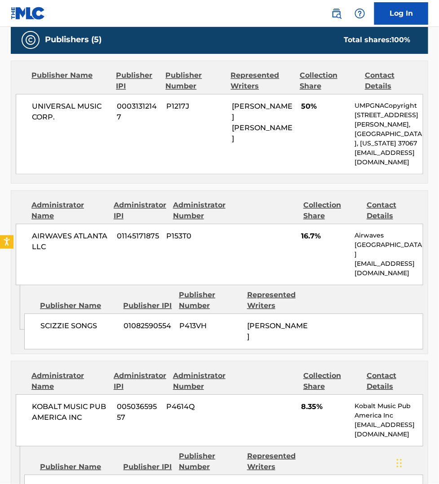
scroll to position [547, 0]
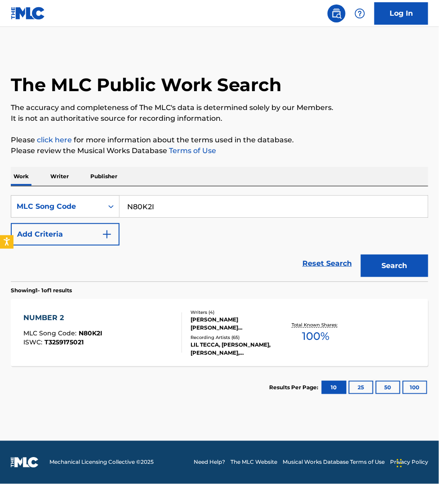
click at [166, 204] on input "N80K2I" at bounding box center [274, 207] width 308 height 22
click at [361, 255] on button "Search" at bounding box center [394, 266] width 67 height 22
click at [167, 203] on input "DQ7JX3" at bounding box center [274, 207] width 308 height 22
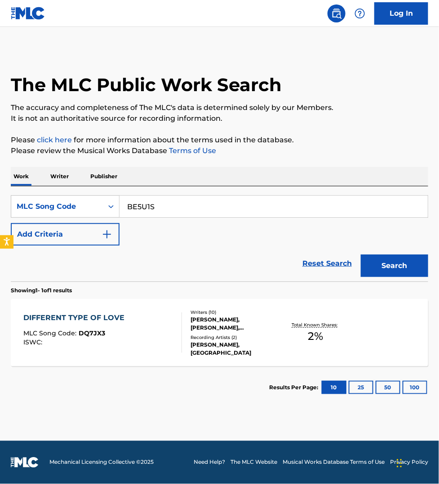
click at [361, 255] on button "Search" at bounding box center [394, 266] width 67 height 22
click at [164, 201] on input "BE5U1S" at bounding box center [274, 207] width 308 height 22
click at [361, 255] on button "Search" at bounding box center [394, 266] width 67 height 22
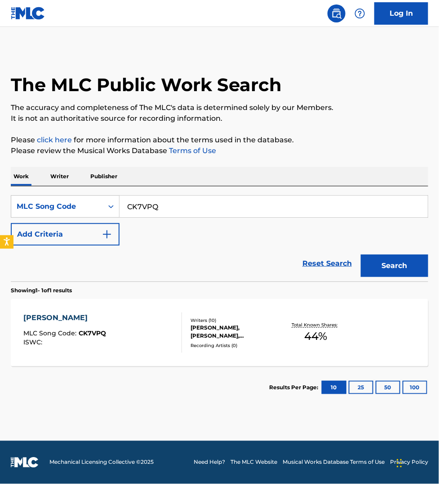
click at [182, 201] on input "CK7VPQ" at bounding box center [274, 207] width 308 height 22
type input "FA7075"
click at [361, 255] on button "Search" at bounding box center [394, 266] width 67 height 22
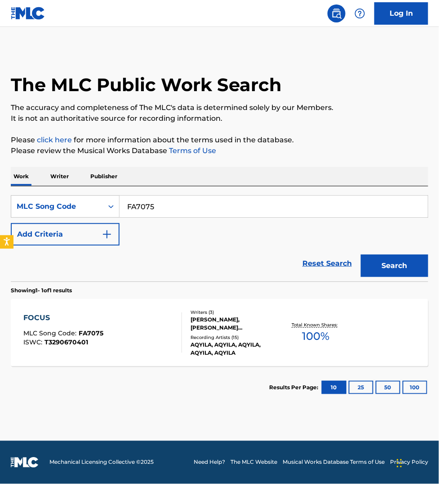
click at [178, 331] on div at bounding box center [177, 333] width 7 height 40
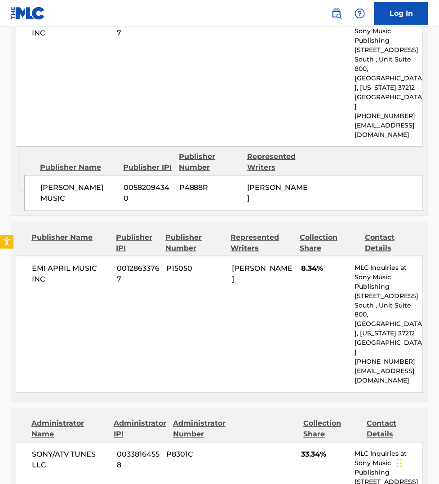
scroll to position [997, 0]
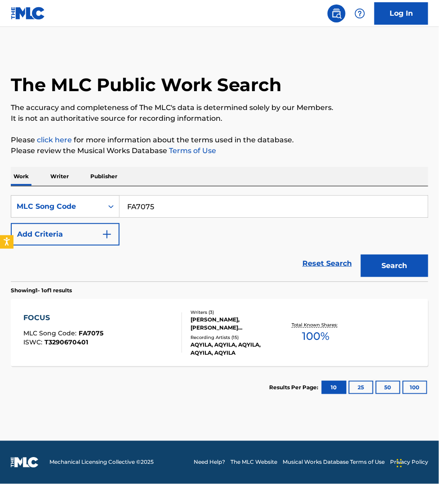
click at [168, 203] on input "FA7075" at bounding box center [274, 207] width 308 height 22
click at [361, 255] on button "Search" at bounding box center [394, 266] width 67 height 22
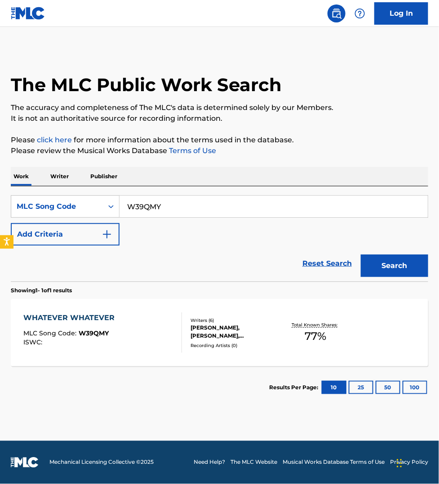
click at [185, 201] on input "W39QMY" at bounding box center [274, 207] width 308 height 22
click at [361, 255] on button "Search" at bounding box center [394, 266] width 67 height 22
click at [196, 205] on input "TX4H07" at bounding box center [274, 207] width 308 height 22
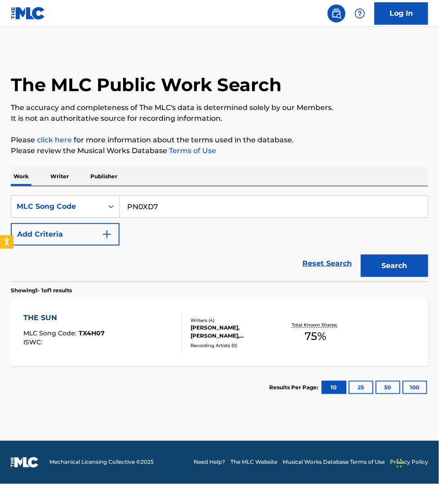
click at [361, 255] on button "Search" at bounding box center [394, 266] width 67 height 22
click at [191, 206] on input "PN0XD7" at bounding box center [274, 207] width 308 height 22
type input "HQ6WD4"
click at [361, 255] on button "Search" at bounding box center [394, 266] width 67 height 22
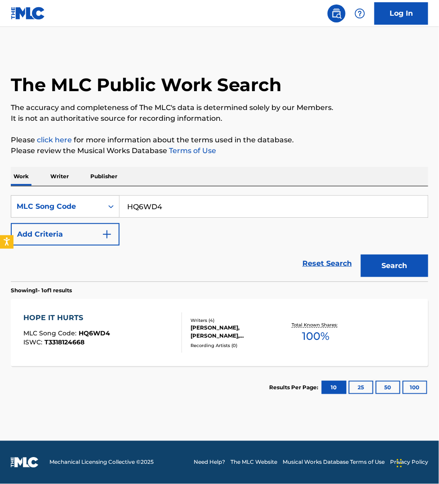
click at [125, 342] on div "HOPE IT HURTS MLC Song Code : HQ6WD4 ISWC : T3318124668" at bounding box center [102, 333] width 159 height 40
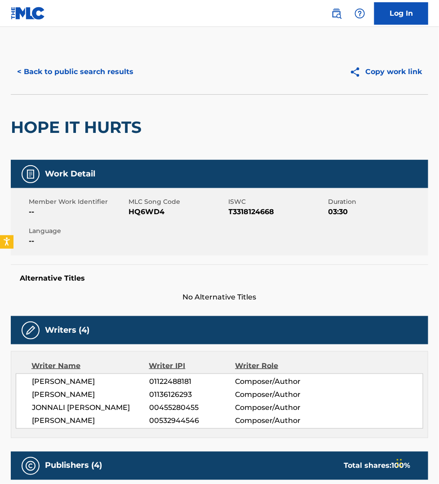
click at [122, 75] on button "< Back to public search results" at bounding box center [75, 72] width 129 height 22
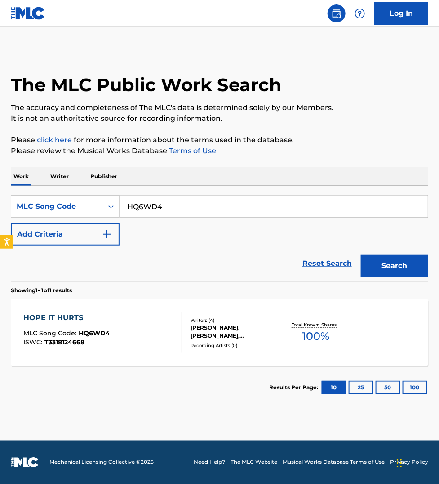
click at [171, 208] on input "HQ6WD4" at bounding box center [274, 207] width 308 height 22
click at [361, 255] on button "Search" at bounding box center [394, 266] width 67 height 22
click at [174, 205] on input "CK8AOZ" at bounding box center [274, 207] width 308 height 22
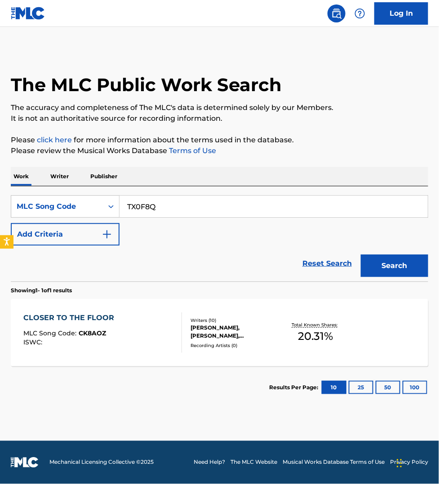
click at [361, 255] on button "Search" at bounding box center [394, 266] width 67 height 22
click at [169, 209] on input "TX0F8Q" at bounding box center [274, 207] width 308 height 22
type input "BE8CAK"
click at [361, 255] on button "Search" at bounding box center [394, 266] width 67 height 22
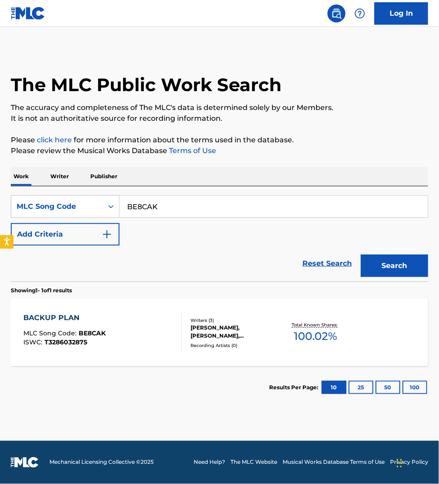
click at [133, 324] on div "BACKUP PLAN MLC Song Code : BE8CAK ISWC : T3286032875" at bounding box center [102, 333] width 159 height 40
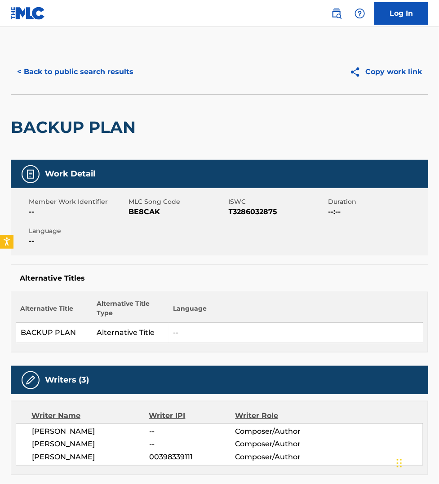
click at [89, 72] on button "< Back to public search results" at bounding box center [75, 72] width 129 height 22
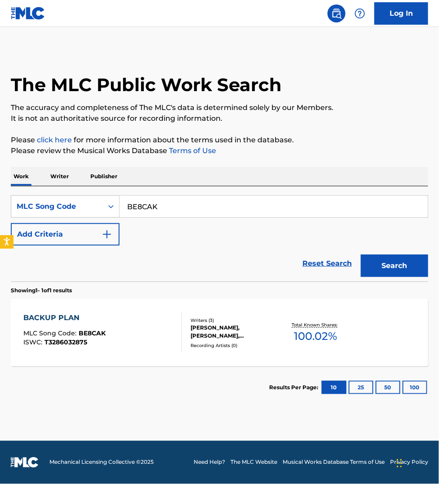
click at [172, 205] on input "BE8CAK" at bounding box center [274, 207] width 308 height 22
click at [361, 255] on button "Search" at bounding box center [394, 266] width 67 height 22
click at [165, 208] on input "FB9U3N" at bounding box center [274, 207] width 308 height 22
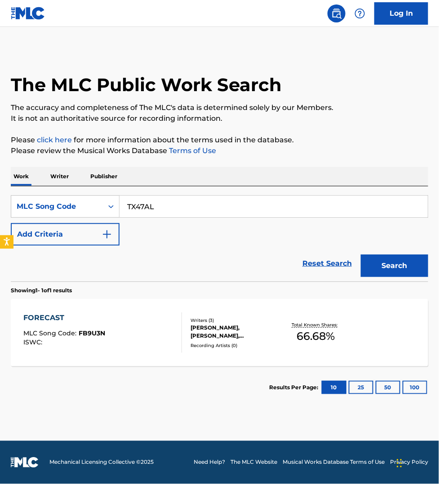
click at [361, 255] on button "Search" at bounding box center [394, 266] width 67 height 22
click at [167, 205] on input "TX47AL" at bounding box center [274, 207] width 308 height 22
click at [361, 255] on button "Search" at bounding box center [394, 266] width 67 height 22
click at [187, 207] on input "LS8ODO" at bounding box center [274, 207] width 308 height 22
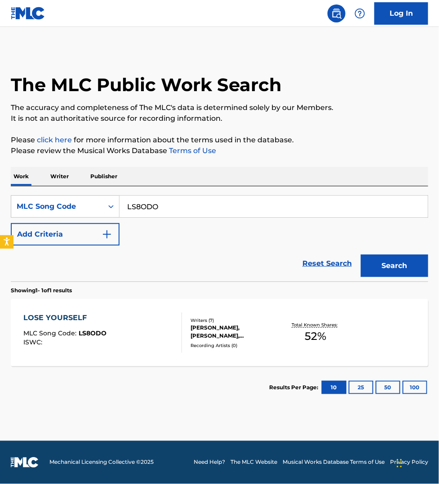
click at [187, 207] on input "LS8ODO" at bounding box center [274, 207] width 308 height 22
click at [361, 255] on button "Search" at bounding box center [394, 266] width 67 height 22
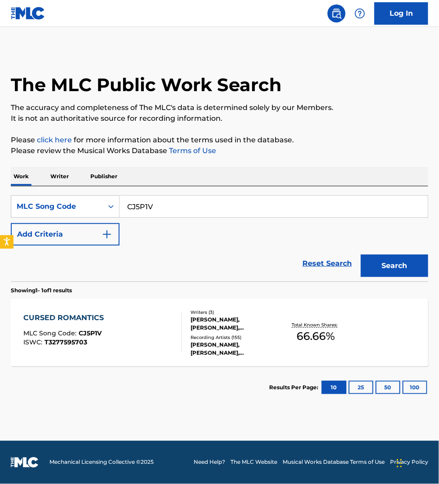
click at [171, 204] on input "CJ5P1V" at bounding box center [274, 207] width 308 height 22
click at [361, 255] on button "Search" at bounding box center [394, 266] width 67 height 22
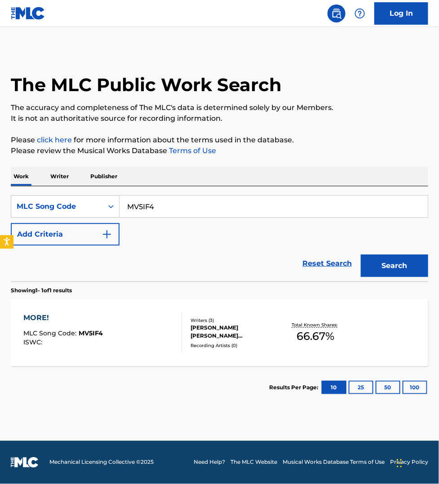
click at [180, 209] on input "MV5IF4" at bounding box center [274, 207] width 308 height 22
click at [361, 255] on button "Search" at bounding box center [394, 266] width 67 height 22
click at [183, 216] on input "YP8LF5" at bounding box center [274, 207] width 308 height 22
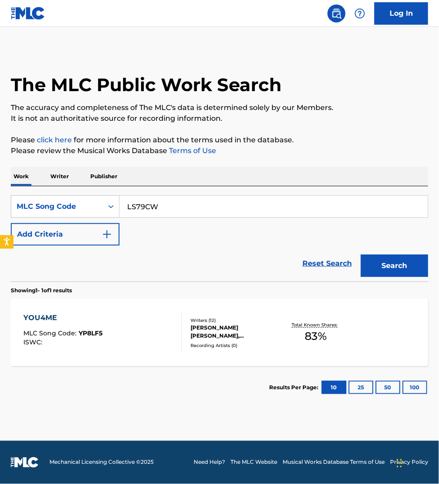
click at [361, 255] on button "Search" at bounding box center [394, 266] width 67 height 22
click at [160, 210] on input "LS79CW" at bounding box center [274, 207] width 308 height 22
type input "S71JX3"
click at [361, 255] on button "Search" at bounding box center [394, 266] width 67 height 22
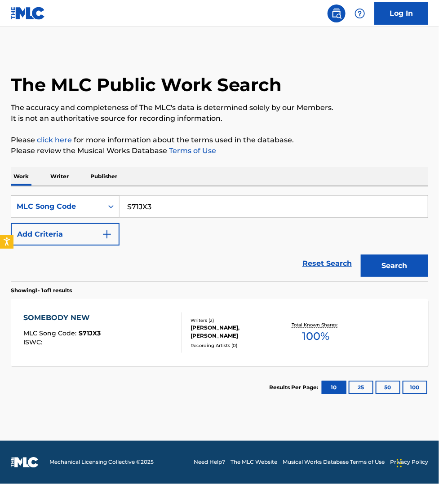
click at [133, 328] on div "SOMEBODY NEW MLC Song Code : S71JX3 ISWC :" at bounding box center [102, 333] width 159 height 40
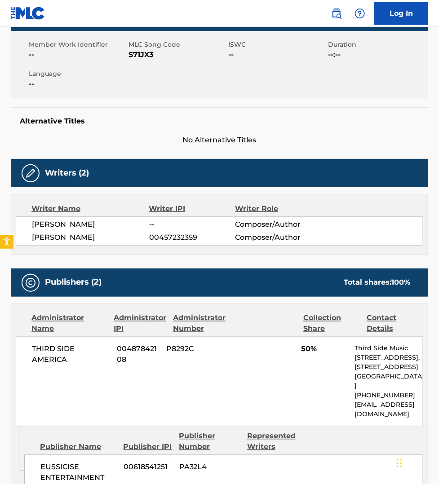
scroll to position [169, 0]
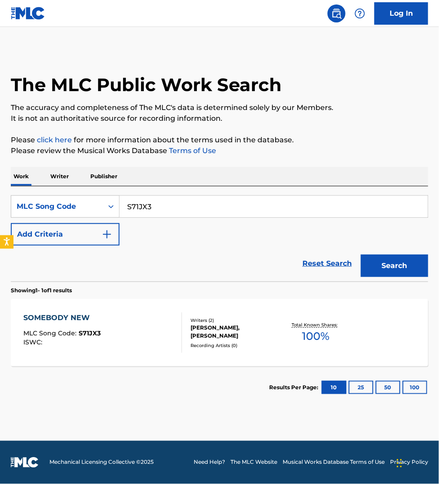
click at [157, 205] on input "S71JX3" at bounding box center [274, 207] width 308 height 22
click at [361, 255] on button "Search" at bounding box center [394, 266] width 67 height 22
click at [157, 204] on input "S597UZ" at bounding box center [274, 207] width 308 height 22
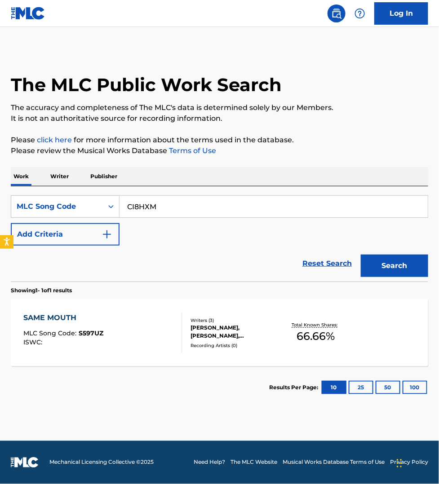
click at [361, 255] on button "Search" at bounding box center [394, 266] width 67 height 22
click at [169, 207] on input "CI8HXM" at bounding box center [274, 207] width 308 height 22
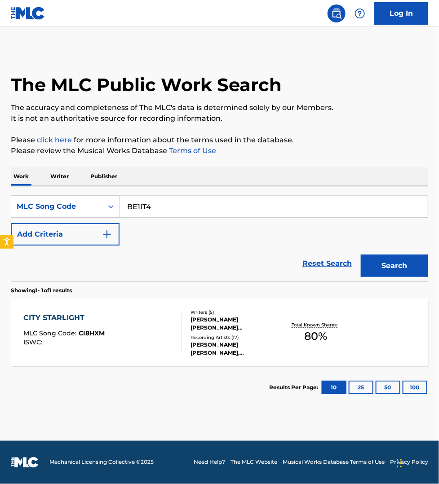
click at [361, 255] on button "Search" at bounding box center [394, 266] width 67 height 22
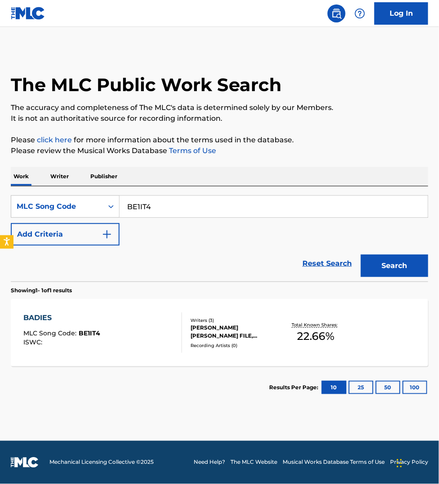
click at [182, 204] on input "BE1IT4" at bounding box center [274, 207] width 308 height 22
click at [361, 255] on button "Search" at bounding box center [394, 266] width 67 height 22
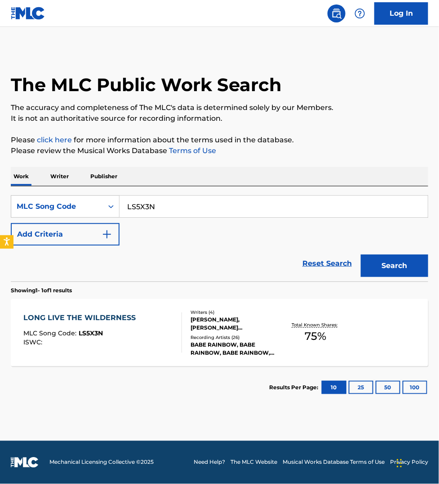
click at [177, 204] on input "LS5X3N" at bounding box center [274, 207] width 308 height 22
click at [361, 255] on button "Search" at bounding box center [394, 266] width 67 height 22
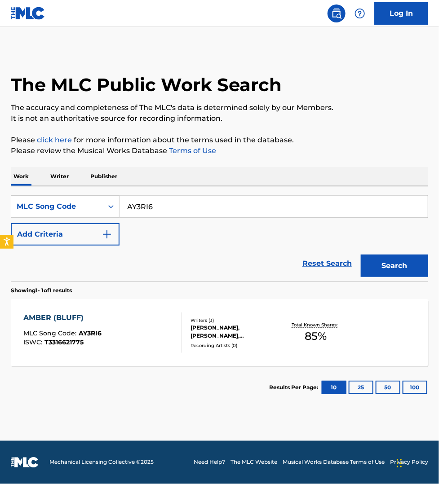
click at [174, 204] on input "AY3RI6" at bounding box center [274, 207] width 308 height 22
click at [361, 255] on button "Search" at bounding box center [394, 266] width 67 height 22
click at [171, 205] on input "TX0GG8" at bounding box center [274, 207] width 308 height 22
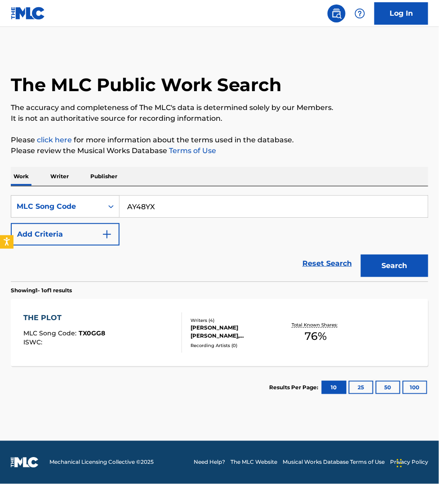
click at [361, 255] on button "Search" at bounding box center [394, 266] width 67 height 22
click at [178, 201] on input "AY48YX" at bounding box center [274, 207] width 308 height 22
type input "TW90SG"
click at [361, 255] on button "Search" at bounding box center [394, 266] width 67 height 22
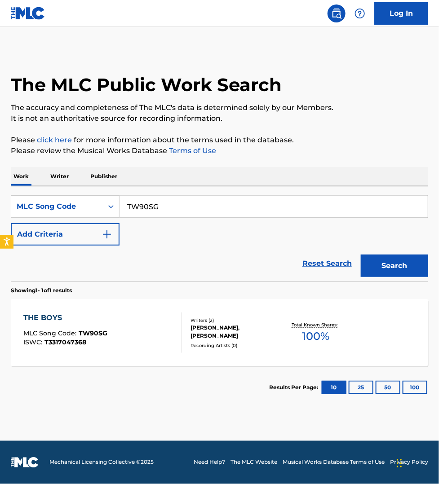
click at [128, 329] on div "THE BOYS MLC Song Code : TW90SG ISWC : T3317047368" at bounding box center [102, 333] width 159 height 40
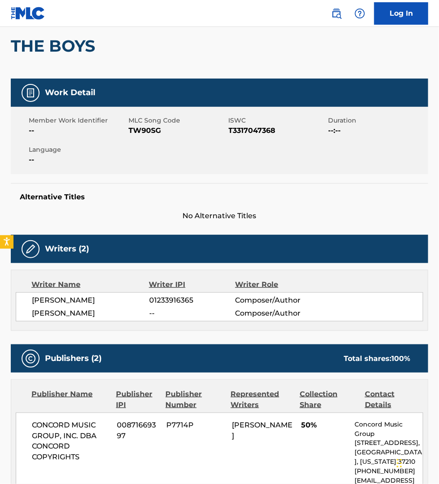
scroll to position [84, 0]
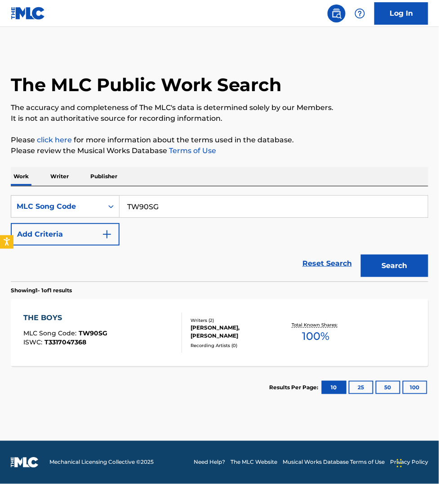
click at [171, 207] on input "TW90SG" at bounding box center [274, 207] width 308 height 22
click at [361, 255] on button "Search" at bounding box center [394, 266] width 67 height 22
click at [165, 205] on input "TW5OIF" at bounding box center [274, 207] width 308 height 22
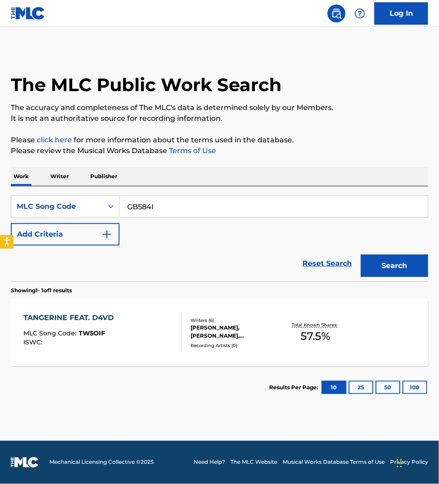
click at [361, 255] on button "Search" at bounding box center [394, 266] width 67 height 22
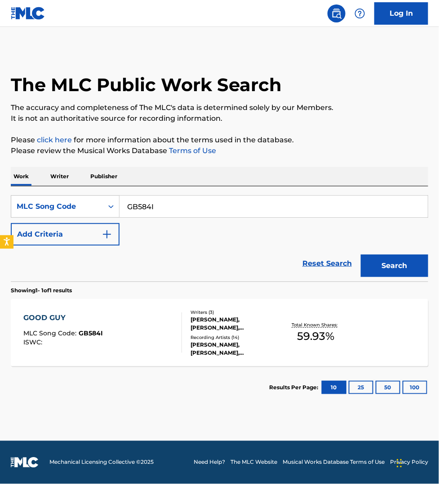
click at [183, 205] on input "GB584I" at bounding box center [274, 207] width 308 height 22
click at [361, 255] on button "Search" at bounding box center [394, 266] width 67 height 22
click at [166, 209] on input "FB3ACL" at bounding box center [274, 207] width 308 height 22
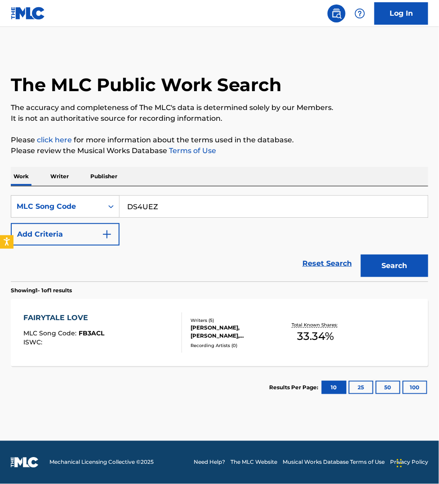
click at [361, 255] on button "Search" at bounding box center [394, 266] width 67 height 22
click at [151, 206] on input "DS4UEZ" at bounding box center [274, 207] width 308 height 22
click at [361, 255] on button "Search" at bounding box center [394, 266] width 67 height 22
click at [167, 214] on input "TX51ZY" at bounding box center [274, 207] width 308 height 22
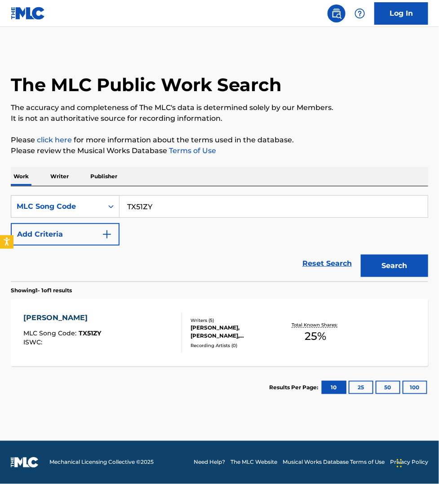
click at [167, 214] on input "TX51ZY" at bounding box center [274, 207] width 308 height 22
click at [361, 255] on button "Search" at bounding box center [394, 266] width 67 height 22
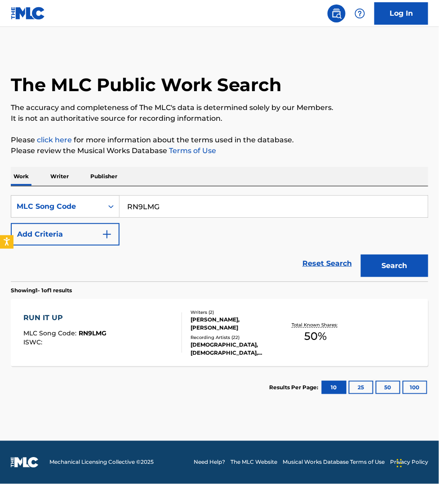
click at [203, 201] on input "RN9LMG" at bounding box center [274, 207] width 308 height 22
click at [361, 255] on button "Search" at bounding box center [394, 266] width 67 height 22
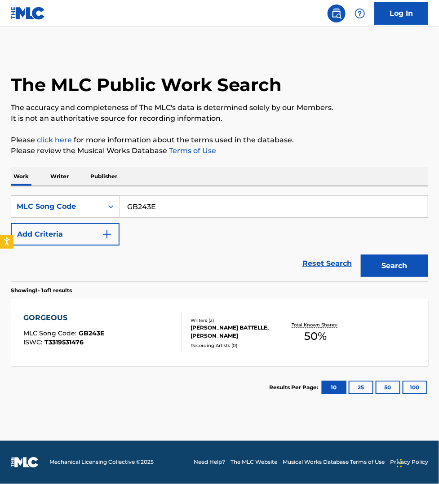
click at [182, 209] on input "GB243E" at bounding box center [274, 207] width 308 height 22
click at [361, 255] on button "Search" at bounding box center [394, 266] width 67 height 22
click at [176, 204] on input "W59XMV" at bounding box center [274, 207] width 308 height 22
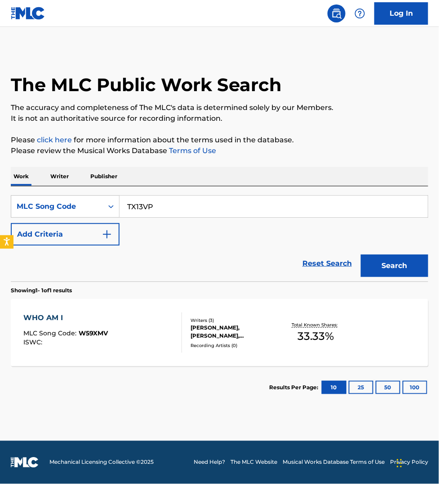
click at [361, 255] on button "Search" at bounding box center [394, 266] width 67 height 22
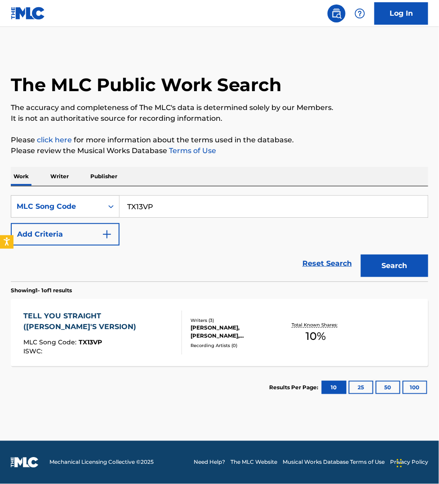
click at [169, 206] on input "TX13VP" at bounding box center [274, 207] width 308 height 22
type input "GB6HL7"
click at [361, 255] on button "Search" at bounding box center [394, 266] width 67 height 22
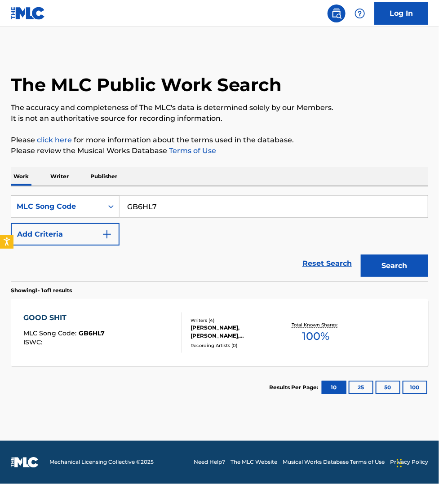
click at [140, 321] on div "GOOD SHIT MLC Song Code : GB6HL7 ISWC :" at bounding box center [102, 333] width 159 height 40
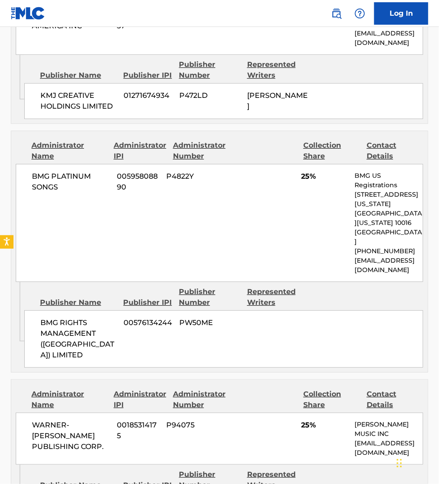
scroll to position [688, 0]
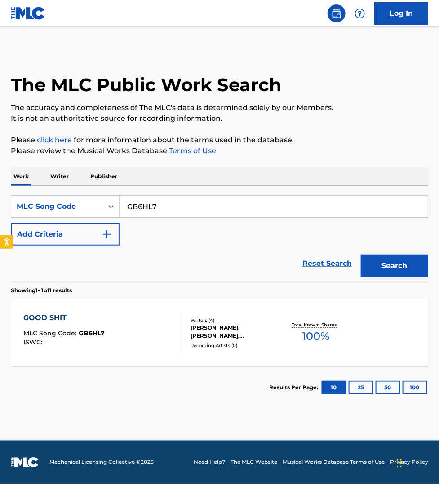
click at [156, 209] on input "GB6HL7" at bounding box center [274, 207] width 308 height 22
click at [361, 255] on button "Search" at bounding box center [394, 266] width 67 height 22
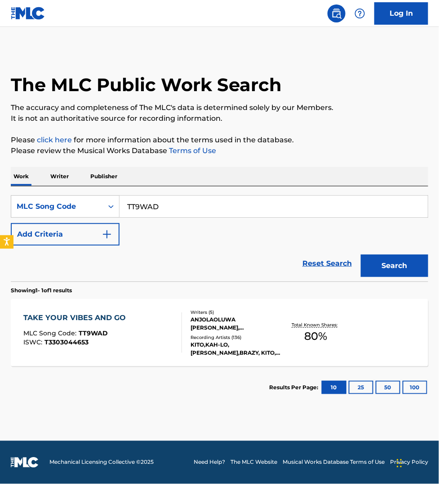
click at [168, 207] on input "TT9WAD" at bounding box center [274, 207] width 308 height 22
click at [361, 255] on button "Search" at bounding box center [394, 266] width 67 height 22
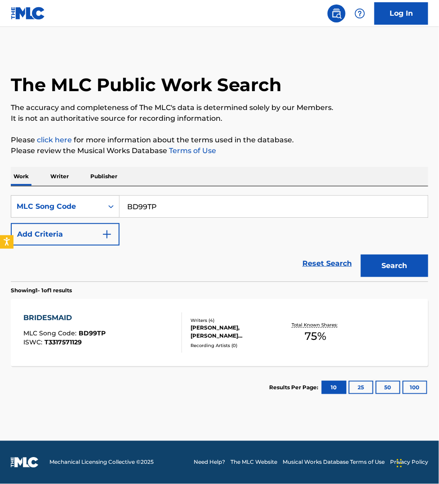
click at [163, 205] on input "BD99TP" at bounding box center [274, 207] width 308 height 22
click at [361, 255] on button "Search" at bounding box center [394, 266] width 67 height 22
click at [189, 205] on input "IZ4U5D" at bounding box center [274, 207] width 308 height 22
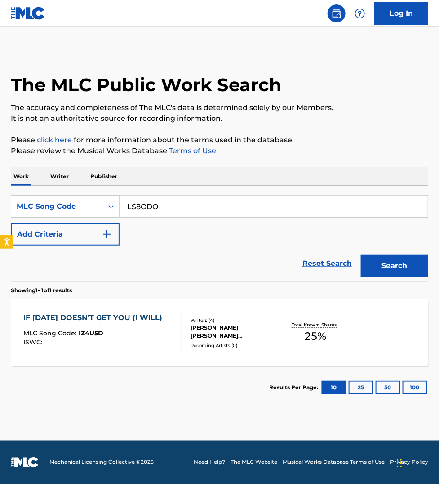
click at [145, 210] on input "LS8ODO" at bounding box center [274, 207] width 308 height 22
click at [361, 255] on button "Search" at bounding box center [394, 266] width 67 height 22
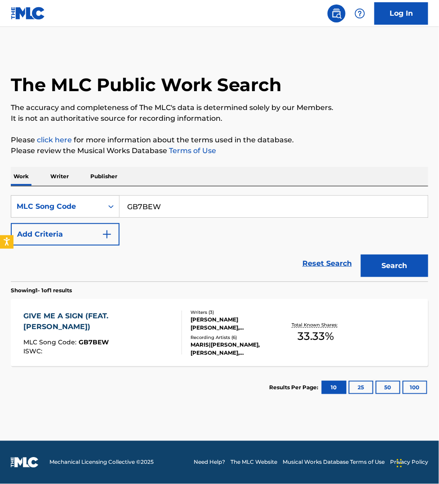
click at [187, 210] on input "GB7BEW" at bounding box center [274, 207] width 308 height 22
click at [361, 255] on button "Search" at bounding box center [394, 266] width 67 height 22
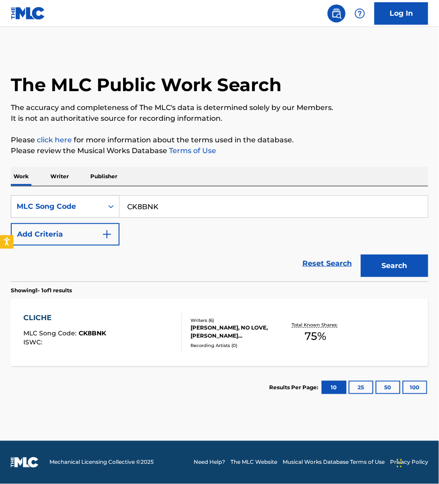
click at [160, 205] on input "CK8BNK" at bounding box center [274, 207] width 308 height 22
click at [361, 255] on button "Search" at bounding box center [394, 266] width 67 height 22
click at [179, 205] on input "HP9776" at bounding box center [274, 207] width 308 height 22
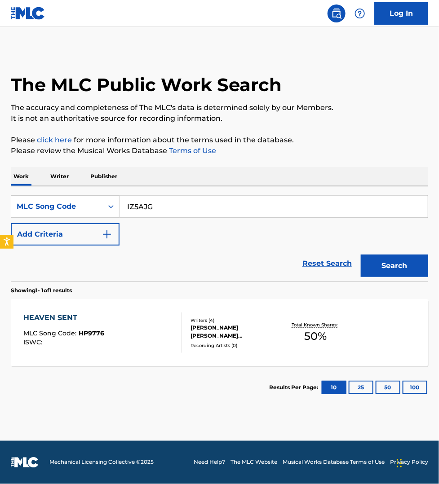
type input "IZ5AJG"
click at [361, 255] on button "Search" at bounding box center [394, 266] width 67 height 22
click at [133, 338] on div "ILLEGAL MLC Song Code : IZ5AJG ISWC :" at bounding box center [102, 333] width 159 height 40
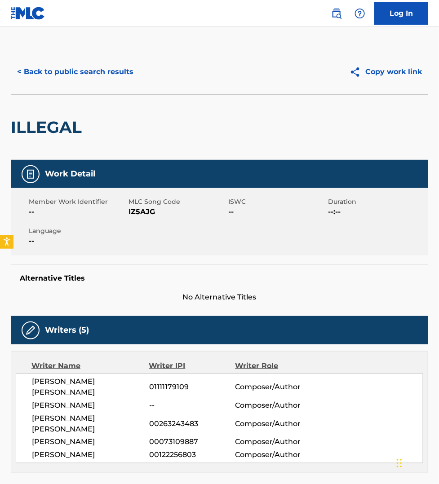
click at [69, 72] on button "< Back to public search results" at bounding box center [75, 72] width 129 height 22
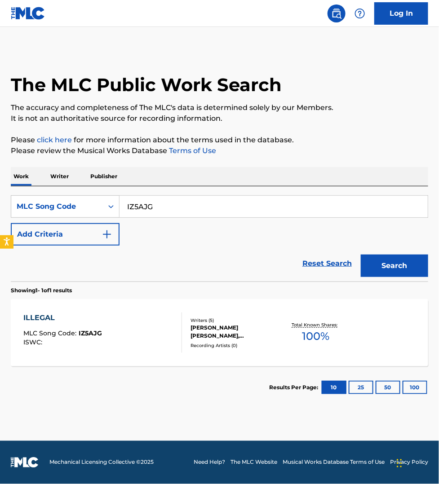
click at [149, 209] on input "IZ5AJG" at bounding box center [274, 207] width 308 height 22
click at [361, 255] on button "Search" at bounding box center [394, 266] width 67 height 22
click at [174, 201] on input "GB8KNM" at bounding box center [274, 207] width 308 height 22
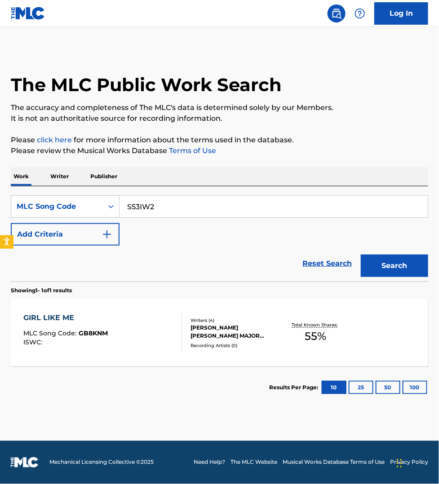
click at [361, 255] on button "Search" at bounding box center [394, 266] width 67 height 22
click at [177, 208] on input "S53IW2" at bounding box center [274, 207] width 308 height 22
type input "CK8LWF"
click at [361, 255] on button "Search" at bounding box center [394, 266] width 67 height 22
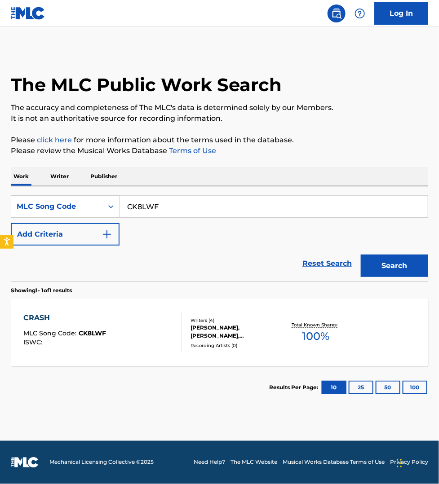
click at [131, 338] on div "CRASH MLC Song Code : CK8LWF ISWC :" at bounding box center [102, 333] width 159 height 40
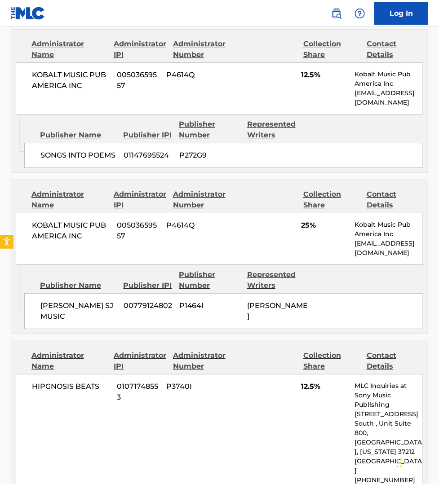
scroll to position [774, 0]
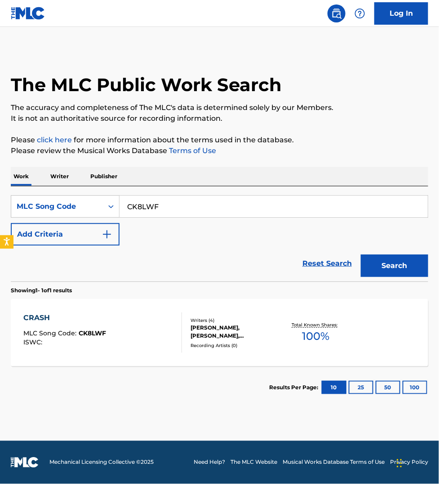
click at [160, 207] on input "CK8LWF" at bounding box center [274, 207] width 308 height 22
click at [361, 255] on button "Search" at bounding box center [394, 266] width 67 height 22
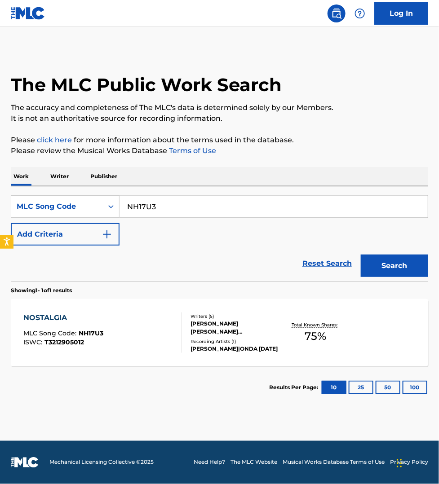
click at [184, 484] on footer "Mechanical Licensing Collective © 2025 Need Help? The MLC Website Musical Works…" at bounding box center [219, 462] width 439 height 43
click at [158, 201] on input "NH17U3" at bounding box center [274, 207] width 308 height 22
click at [361, 255] on button "Search" at bounding box center [394, 266] width 67 height 22
click at [164, 207] on input "S66VE2" at bounding box center [274, 207] width 308 height 22
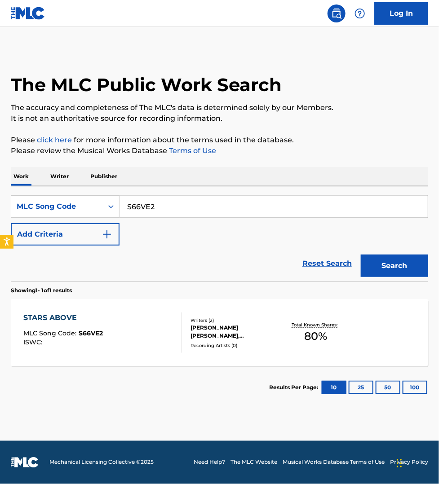
click at [164, 207] on input "S66VE2" at bounding box center [274, 207] width 308 height 22
type input "SC6B4R"
click at [361, 255] on button "Search" at bounding box center [394, 266] width 67 height 22
click at [161, 325] on div "SHELTERED MLC Song Code : SC6B4R ISWC :" at bounding box center [102, 333] width 159 height 40
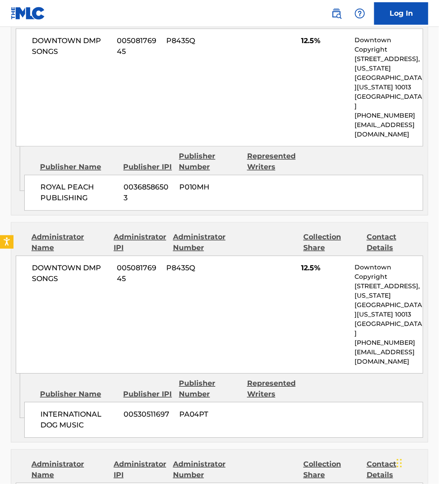
scroll to position [506, 0]
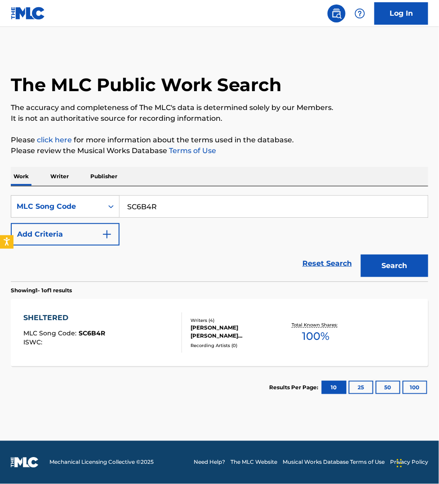
click at [165, 205] on input "SC6B4R" at bounding box center [274, 207] width 308 height 22
click at [361, 255] on button "Search" at bounding box center [394, 266] width 67 height 22
click at [162, 207] on input "OM7C8J" at bounding box center [274, 207] width 308 height 22
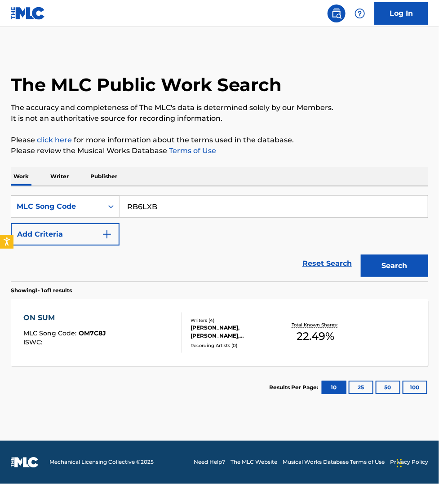
click at [361, 255] on button "Search" at bounding box center [394, 266] width 67 height 22
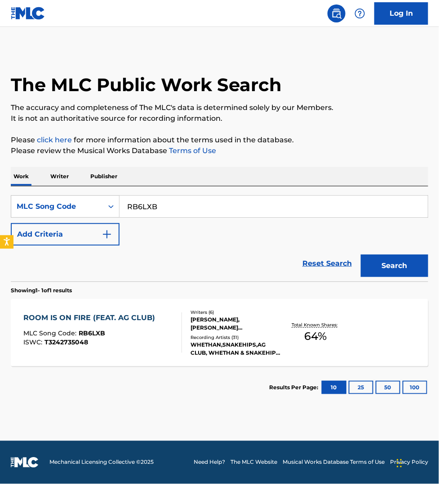
click at [186, 201] on input "RB6LXB" at bounding box center [274, 207] width 308 height 22
type input "LT2RW3"
click at [361, 255] on button "Search" at bounding box center [394, 266] width 67 height 22
click at [148, 329] on div "LOSE CONTROL MLC Song Code : LT2RW3 ISWC :" at bounding box center [102, 333] width 159 height 40
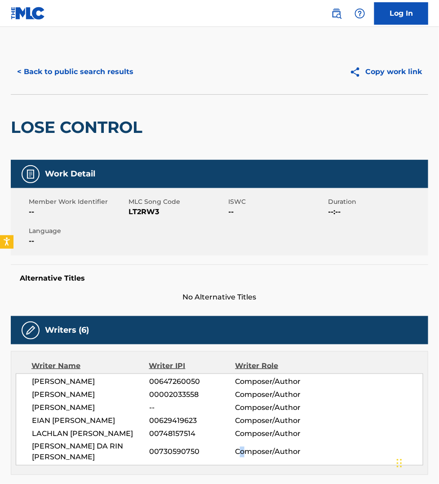
click at [243, 470] on div "Writer Name Writer IPI Writer Role [PERSON_NAME] 00647260050 Composer/Author [P…" at bounding box center [220, 413] width 418 height 124
click at [68, 75] on button "< Back to public search results" at bounding box center [75, 72] width 129 height 22
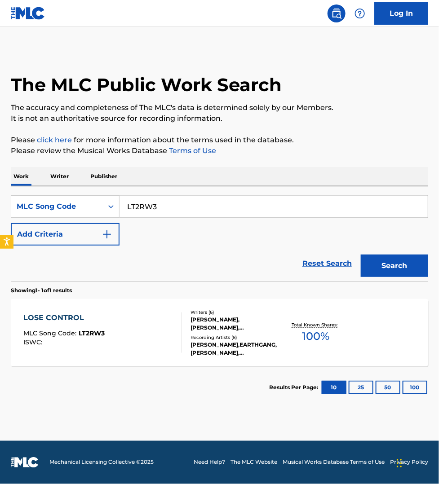
click at [157, 207] on input "LT2RW3" at bounding box center [274, 207] width 308 height 22
click at [361, 255] on button "Search" at bounding box center [394, 266] width 67 height 22
click at [174, 203] on input "FVBTEZ" at bounding box center [274, 207] width 308 height 22
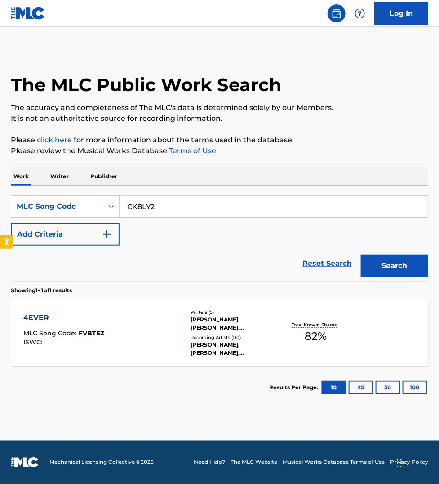
click at [361, 255] on button "Search" at bounding box center [394, 266] width 67 height 22
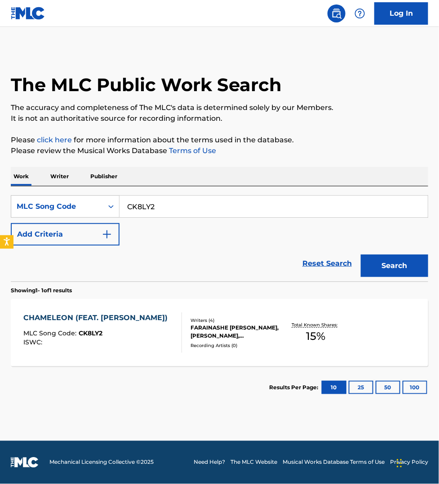
click at [162, 204] on input "CK8LY2" at bounding box center [274, 207] width 308 height 22
type input "MV6ADO"
click at [361, 255] on button "Search" at bounding box center [394, 266] width 67 height 22
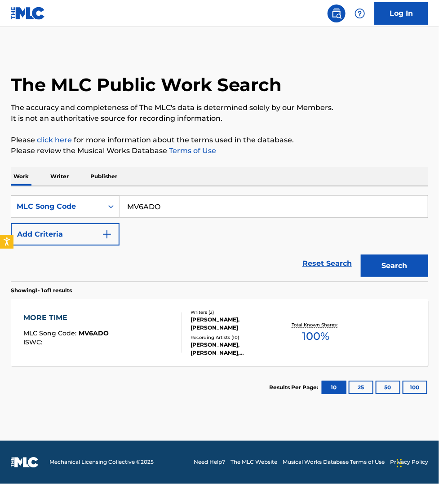
click at [129, 335] on div "MORE TIME MLC Song Code : MV6ADO ISWC :" at bounding box center [102, 333] width 159 height 40
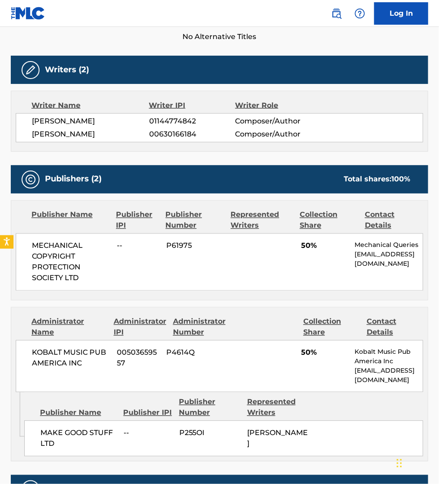
scroll to position [225, 0]
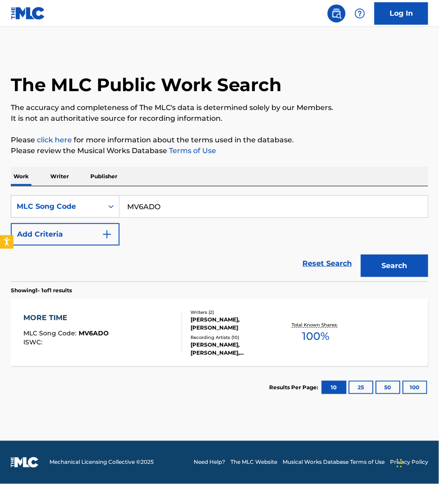
click at [178, 203] on input "MV6ADO" at bounding box center [274, 207] width 308 height 22
click at [361, 255] on button "Search" at bounding box center [394, 266] width 67 height 22
click at [200, 216] on input "HP52LV" at bounding box center [274, 207] width 308 height 22
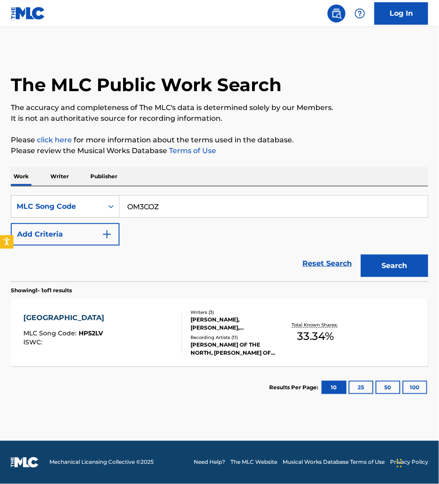
click at [361, 255] on button "Search" at bounding box center [394, 266] width 67 height 22
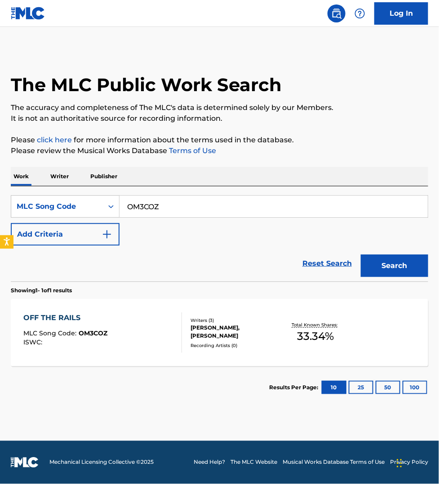
click at [179, 205] on input "OM3COZ" at bounding box center [274, 207] width 308 height 22
click at [361, 255] on button "Search" at bounding box center [394, 266] width 67 height 22
click at [182, 205] on input "L7761M" at bounding box center [274, 207] width 308 height 22
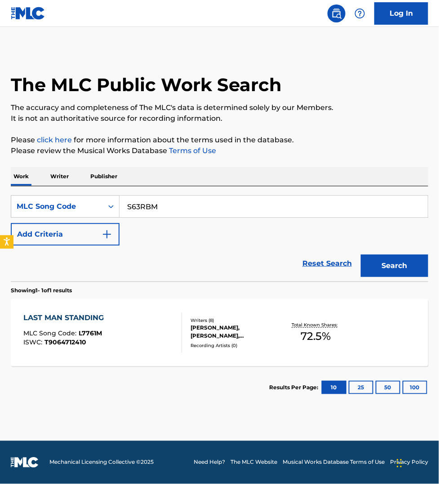
click at [361, 255] on button "Search" at bounding box center [394, 266] width 67 height 22
click at [178, 211] on input "S63RBM" at bounding box center [274, 207] width 308 height 22
click at [361, 255] on button "Search" at bounding box center [394, 266] width 67 height 22
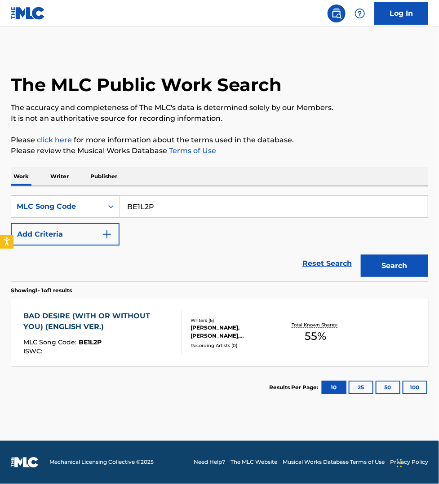
click at [163, 207] on input "BE1L2P" at bounding box center [274, 207] width 308 height 22
click at [361, 255] on button "Search" at bounding box center [394, 266] width 67 height 22
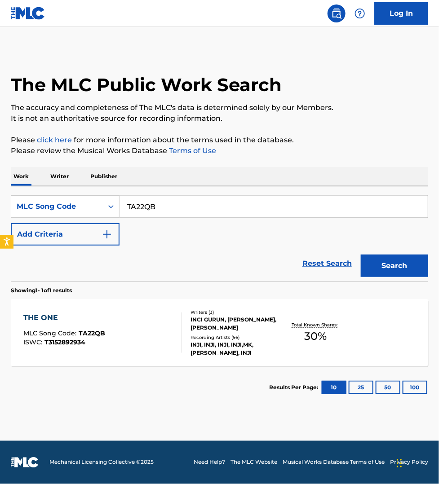
click at [169, 207] on input "TA22QB" at bounding box center [274, 207] width 308 height 22
click at [361, 255] on button "Search" at bounding box center [394, 266] width 67 height 22
click at [171, 205] on input "N75W7C" at bounding box center [274, 207] width 308 height 22
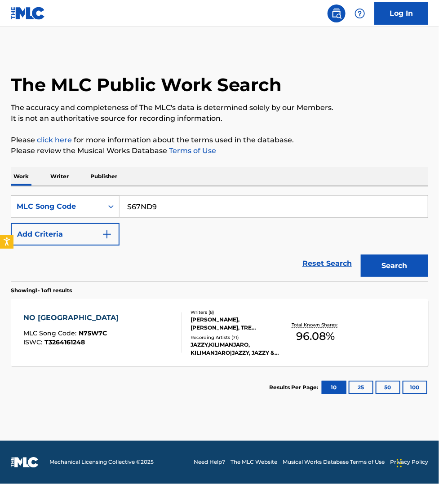
click at [396, 262] on button "Search" at bounding box center [394, 266] width 67 height 22
click at [194, 202] on input "S67ND9" at bounding box center [274, 207] width 308 height 22
click at [361, 255] on button "Search" at bounding box center [394, 266] width 67 height 22
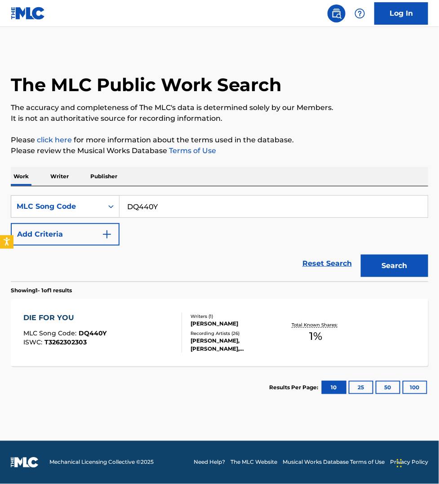
click at [192, 209] on input "DQ440Y" at bounding box center [274, 207] width 308 height 22
click at [361, 255] on button "Search" at bounding box center [394, 266] width 67 height 22
click at [180, 210] on input "OM688Y" at bounding box center [274, 207] width 308 height 22
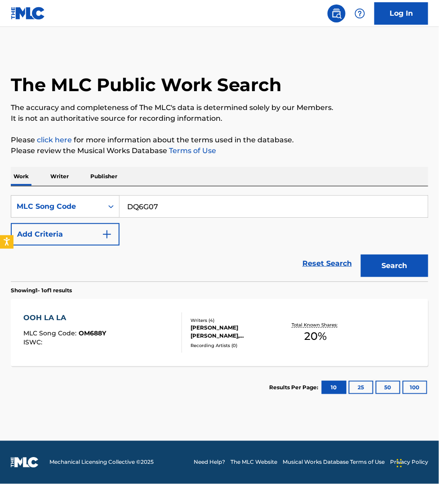
click at [361, 255] on button "Search" at bounding box center [394, 266] width 67 height 22
click at [174, 203] on input "DQ6G07" at bounding box center [274, 207] width 308 height 22
click at [361, 255] on button "Search" at bounding box center [394, 266] width 67 height 22
click at [237, 208] on input "GA9ZHA" at bounding box center [274, 207] width 308 height 22
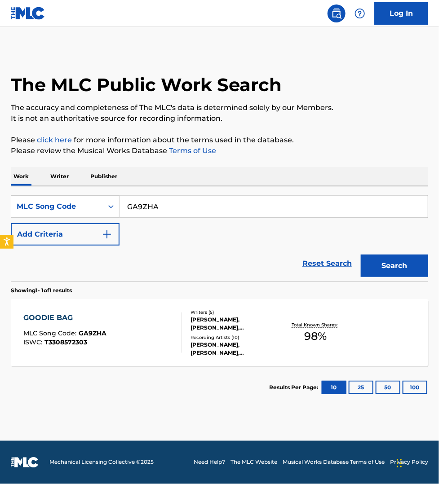
click at [237, 208] on input "GA9ZHA" at bounding box center [274, 207] width 308 height 22
click at [361, 255] on button "Search" at bounding box center [394, 266] width 67 height 22
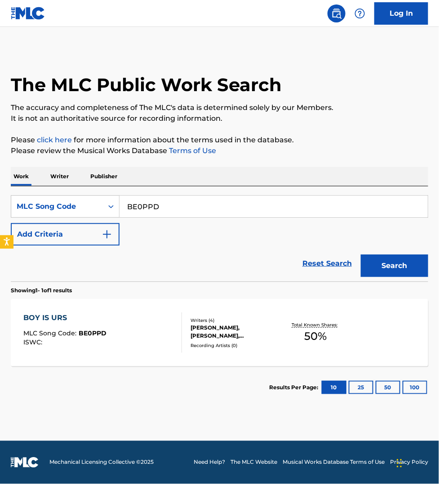
click at [236, 204] on input "BE0PPD" at bounding box center [274, 207] width 308 height 22
click at [361, 255] on button "Search" at bounding box center [394, 266] width 67 height 22
click at [244, 205] on input "S65SLW" at bounding box center [274, 207] width 308 height 22
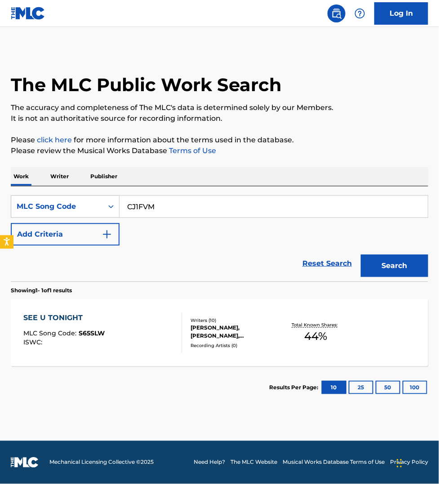
click at [361, 255] on button "Search" at bounding box center [394, 266] width 67 height 22
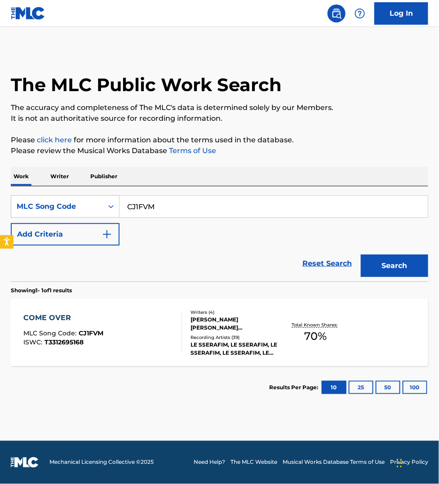
click at [246, 205] on input "CJ1FVM" at bounding box center [274, 207] width 308 height 22
click at [361, 255] on button "Search" at bounding box center [394, 266] width 67 height 22
click at [221, 205] on input "MS21CZ" at bounding box center [274, 207] width 308 height 22
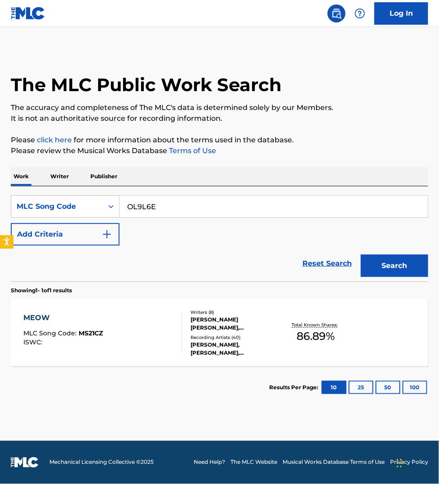
click at [361, 255] on button "Search" at bounding box center [394, 266] width 67 height 22
click at [192, 205] on input "OL9L6E" at bounding box center [274, 207] width 308 height 22
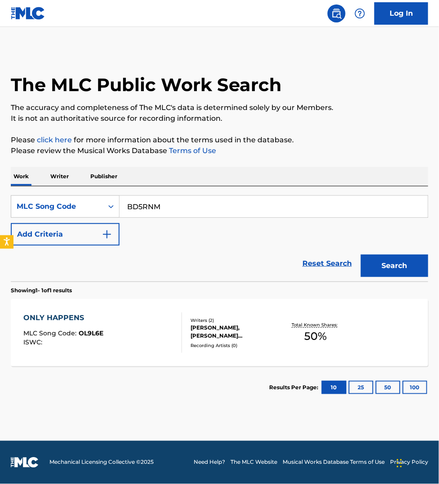
click at [361, 255] on button "Search" at bounding box center [394, 266] width 67 height 22
click at [139, 211] on input "BD5RNM" at bounding box center [274, 207] width 308 height 22
click at [361, 255] on button "Search" at bounding box center [394, 266] width 67 height 22
click at [201, 205] on input "HP4V02" at bounding box center [274, 207] width 308 height 22
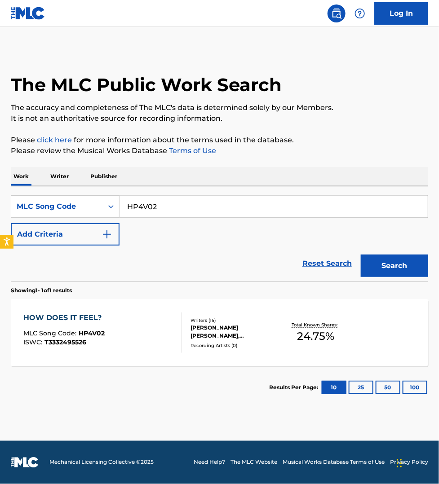
click at [201, 205] on input "HP4V02" at bounding box center [274, 207] width 308 height 22
type input "CK2WP6"
click at [361, 255] on button "Search" at bounding box center [394, 266] width 67 height 22
click at [134, 323] on div "CATCH THESE FISTS MLC Song Code : CK2WP6 ISWC :" at bounding box center [102, 333] width 159 height 40
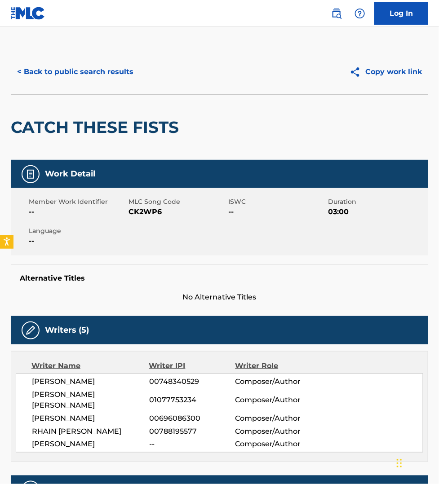
click at [93, 73] on button "< Back to public search results" at bounding box center [75, 72] width 129 height 22
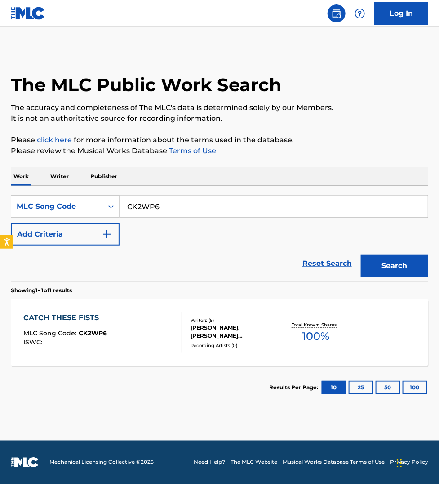
click at [171, 203] on input "CK2WP6" at bounding box center [274, 207] width 308 height 22
type input "W598K3"
click at [361, 255] on button "Search" at bounding box center [394, 266] width 67 height 22
